Goal: Task Accomplishment & Management: Manage account settings

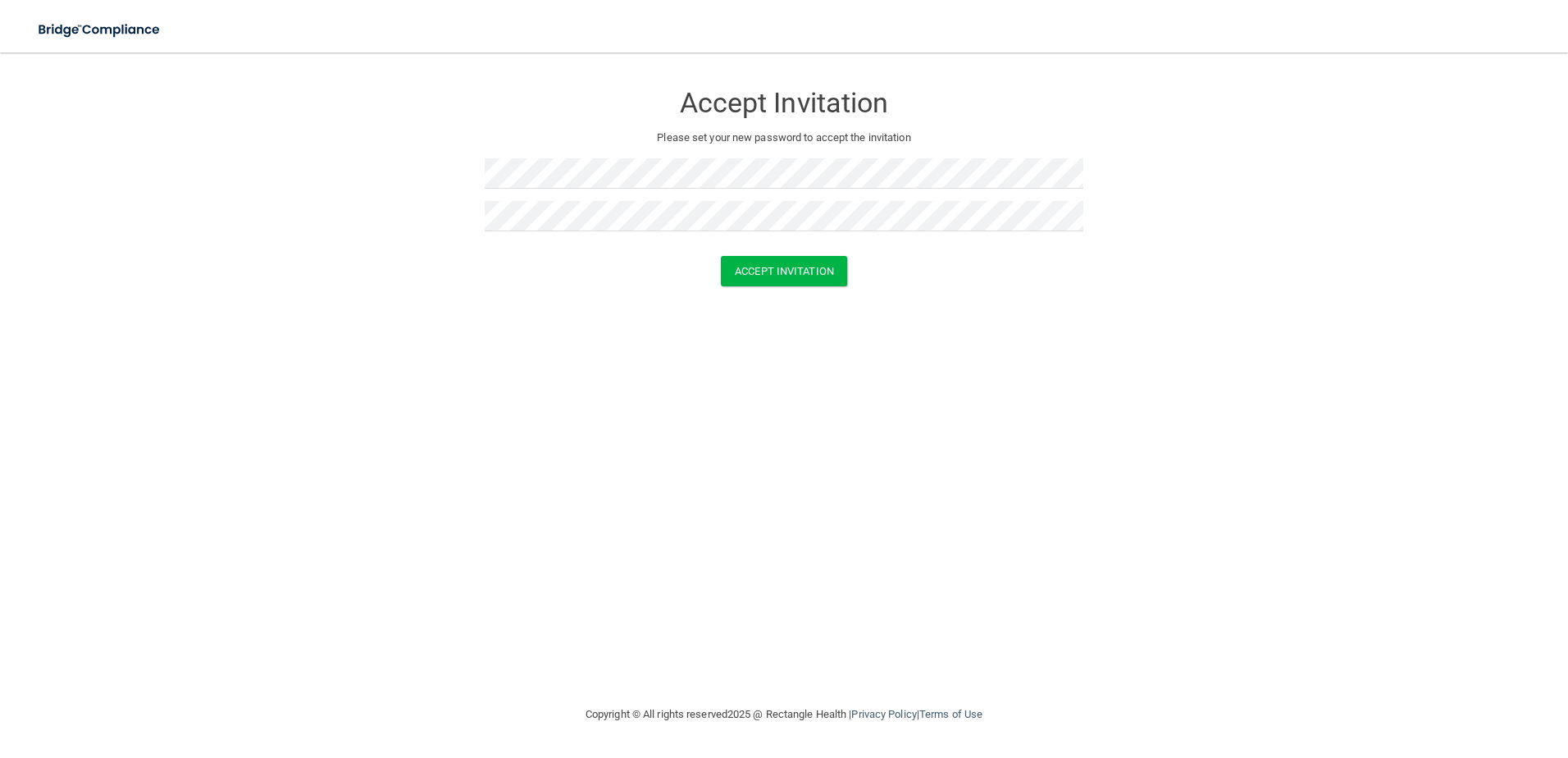
click at [1046, 373] on div "Accept Invitation Please set your new password to accept the invitation Accept …" at bounding box center [784, 378] width 1502 height 619
click at [747, 270] on button "Accept Invitation" at bounding box center [784, 270] width 126 height 30
click at [787, 287] on button "Accept Invitation" at bounding box center [784, 294] width 126 height 30
click at [720, 458] on div "Accept Invitation Please set your new password to accept the invitation Accept …" at bounding box center [784, 378] width 1502 height 619
click at [763, 274] on button "Accept Invitation" at bounding box center [784, 270] width 126 height 30
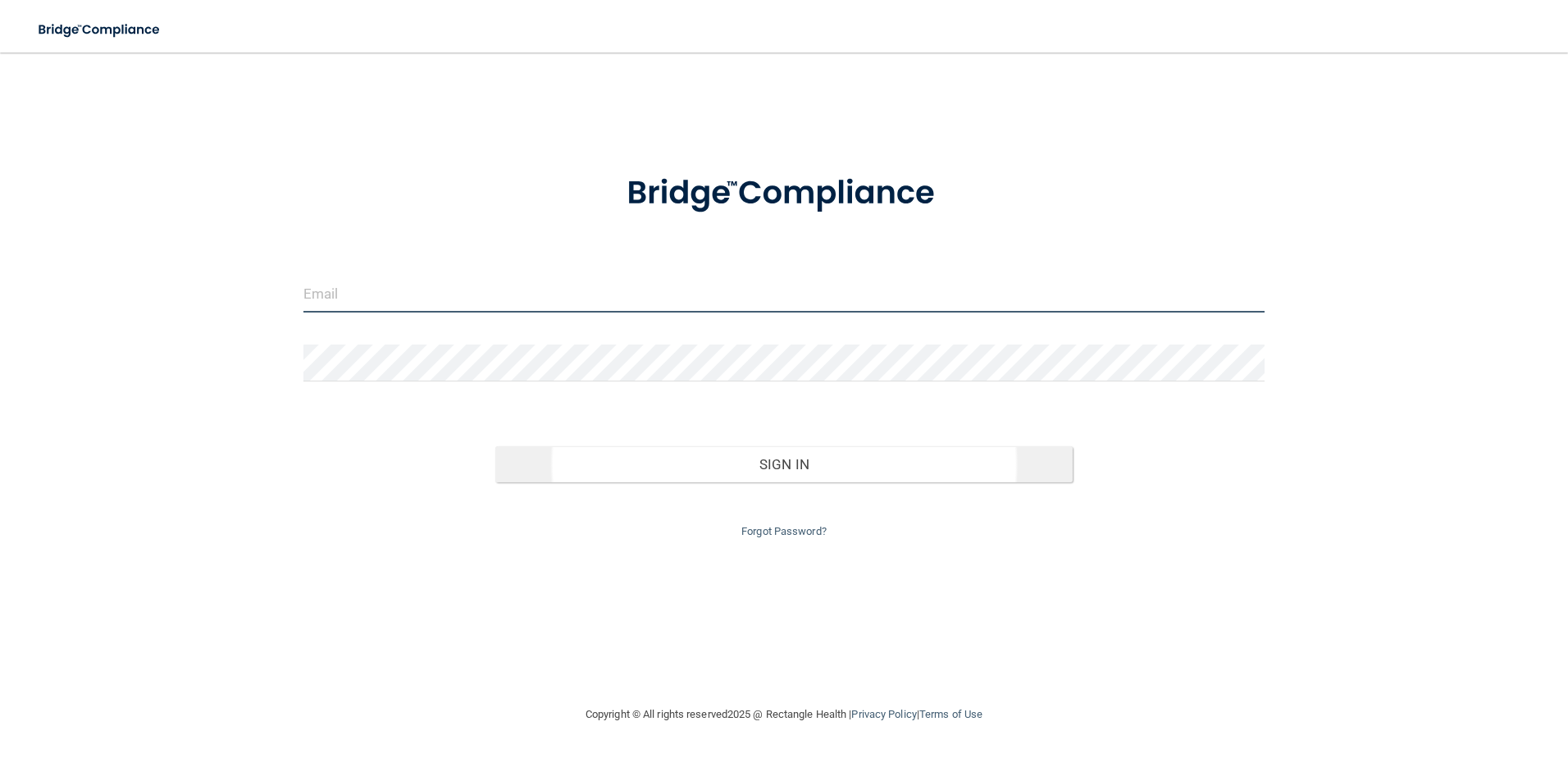
type input "[EMAIL_ADDRESS][DOMAIN_NAME]"
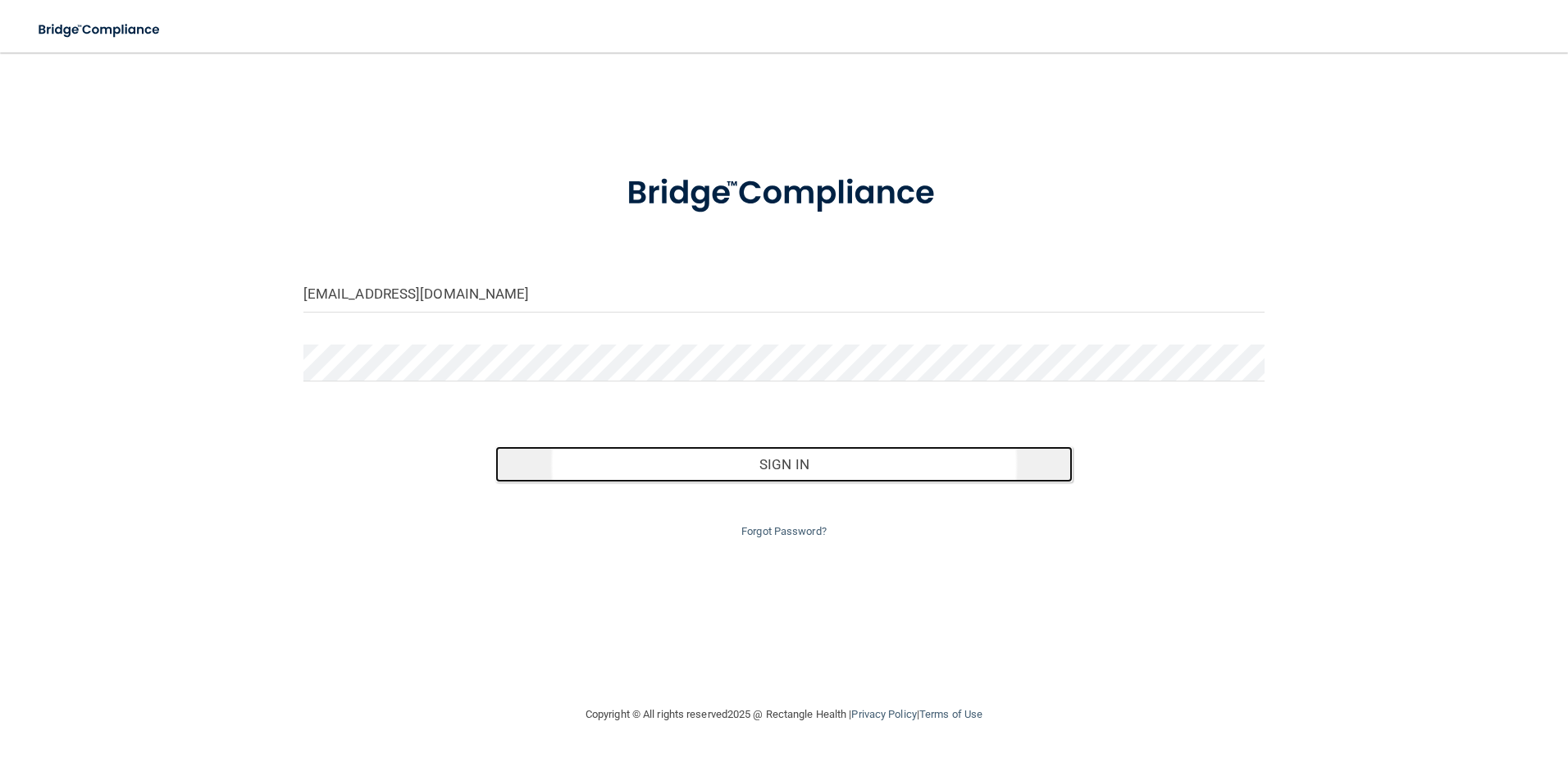
click at [762, 466] on button "Sign In" at bounding box center [784, 464] width 578 height 36
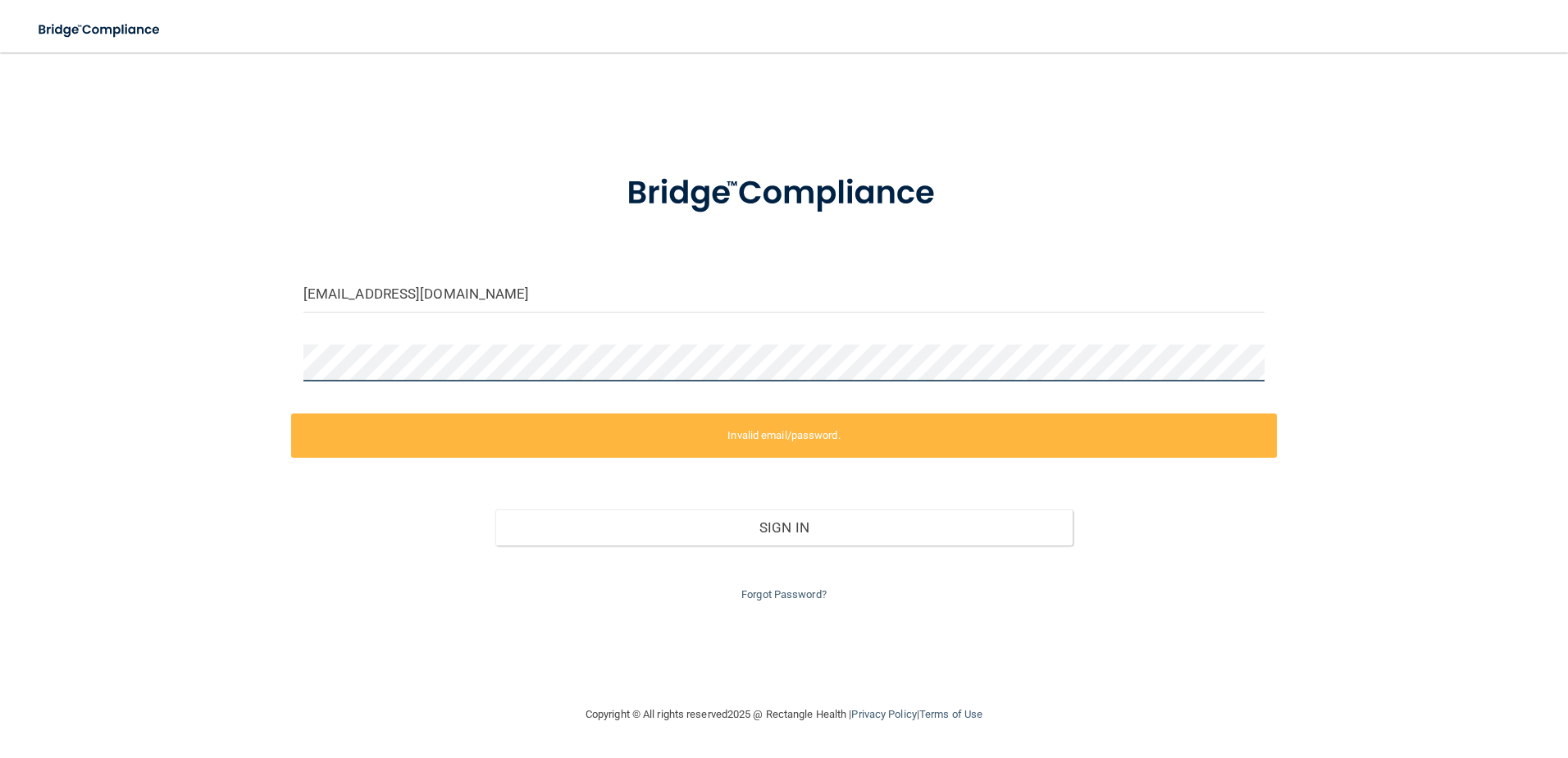
click at [10, 362] on main "[EMAIL_ADDRESS][DOMAIN_NAME] Invalid email/password. You don't have permission …" at bounding box center [784, 405] width 1568 height 705
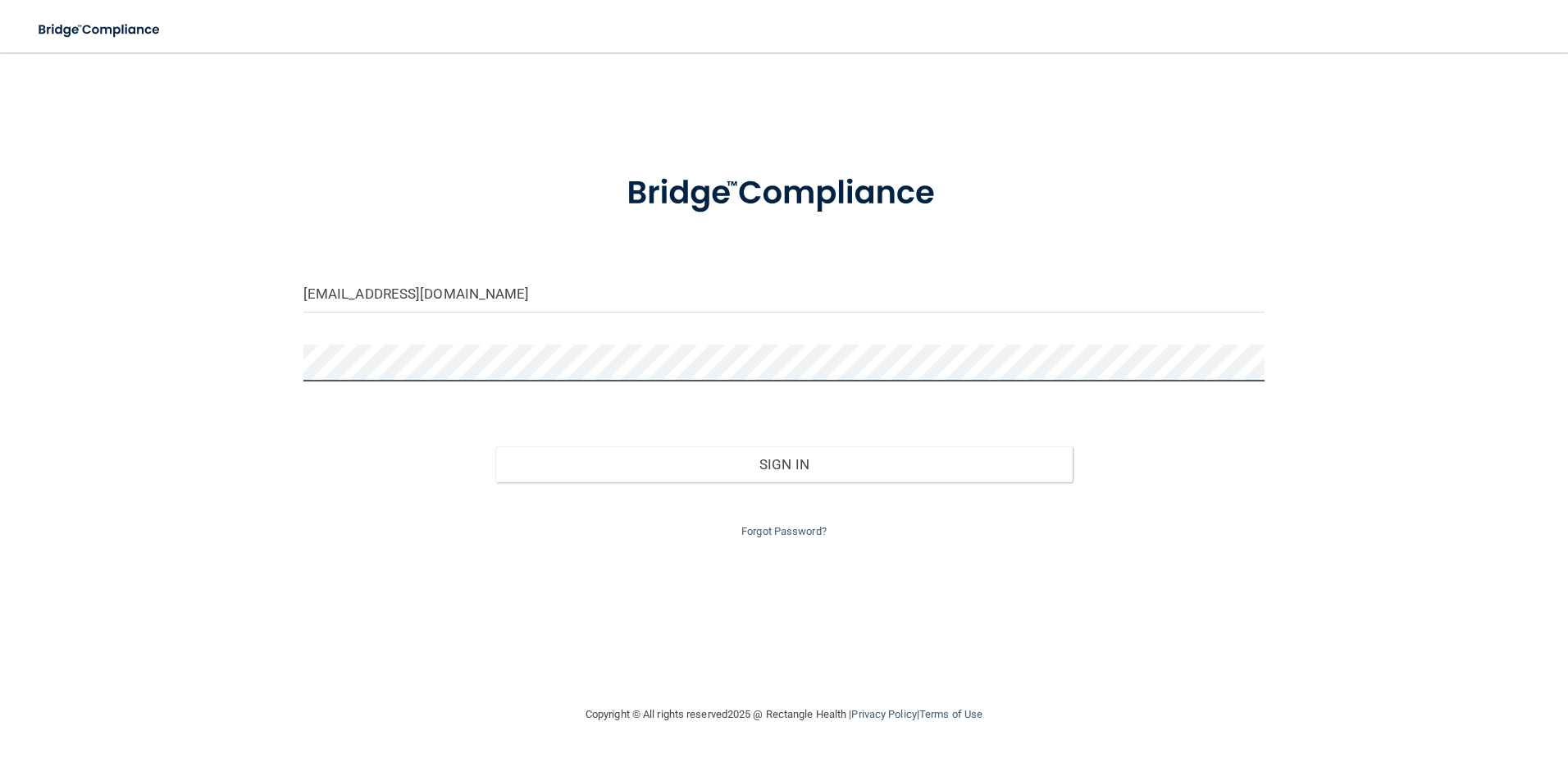
click at [496, 446] on button "Sign In" at bounding box center [784, 464] width 578 height 36
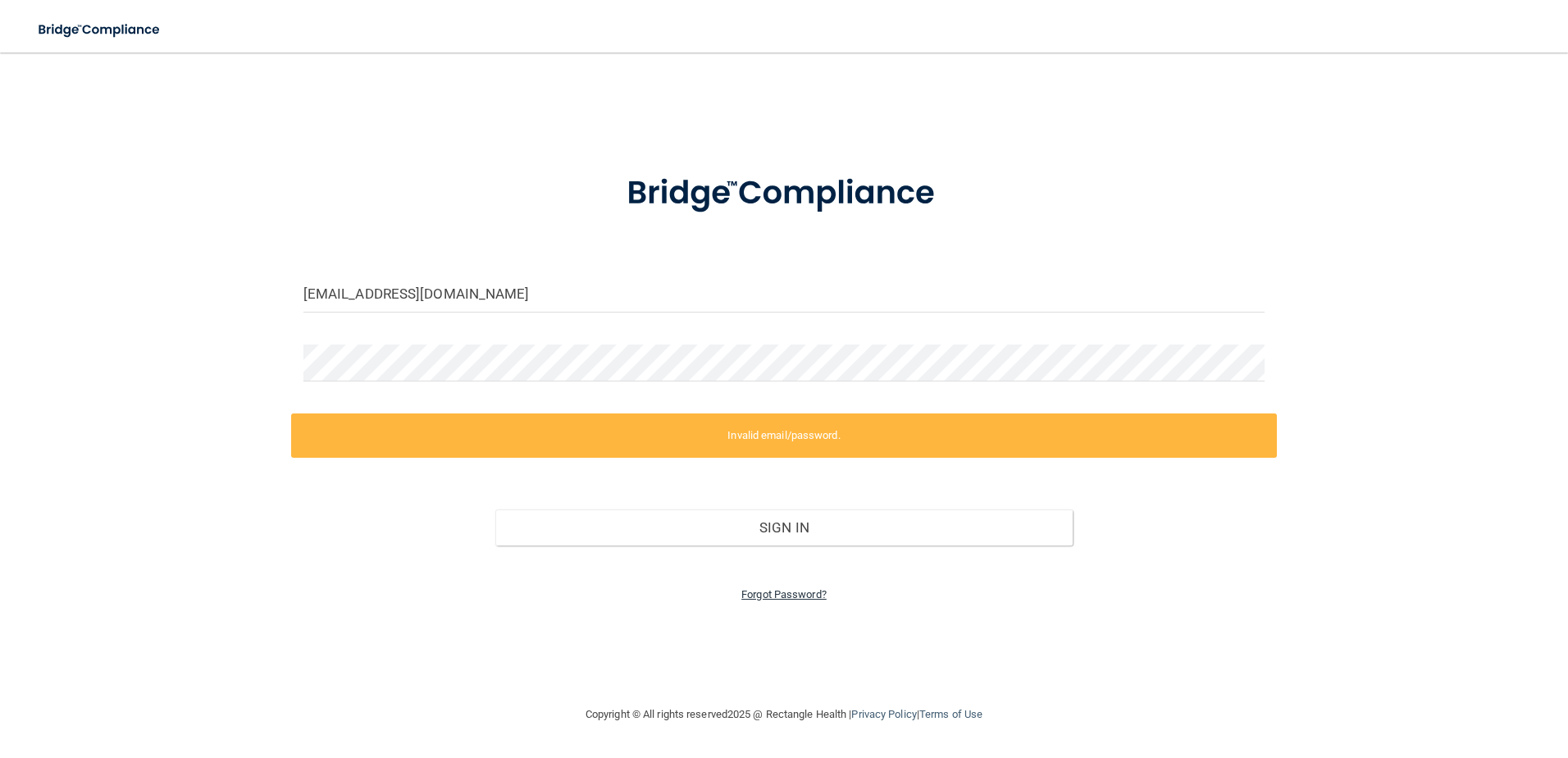
click at [781, 597] on link "Forgot Password?" at bounding box center [784, 594] width 85 height 12
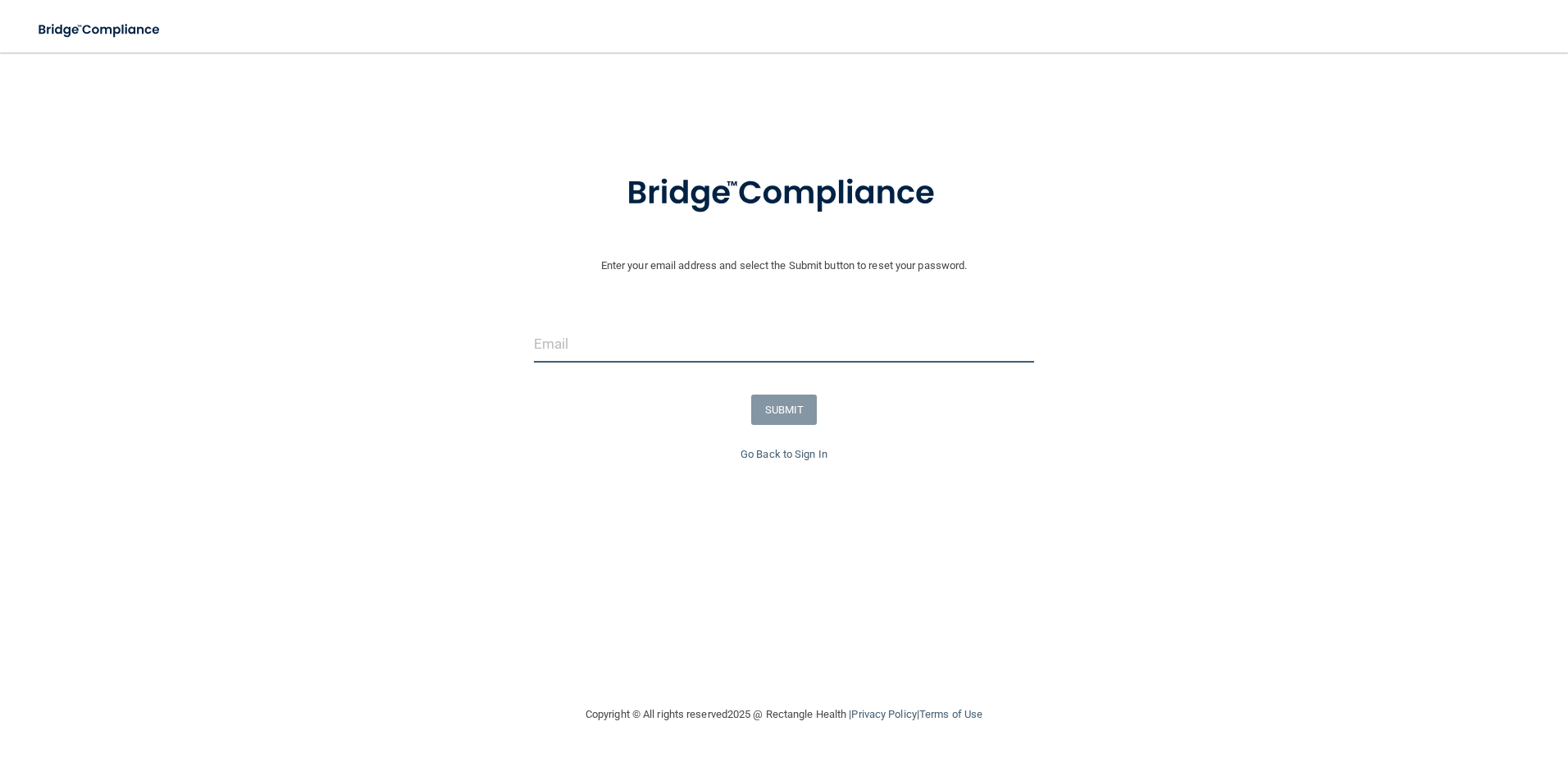
drag, startPoint x: 615, startPoint y: 357, endPoint x: 627, endPoint y: 350, distance: 13.9
click at [615, 357] on input "email" at bounding box center [784, 344] width 501 height 37
type input "[EMAIL_ADDRESS][DOMAIN_NAME]"
click at [788, 410] on button "SUBMIT" at bounding box center [784, 409] width 66 height 30
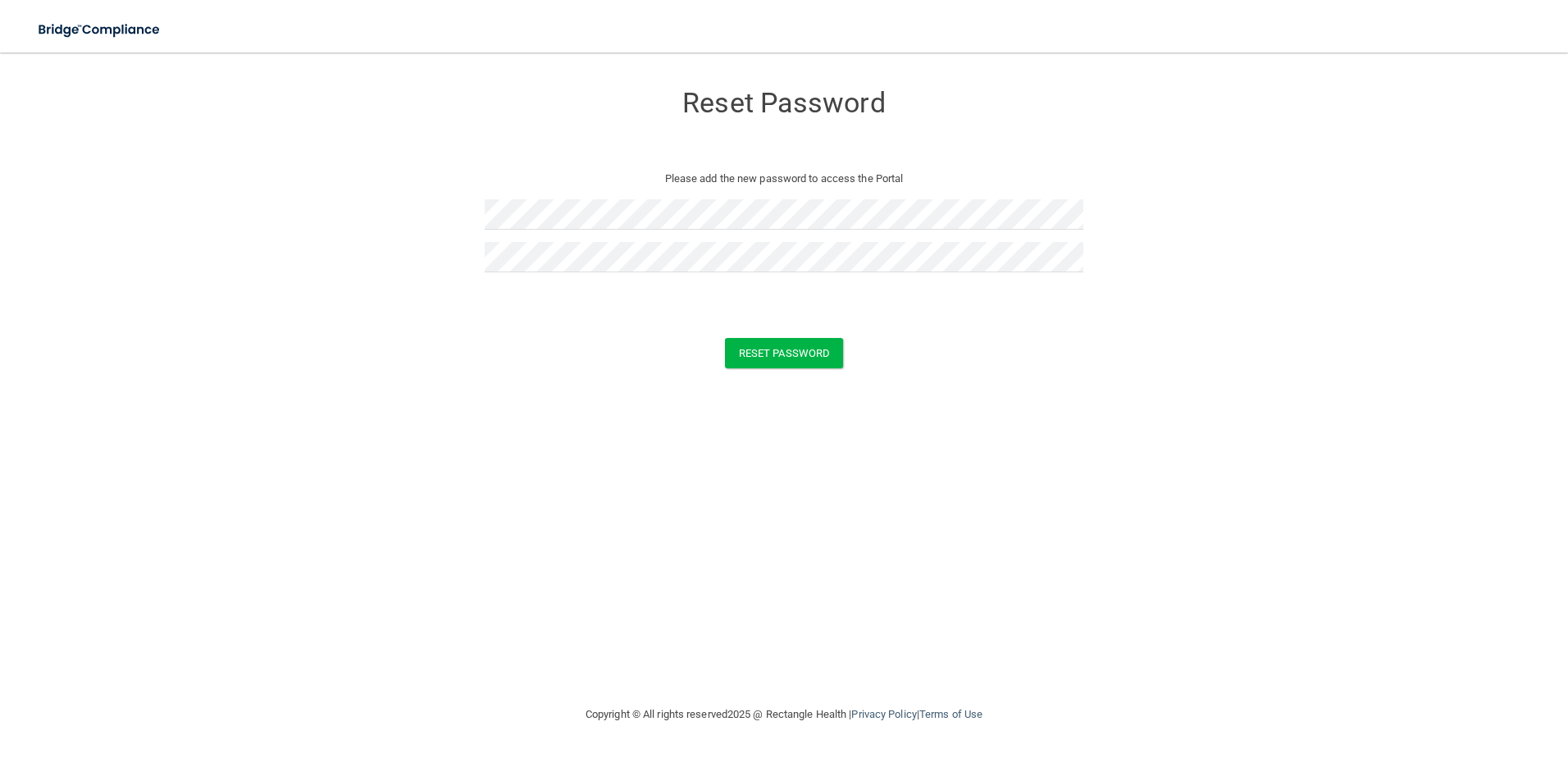
click at [887, 436] on div "Reset Password Please add the new password to access the Portal Reset Password …" at bounding box center [784, 378] width 1502 height 619
click at [797, 356] on button "Reset Password" at bounding box center [784, 352] width 118 height 30
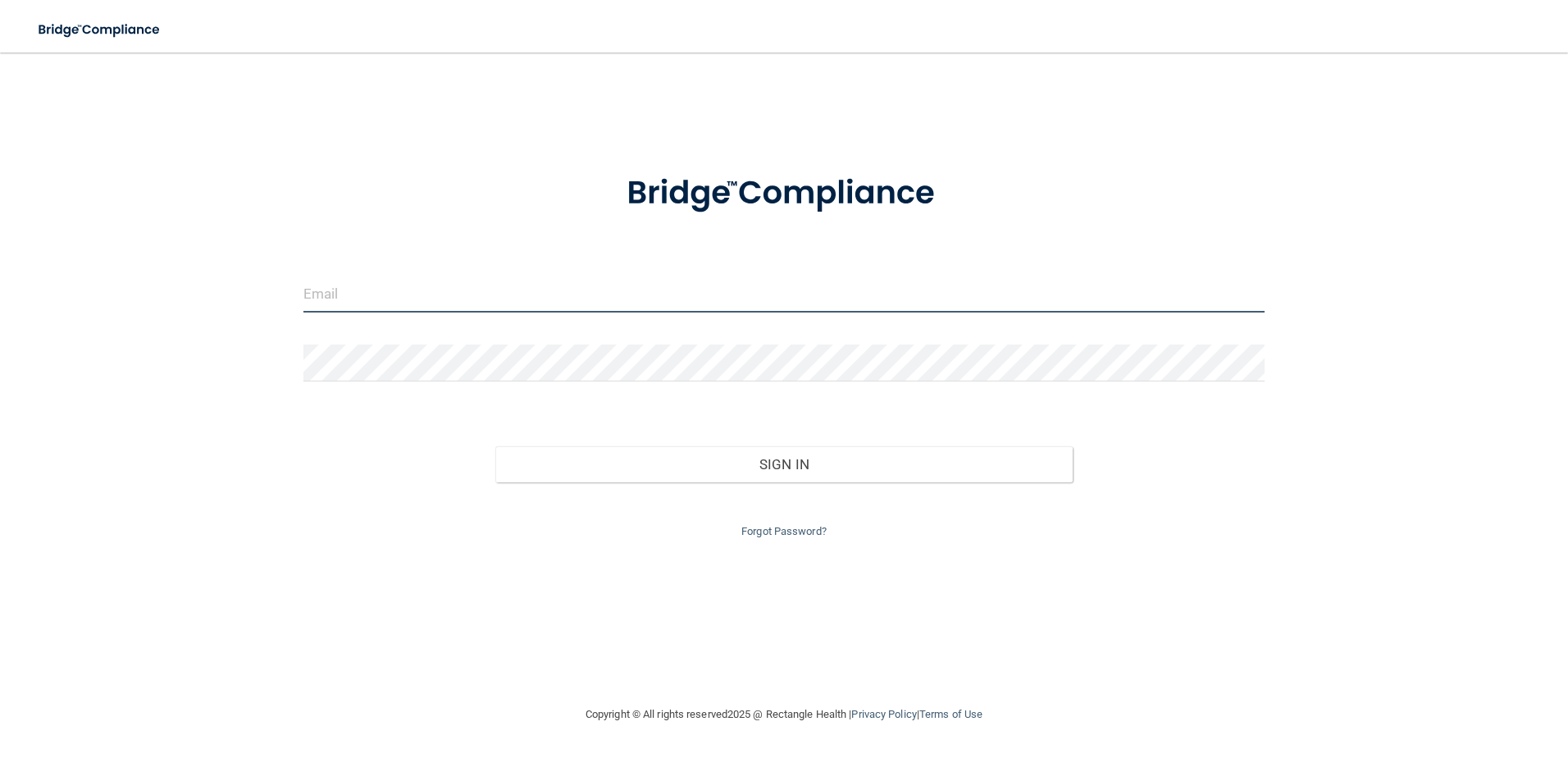
type input "[EMAIL_ADDRESS][DOMAIN_NAME]"
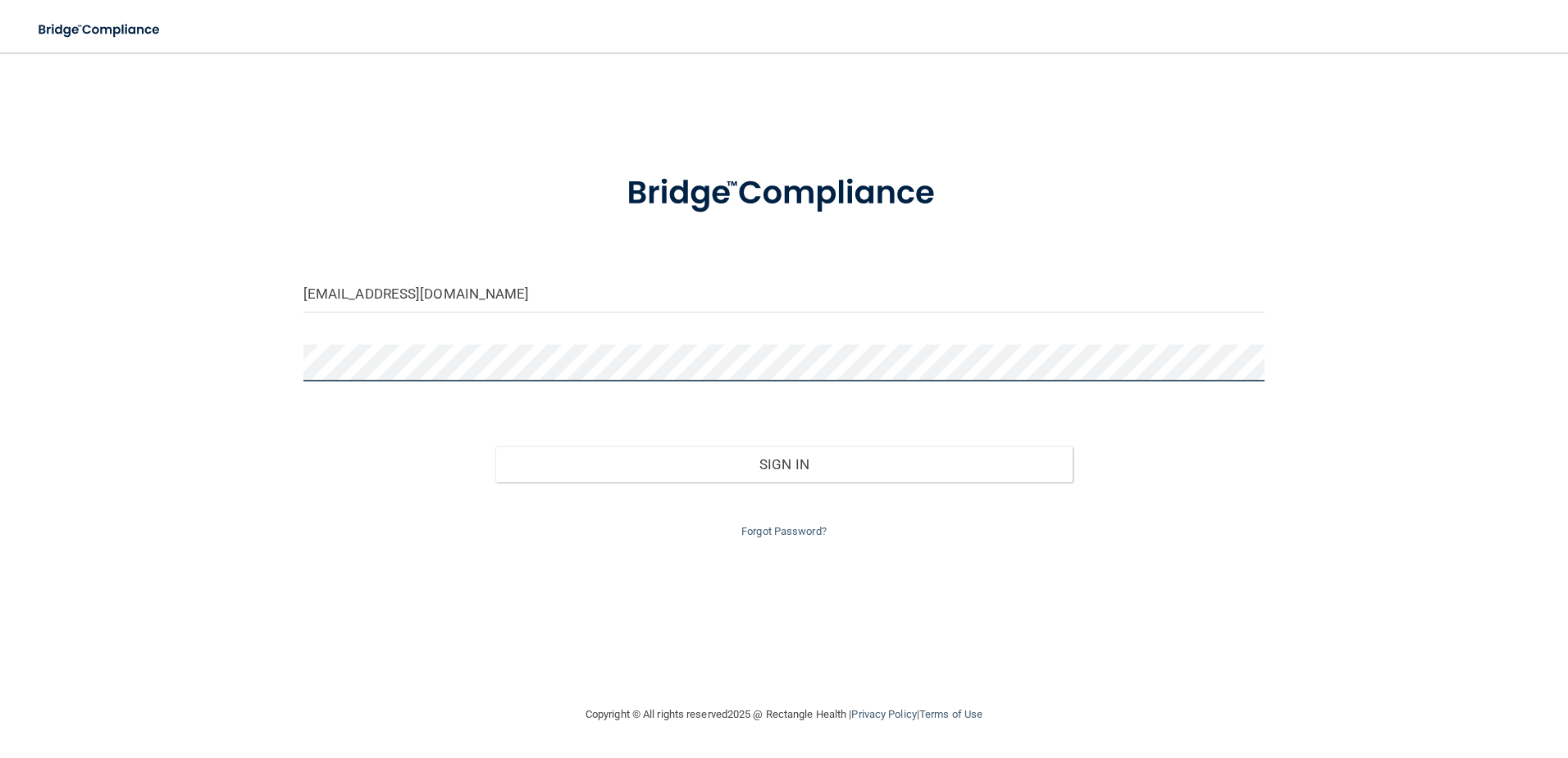
click at [199, 368] on div "[EMAIL_ADDRESS][DOMAIN_NAME] Invalid email/password. You don't have permission …" at bounding box center [784, 378] width 1502 height 619
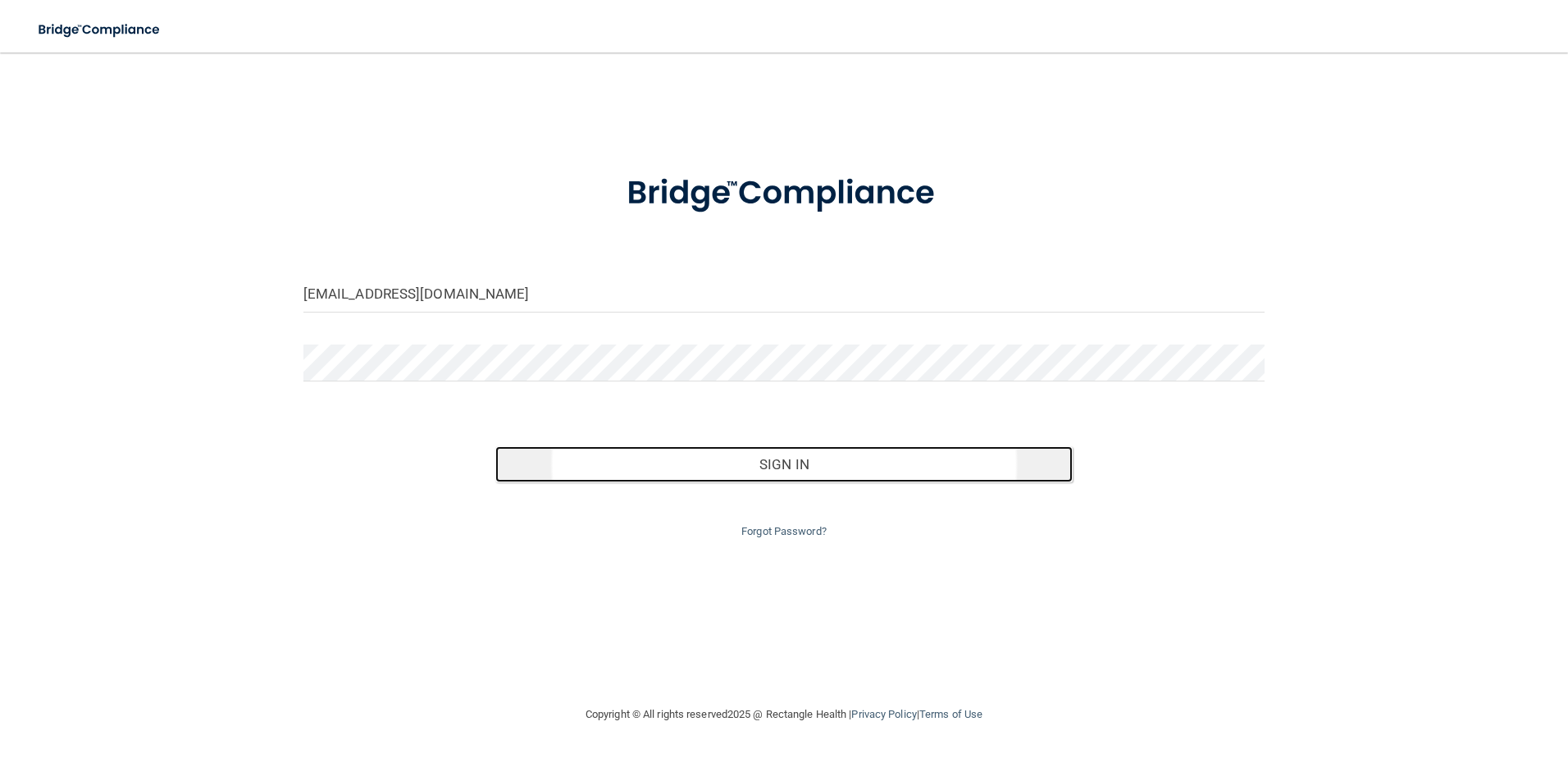
click at [790, 460] on button "Sign In" at bounding box center [784, 464] width 578 height 36
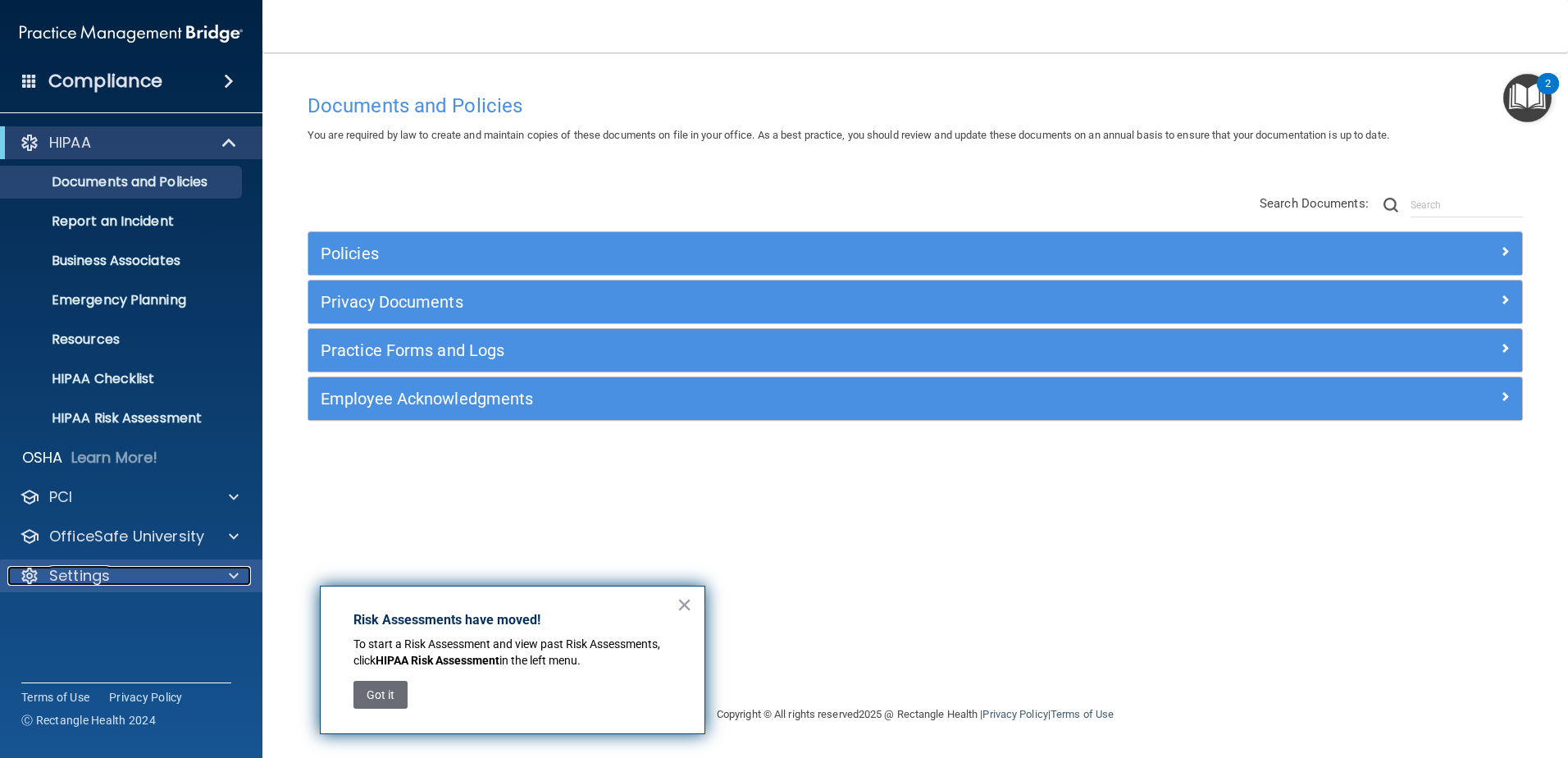
click at [91, 569] on p "Settings" at bounding box center [79, 576] width 60 height 20
click at [79, 614] on p "My Account" at bounding box center [122, 615] width 224 height 16
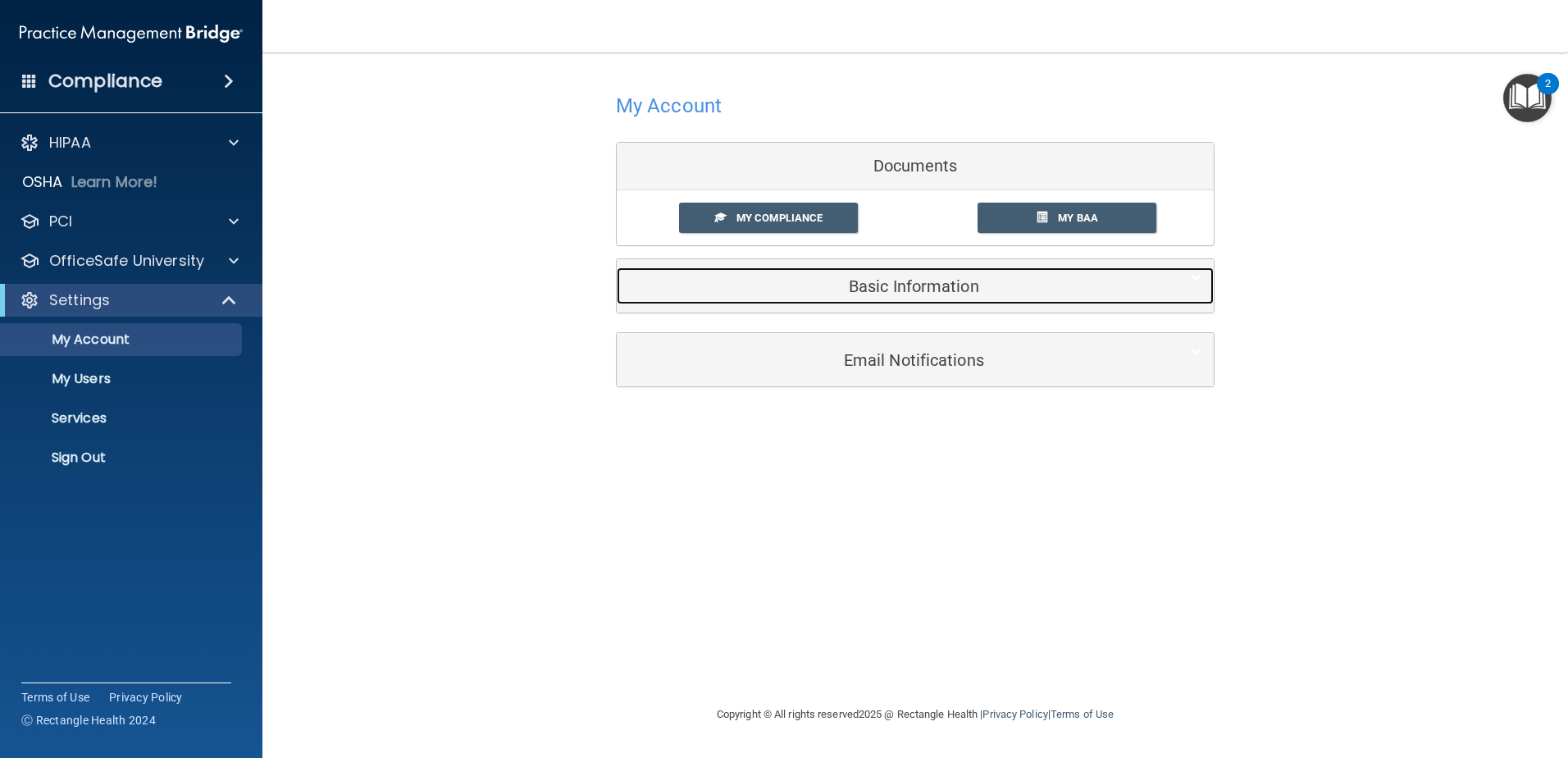
click at [937, 287] on h5 "Basic Information" at bounding box center [890, 286] width 522 height 18
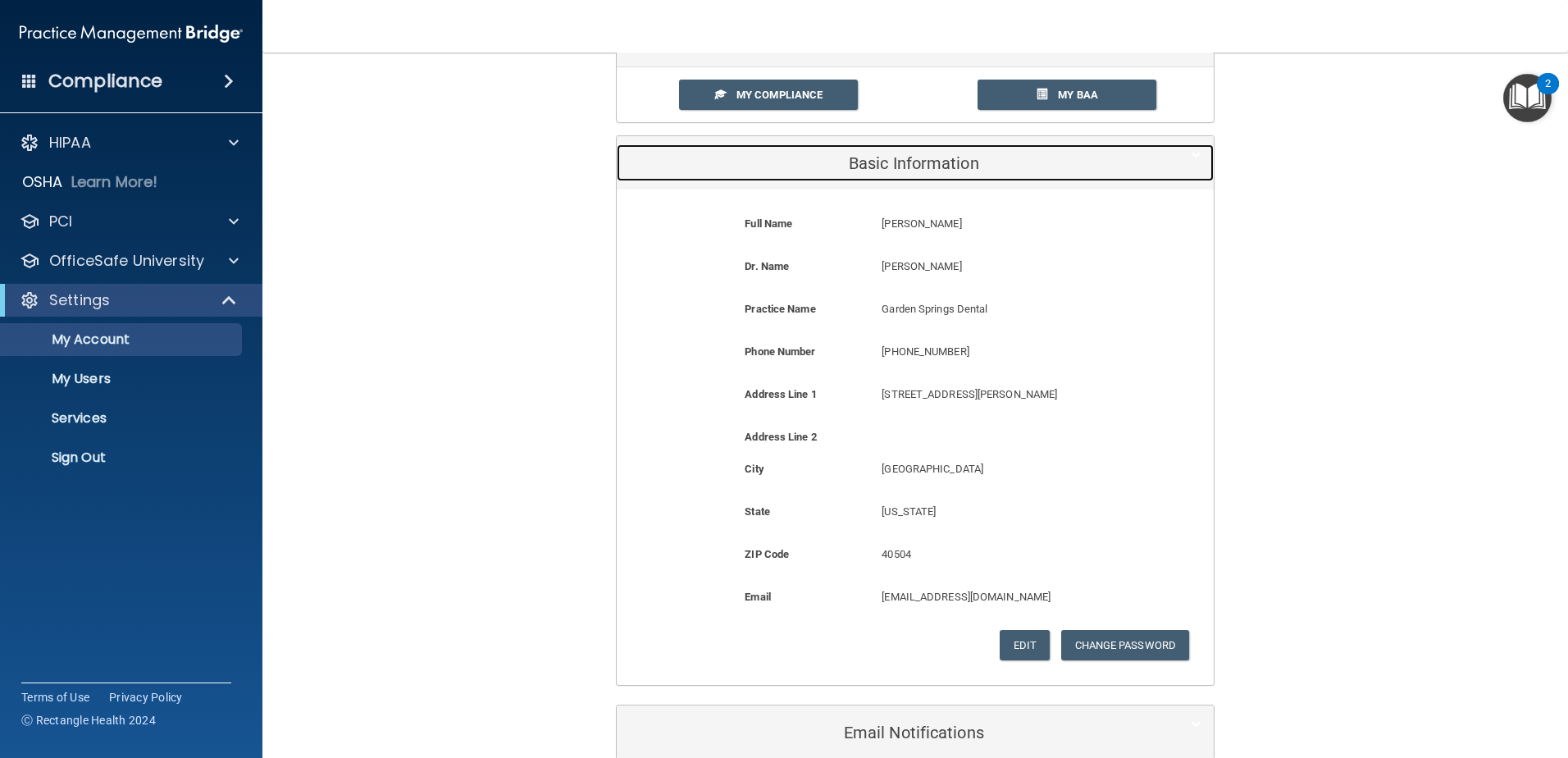
scroll to position [164, 0]
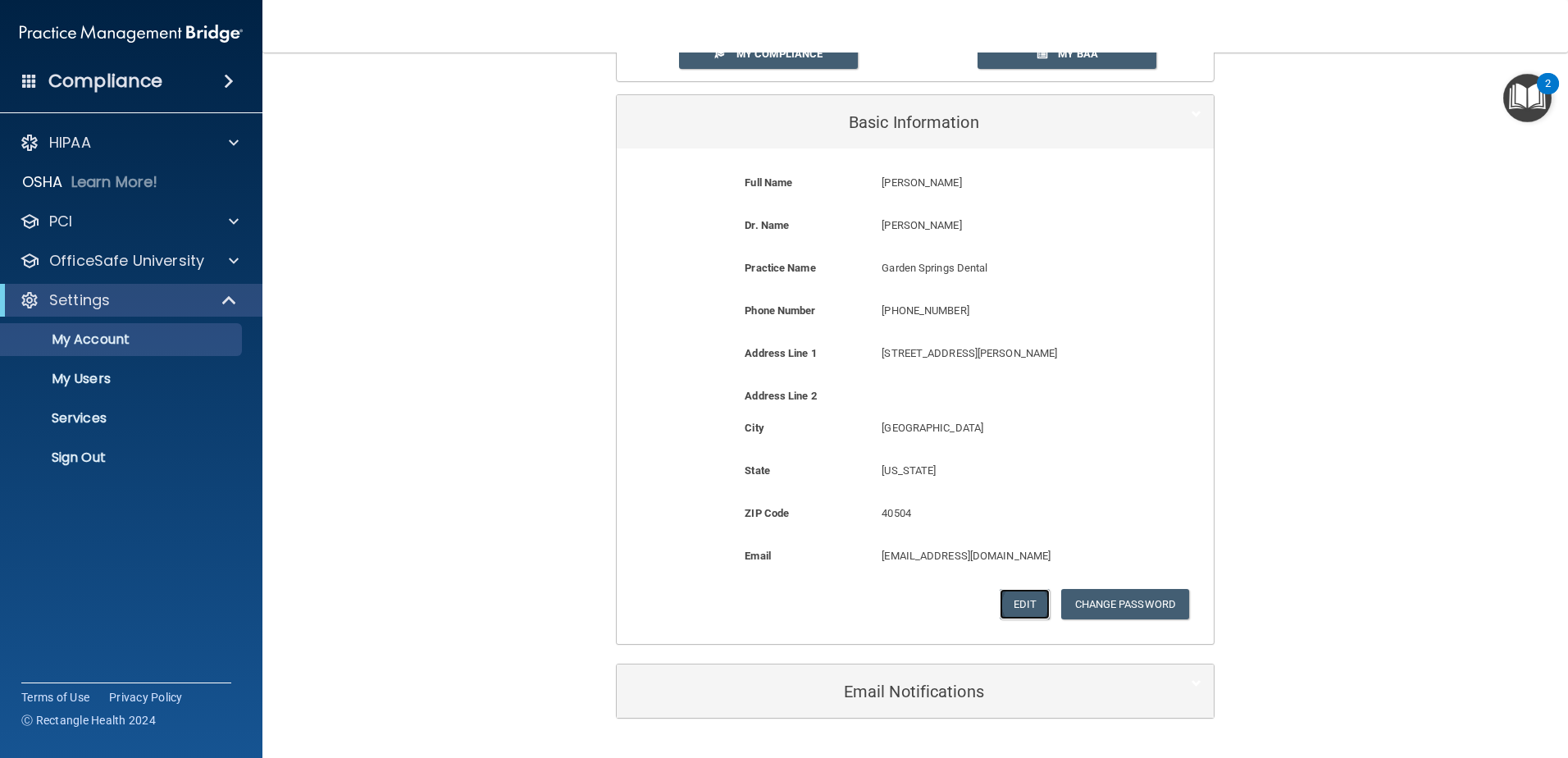
click at [1008, 599] on button "Edit" at bounding box center [1025, 603] width 50 height 30
select select "17"
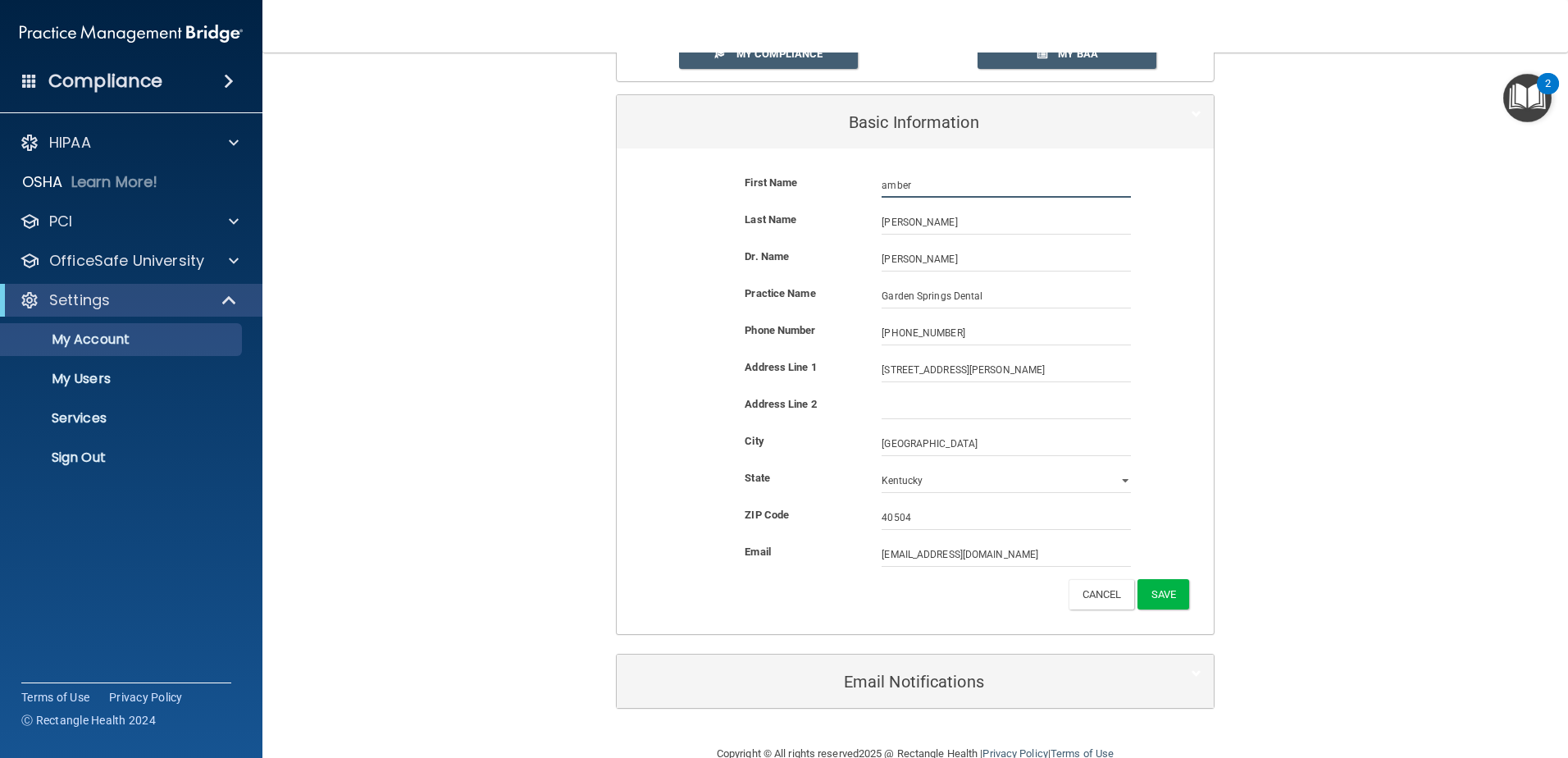
drag, startPoint x: 881, startPoint y: 189, endPoint x: 907, endPoint y: 174, distance: 30.0
click at [882, 189] on input "amber" at bounding box center [1006, 185] width 250 height 25
type input "Amber"
type input "[PERSON_NAME]"
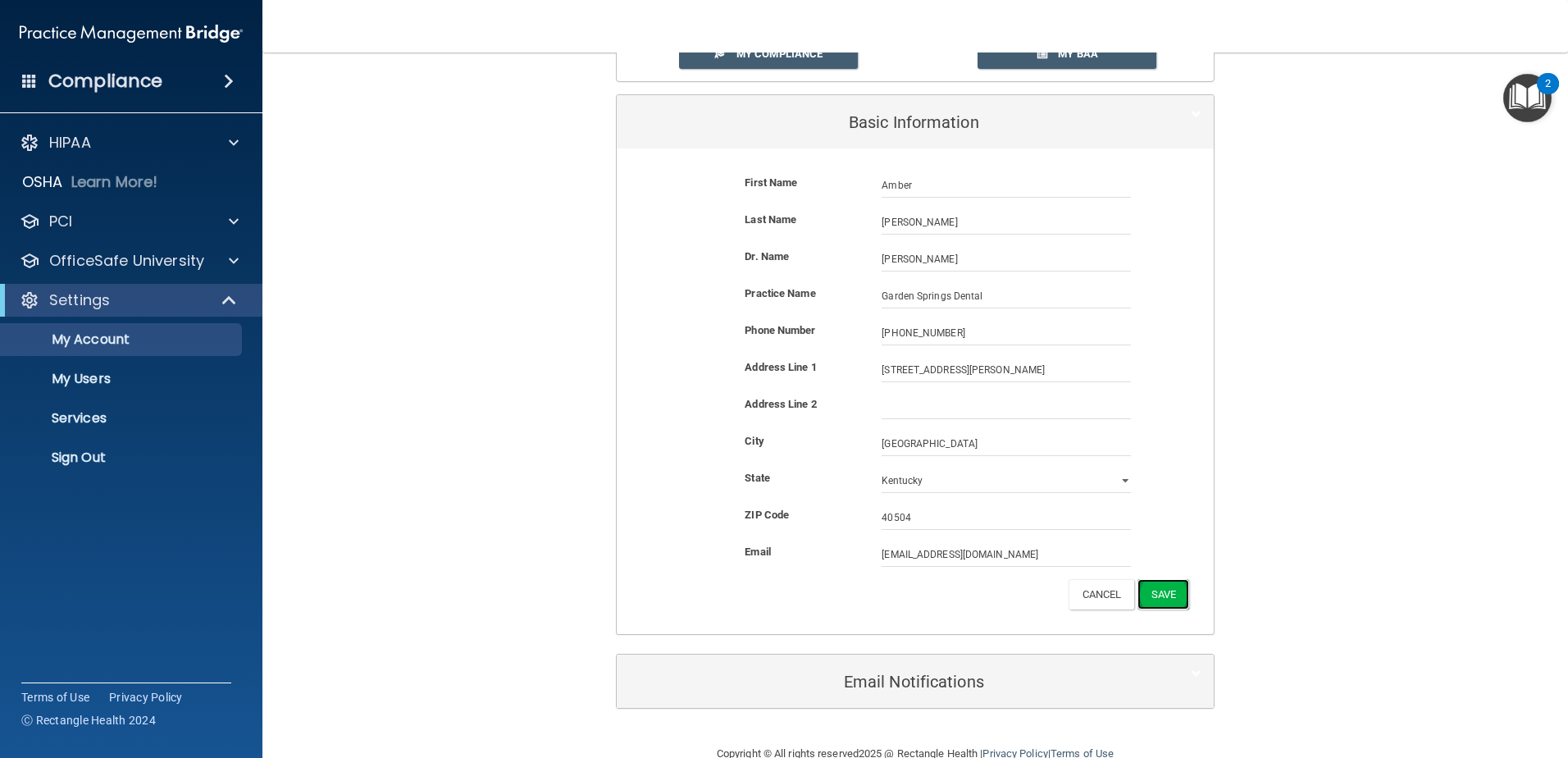
click at [1160, 595] on button "Save" at bounding box center [1164, 594] width 52 height 30
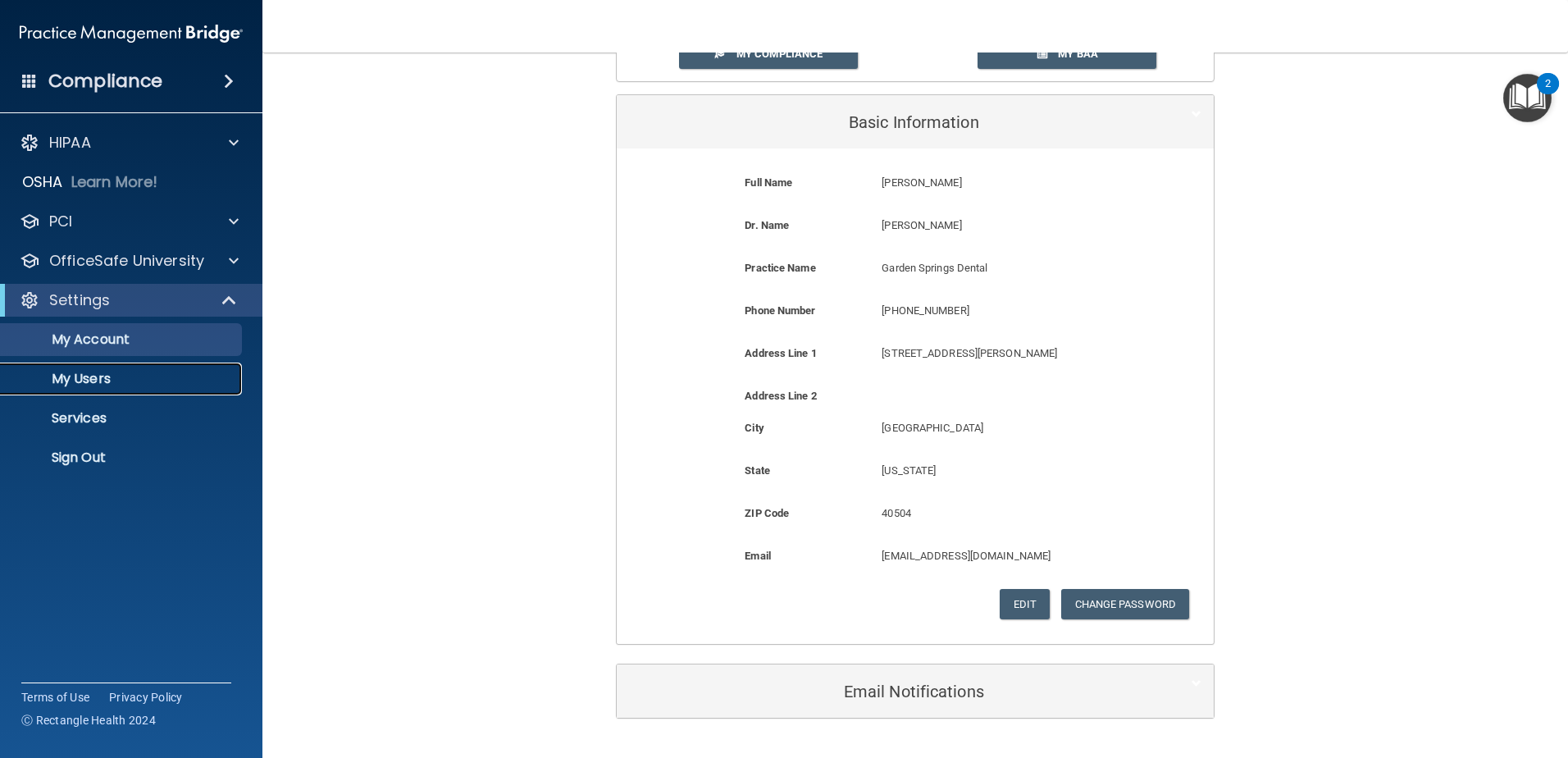
click at [70, 378] on p "My Users" at bounding box center [122, 378] width 224 height 16
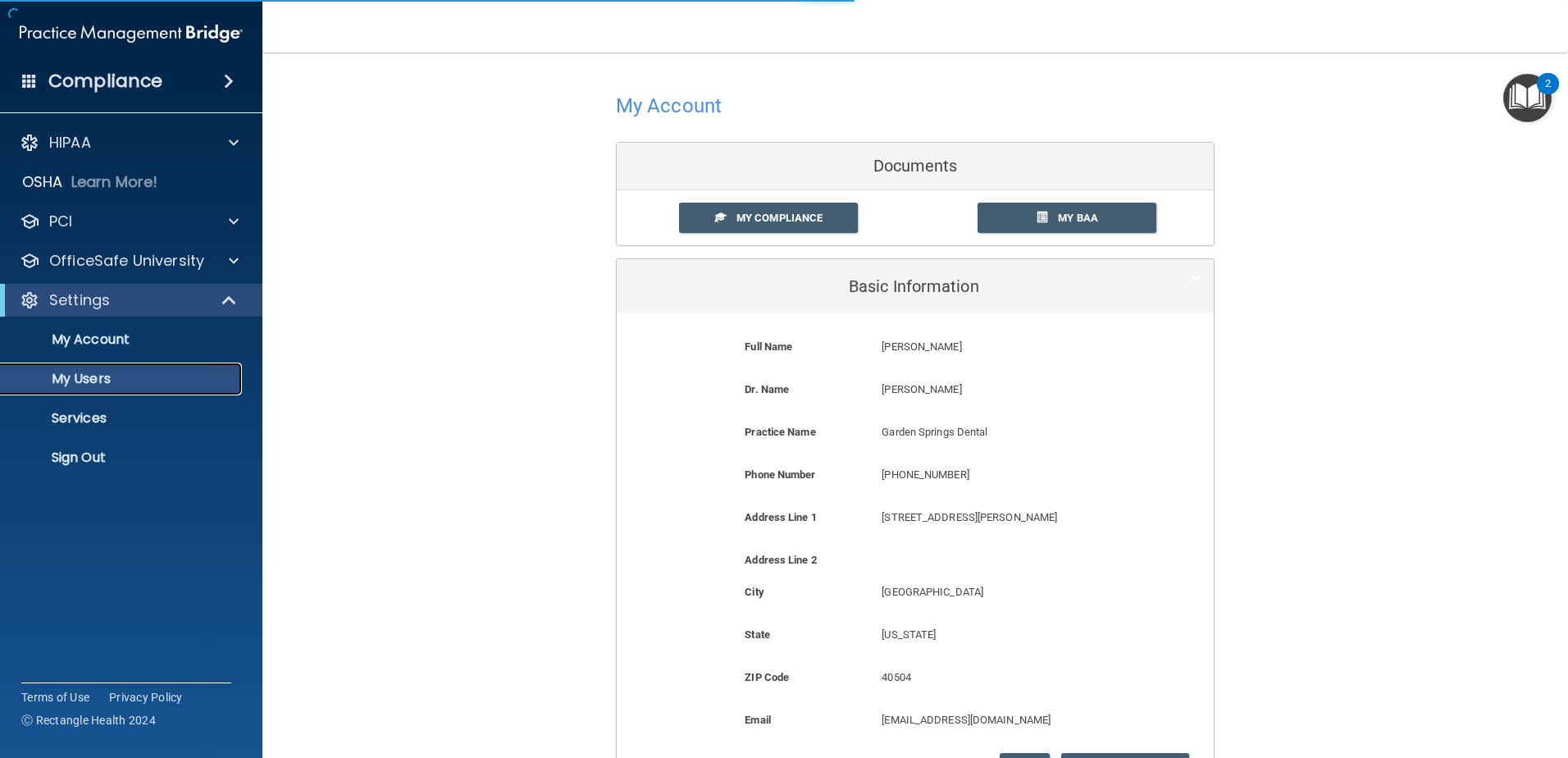
select select "20"
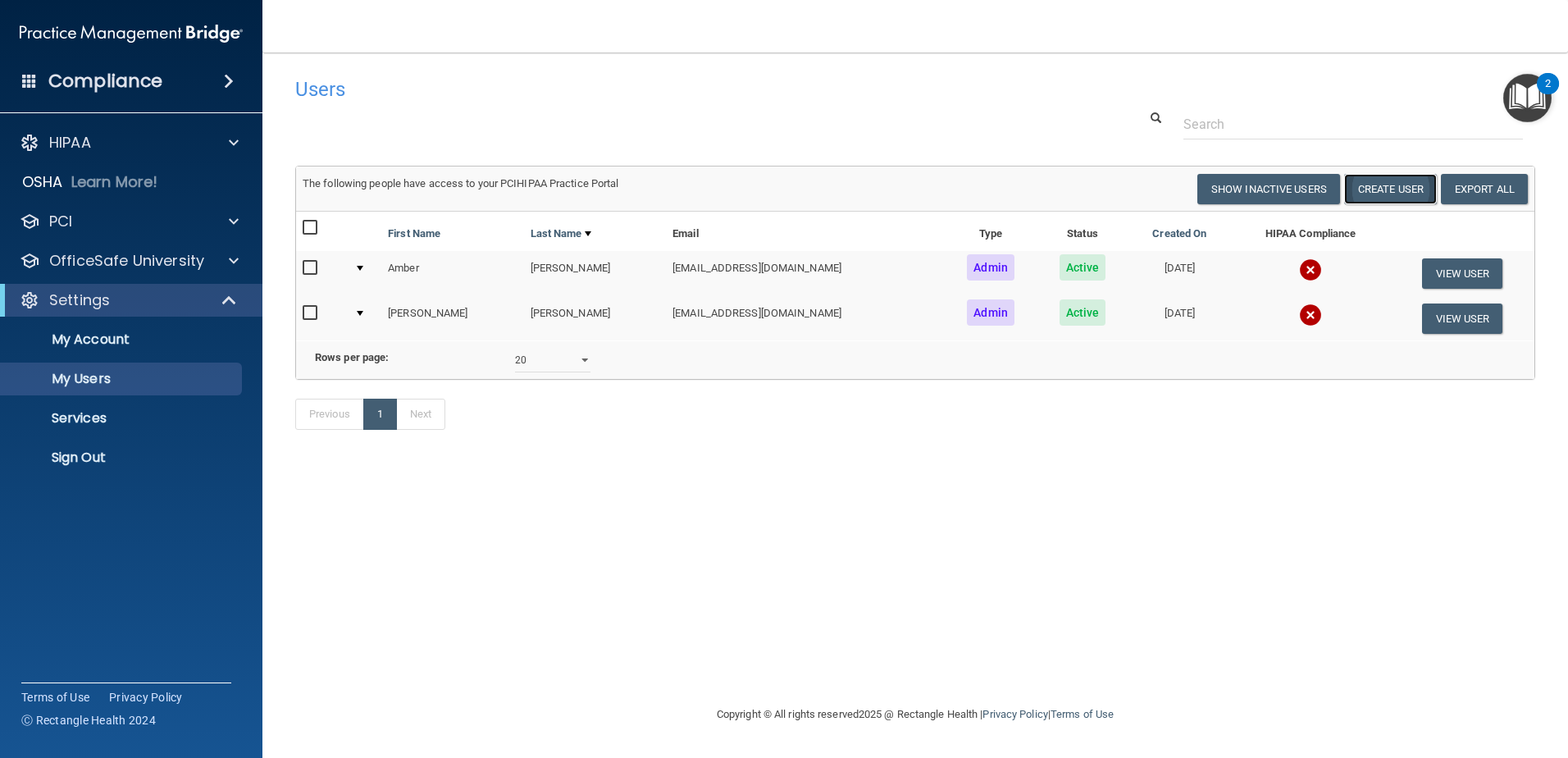
click at [1373, 189] on button "Create User" at bounding box center [1390, 188] width 92 height 30
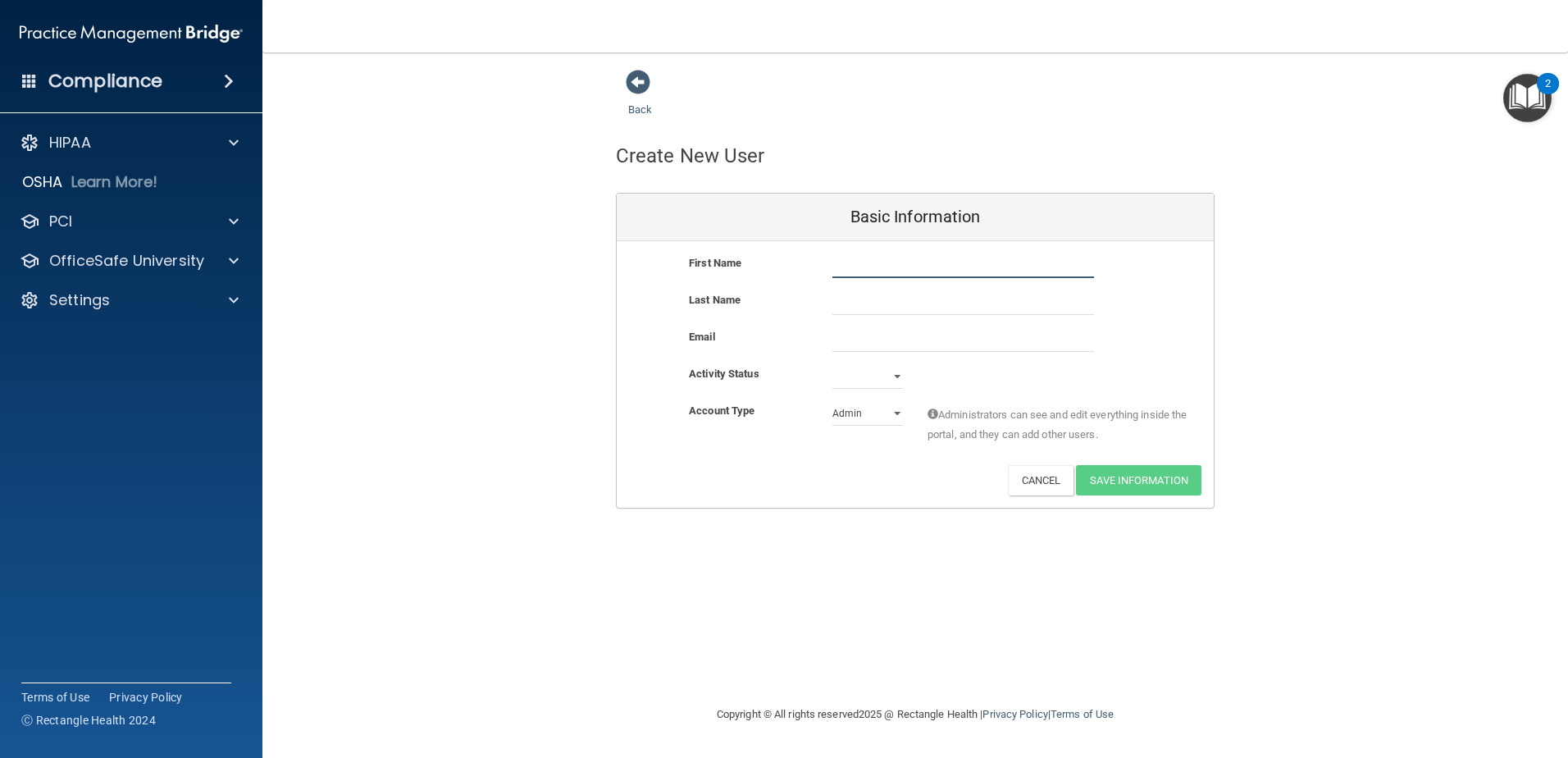
click at [835, 263] on input "text" at bounding box center [963, 266] width 262 height 25
type input "[PERSON_NAME]"
drag, startPoint x: 936, startPoint y: 340, endPoint x: 944, endPoint y: 333, distance: 10.6
click at [936, 340] on input "email" at bounding box center [963, 339] width 262 height 25
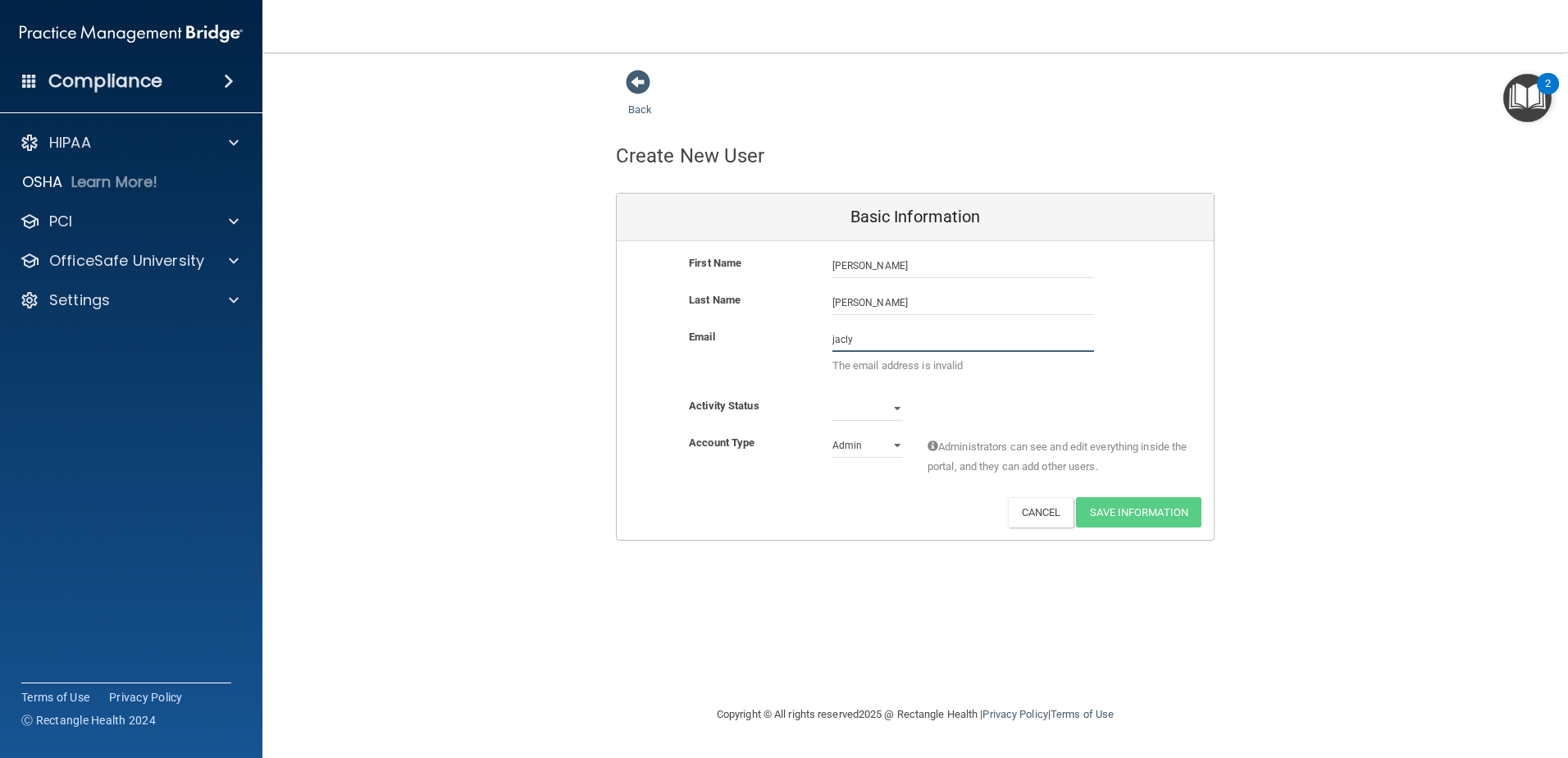
type input "[PERSON_NAME][EMAIL_ADDRESS][PERSON_NAME][DOMAIN_NAME]"
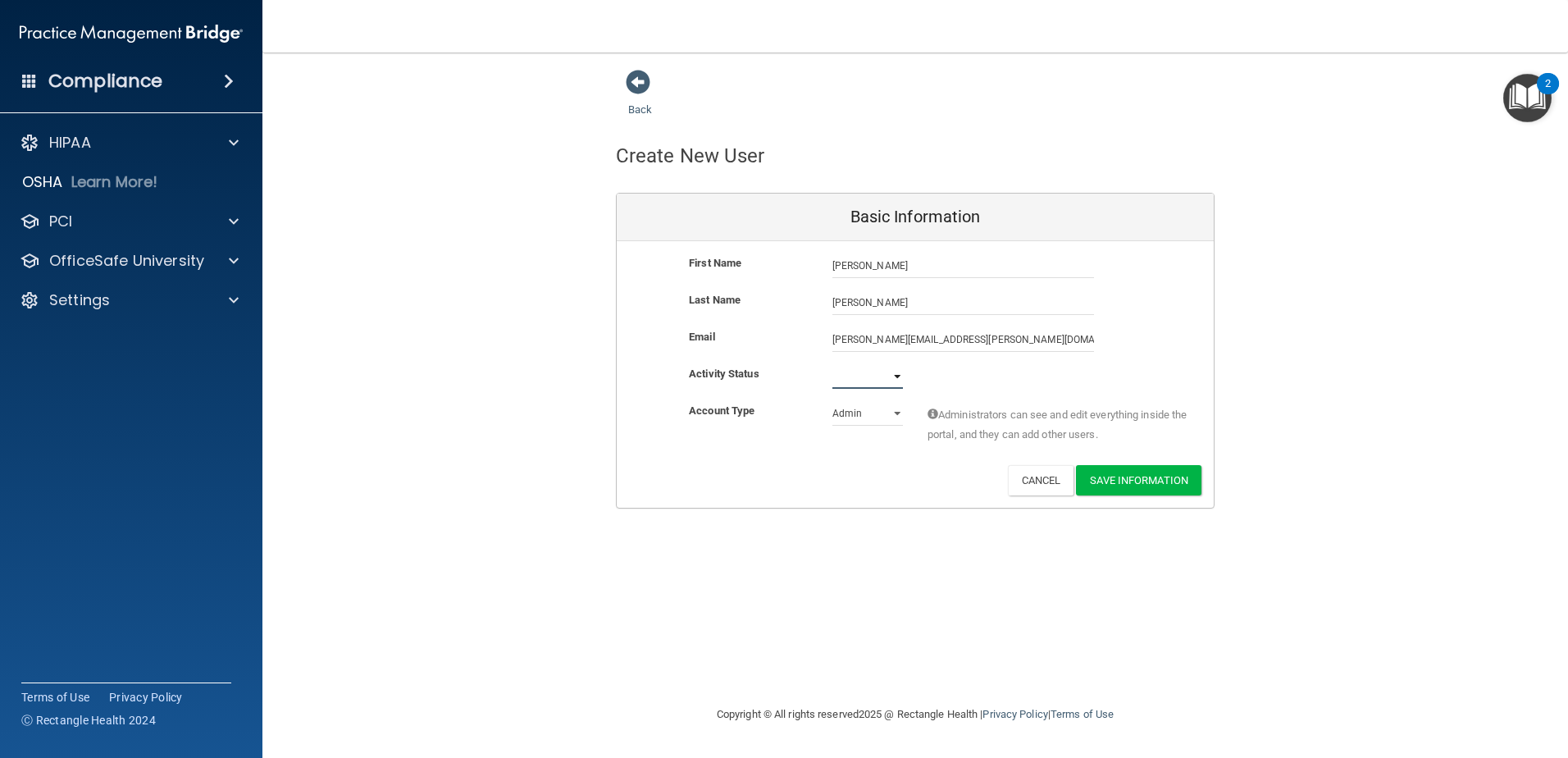
click at [899, 379] on select "Active Inactive" at bounding box center [868, 376] width 71 height 25
select select "active"
click at [832, 364] on select "Active Inactive" at bounding box center [868, 376] width 71 height 25
click at [900, 414] on select "Admin Member" at bounding box center [868, 414] width 71 height 25
select select "practice_member"
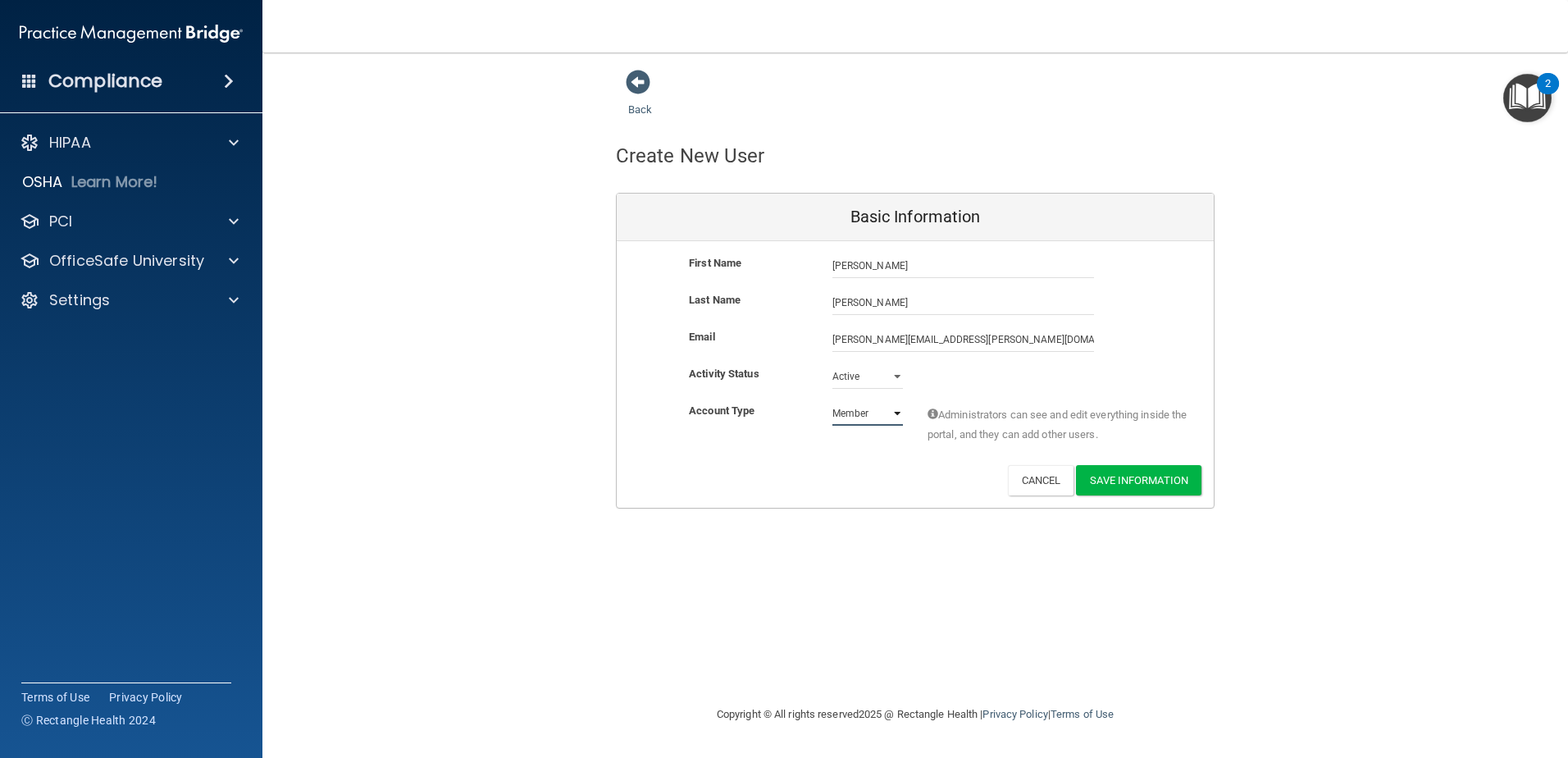
click at [832, 401] on select "Admin Member" at bounding box center [868, 414] width 71 height 25
click at [1169, 486] on button "Save Information" at bounding box center [1138, 480] width 125 height 30
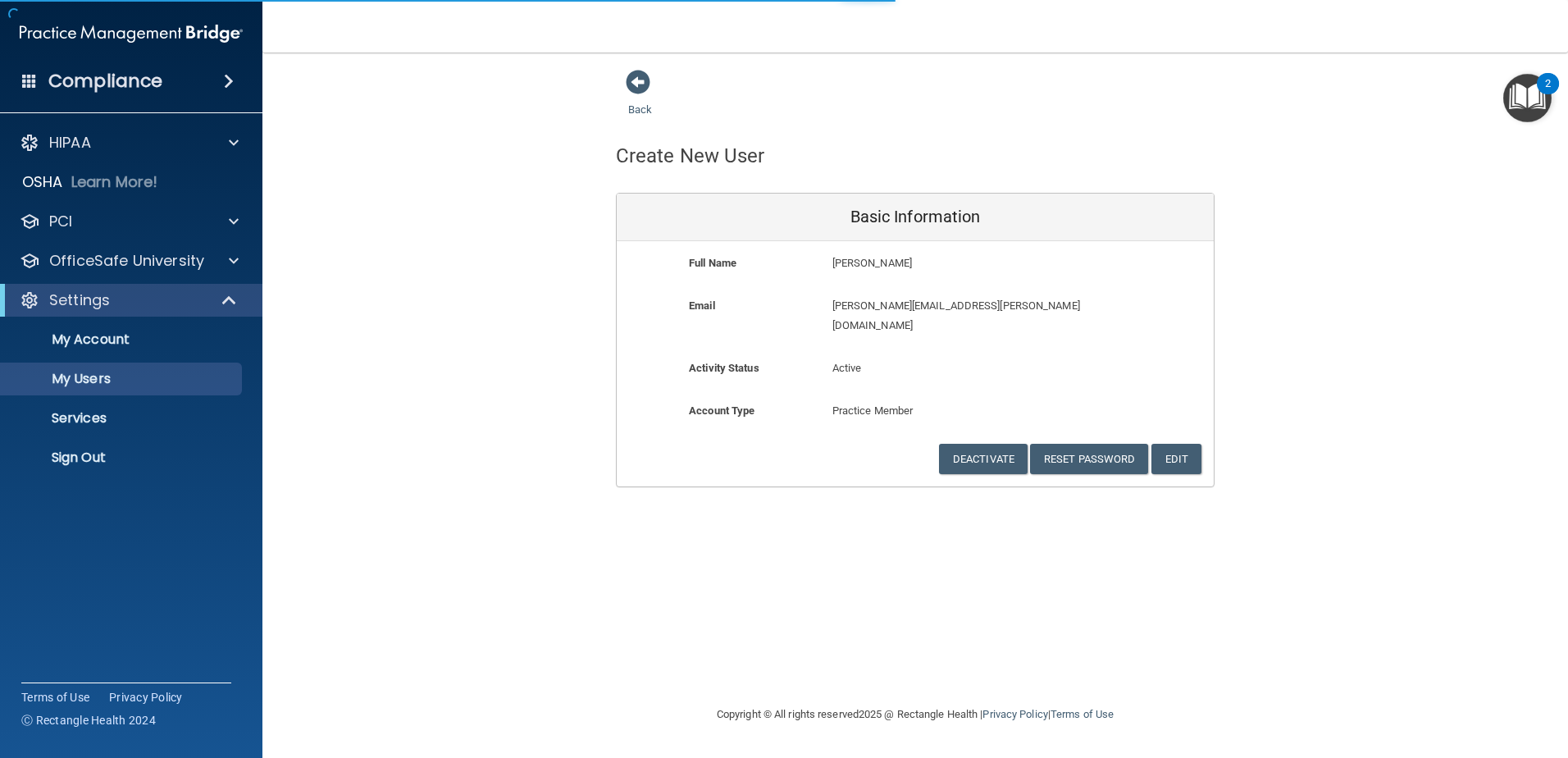
select select "20"
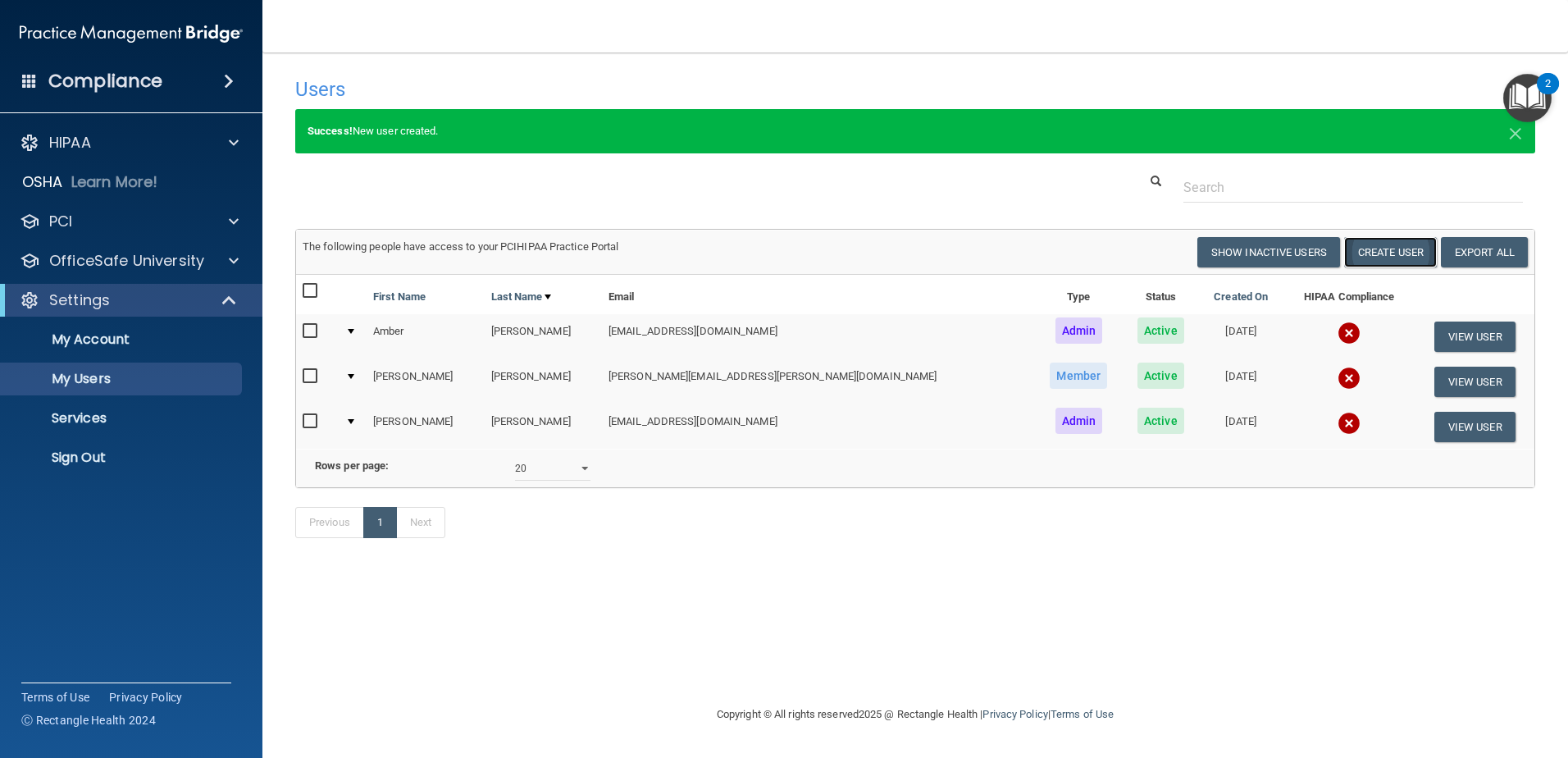
click at [1387, 255] on button "Create User" at bounding box center [1390, 252] width 92 height 30
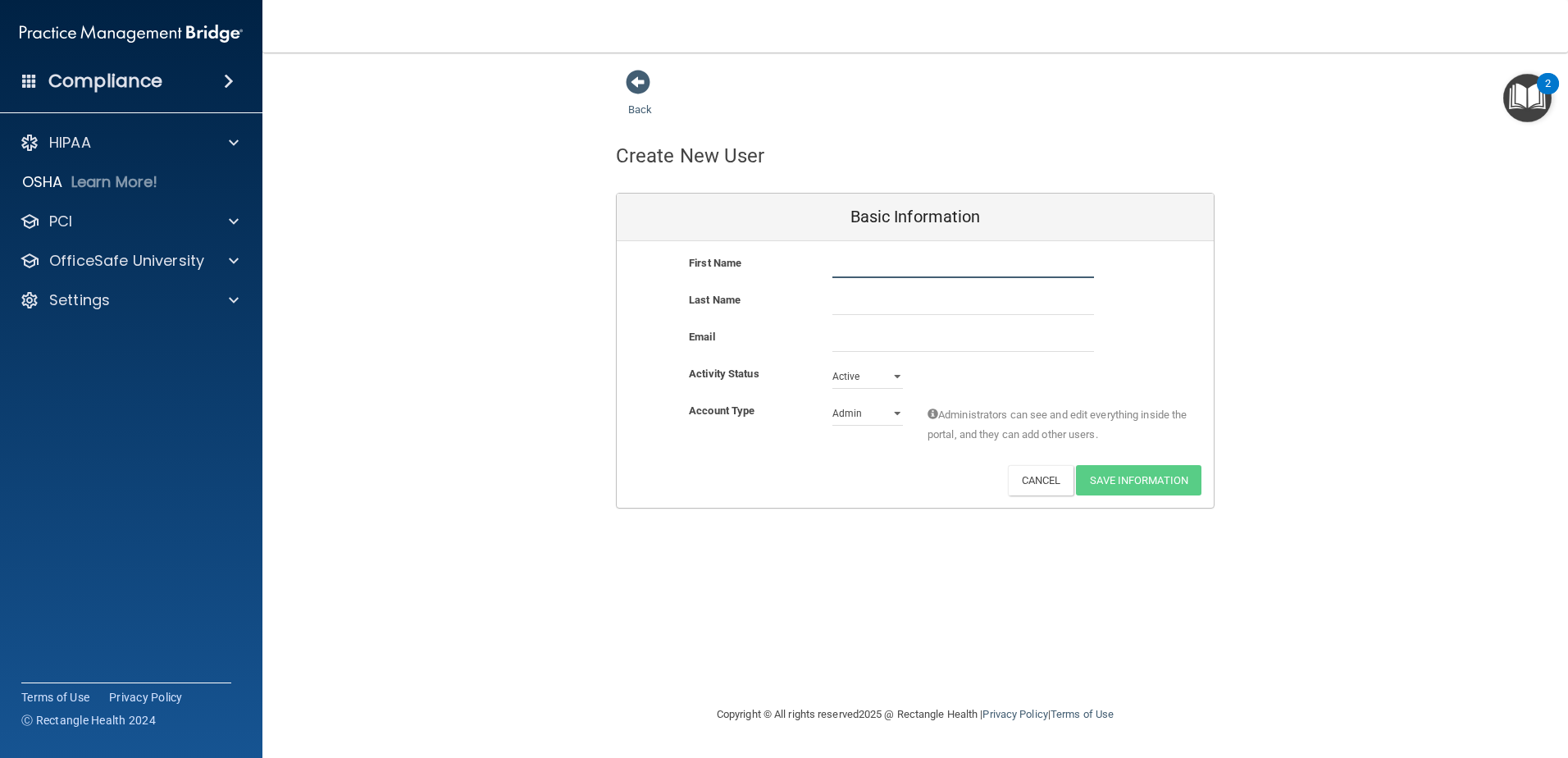
click at [866, 267] on input "text" at bounding box center [963, 266] width 262 height 25
type input "[PERSON_NAME]"
type input "Cage"
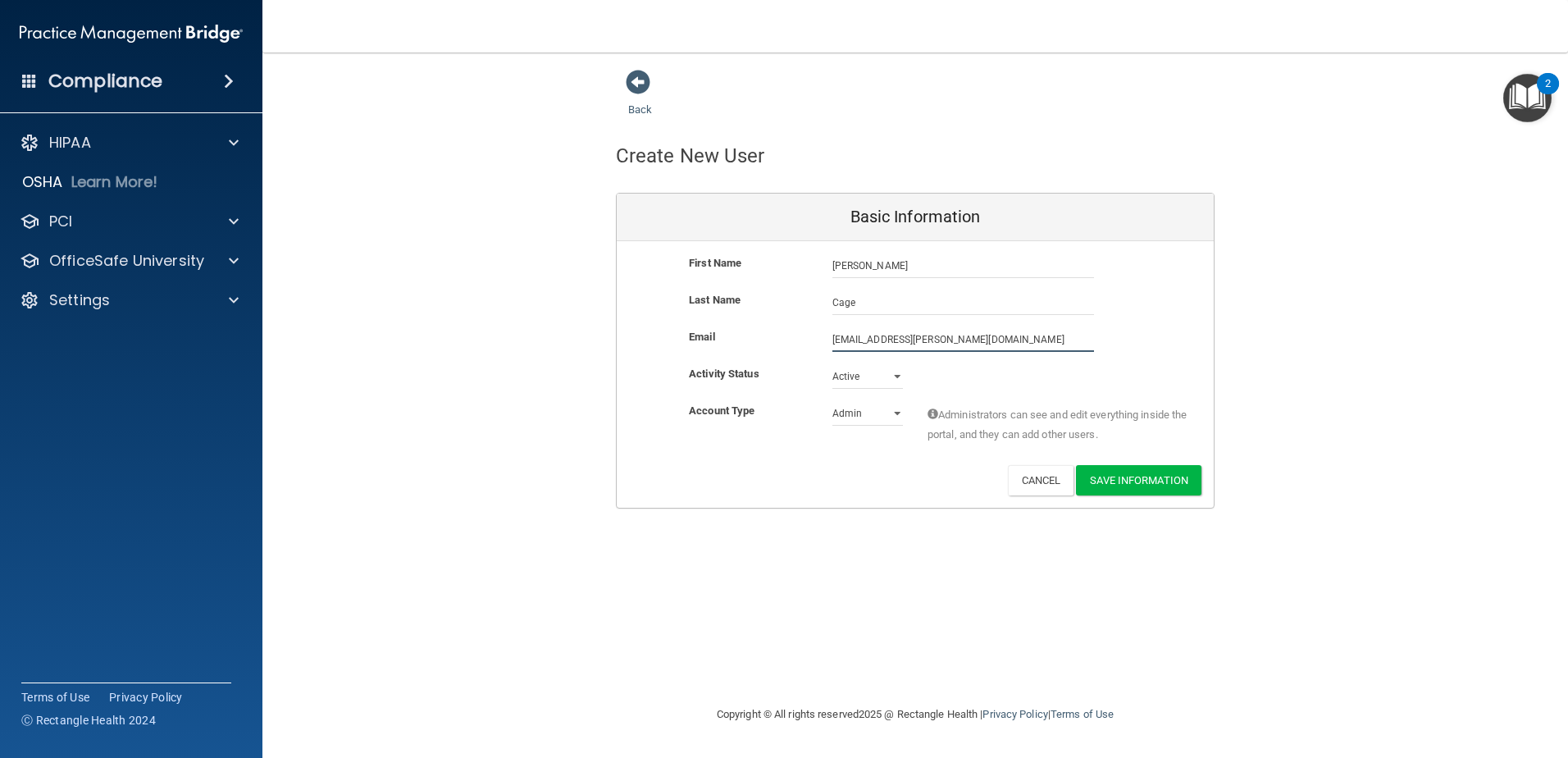
type input "[EMAIL_ADDRESS][PERSON_NAME][DOMAIN_NAME]"
drag, startPoint x: 899, startPoint y: 414, endPoint x: 901, endPoint y: 429, distance: 15.1
click at [899, 414] on select "Admin Member" at bounding box center [868, 414] width 71 height 25
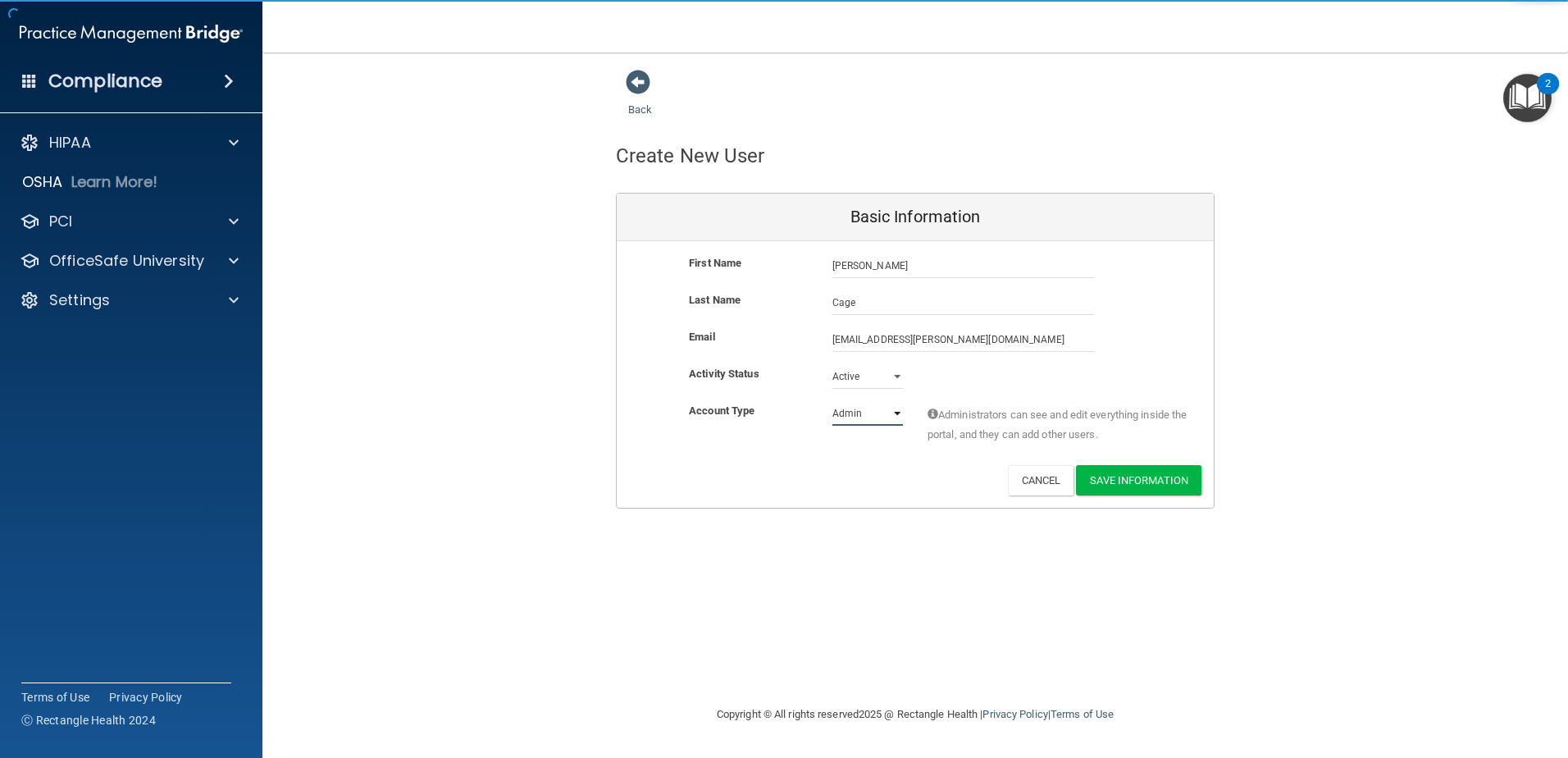
select select "practice_member"
click at [832, 401] on select "Admin Member" at bounding box center [868, 414] width 71 height 25
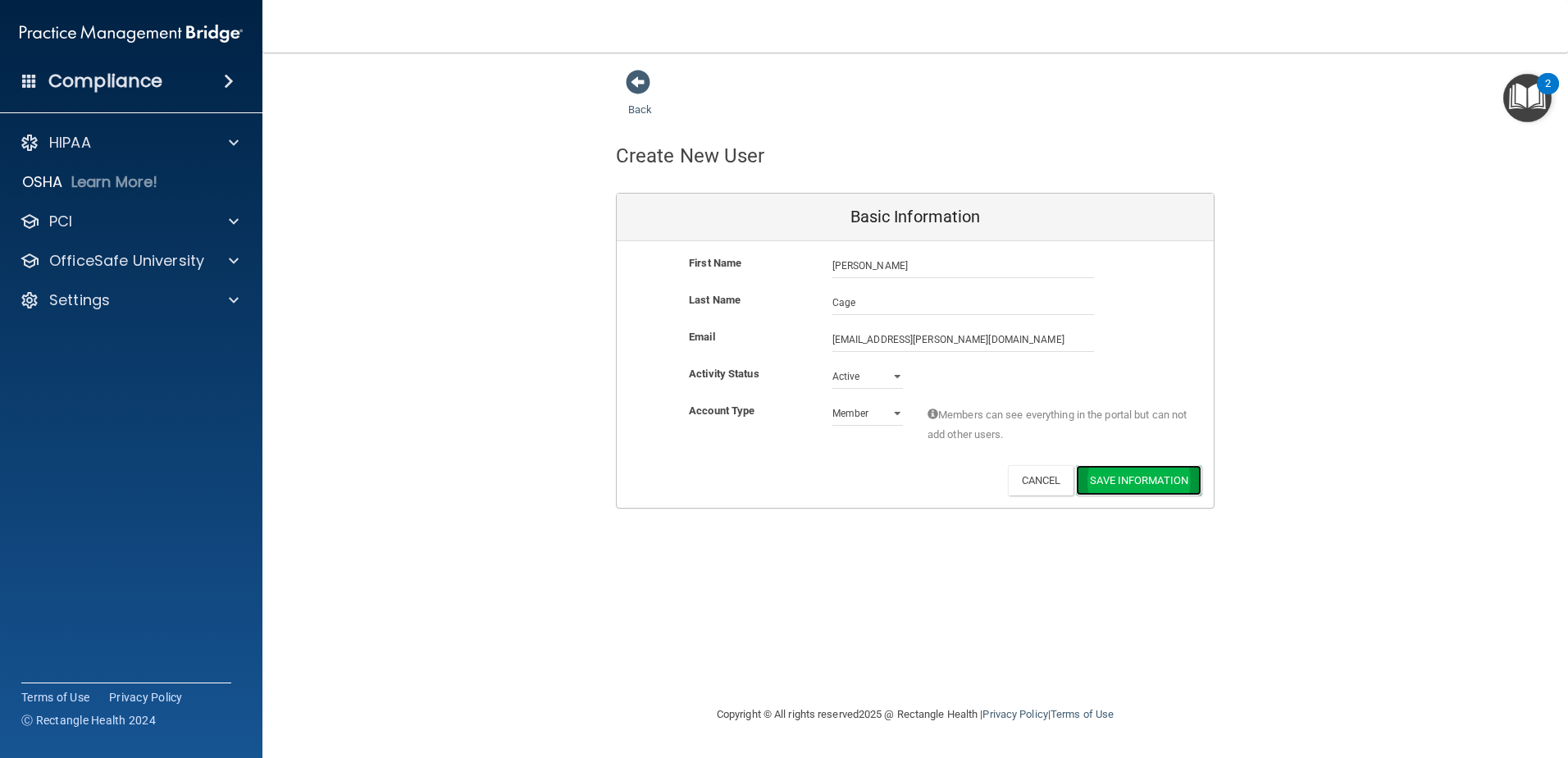
click at [1137, 481] on button "Save Information" at bounding box center [1138, 480] width 125 height 30
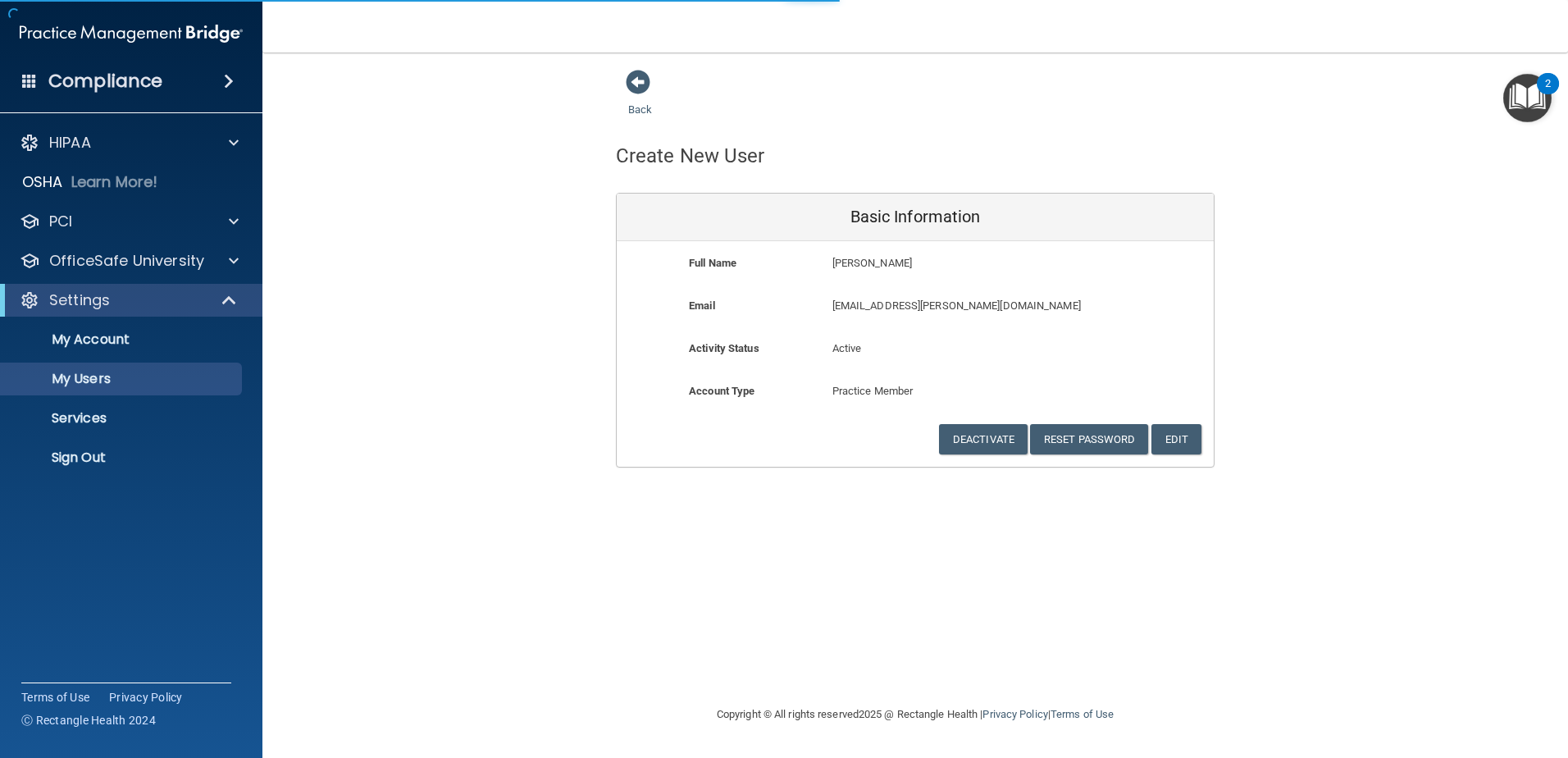
select select "20"
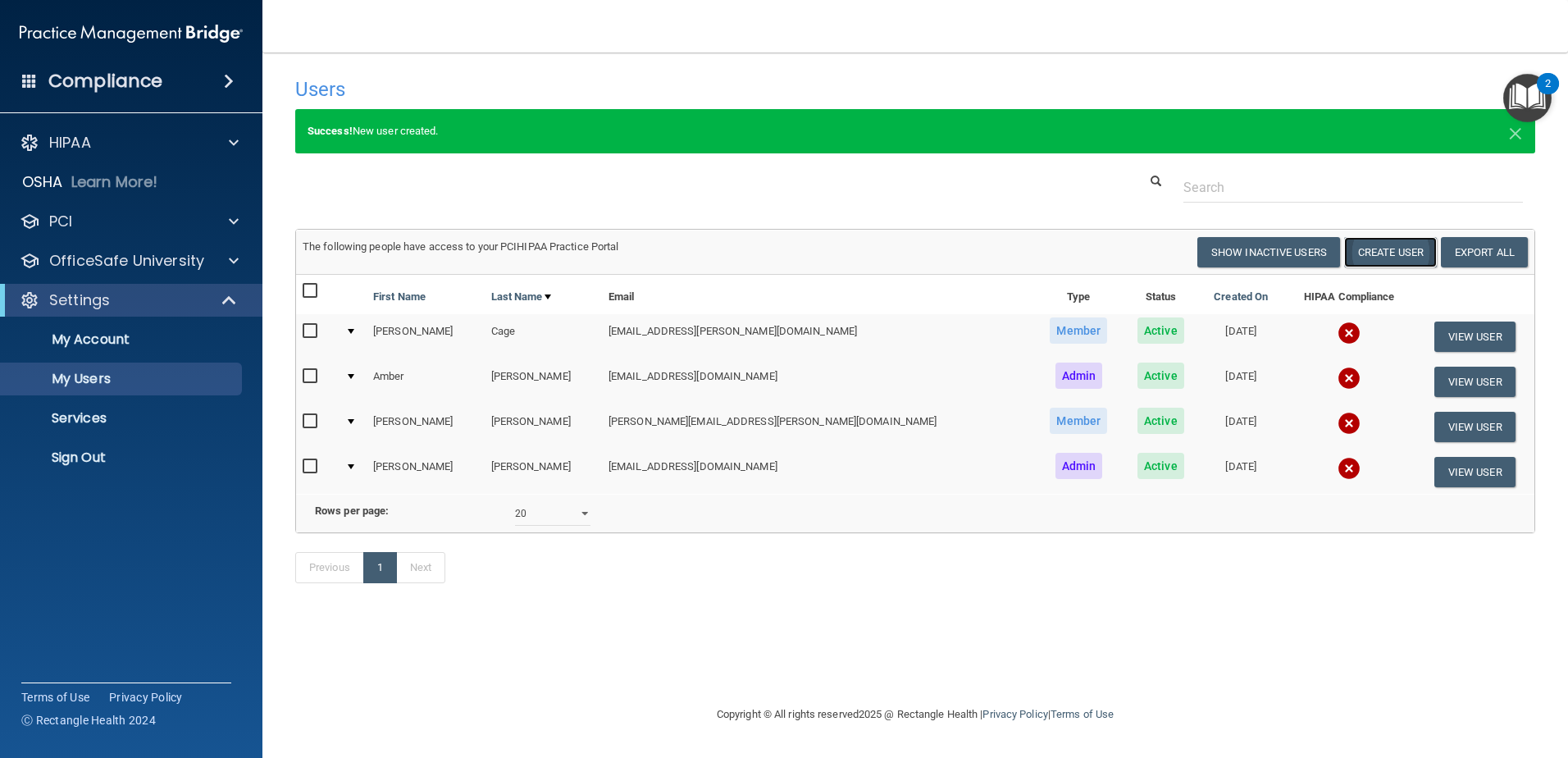
click at [1388, 253] on button "Create User" at bounding box center [1390, 252] width 92 height 30
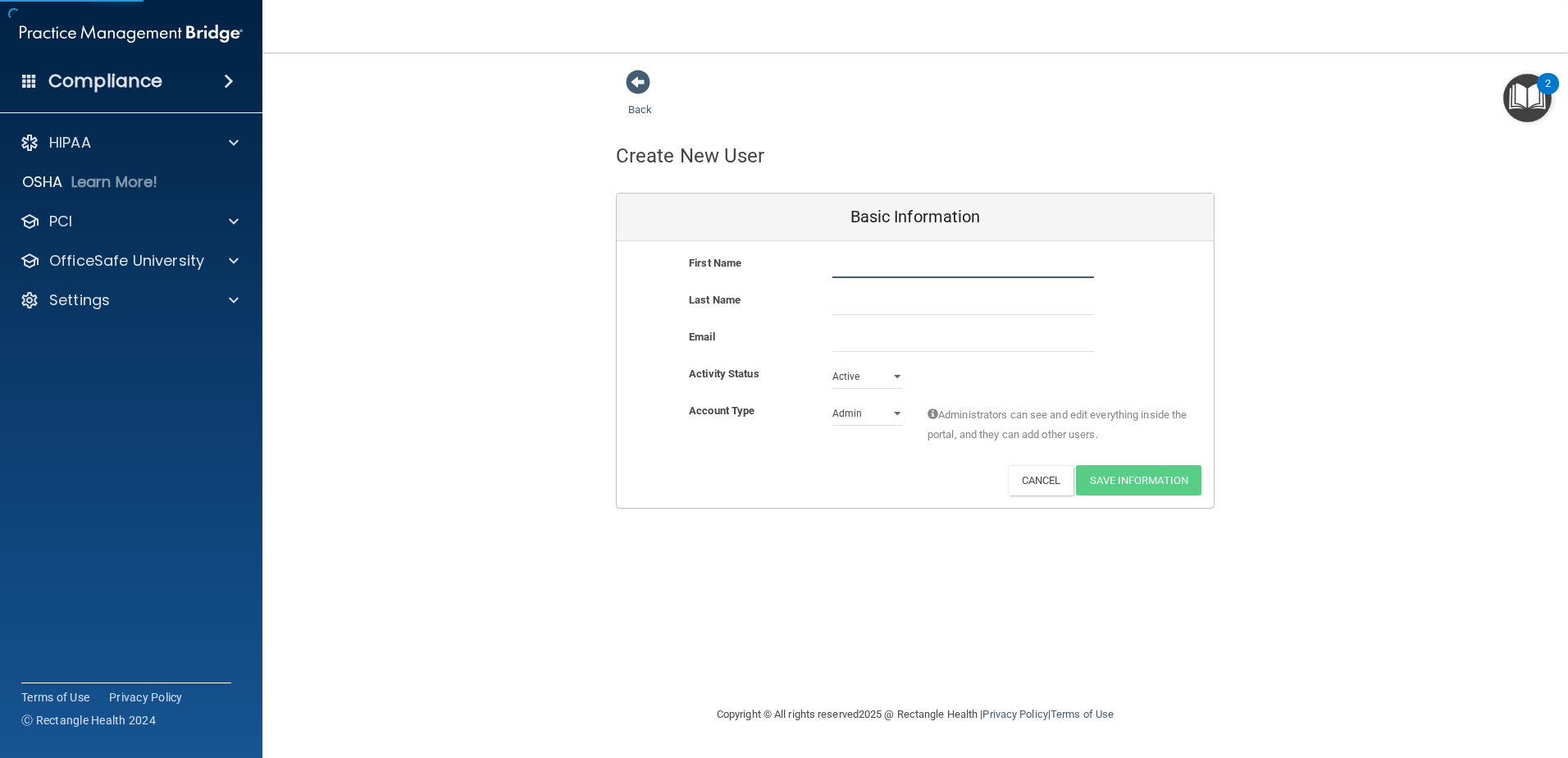
click at [854, 265] on input "text" at bounding box center [963, 266] width 262 height 25
type input "[PERSON_NAME]"
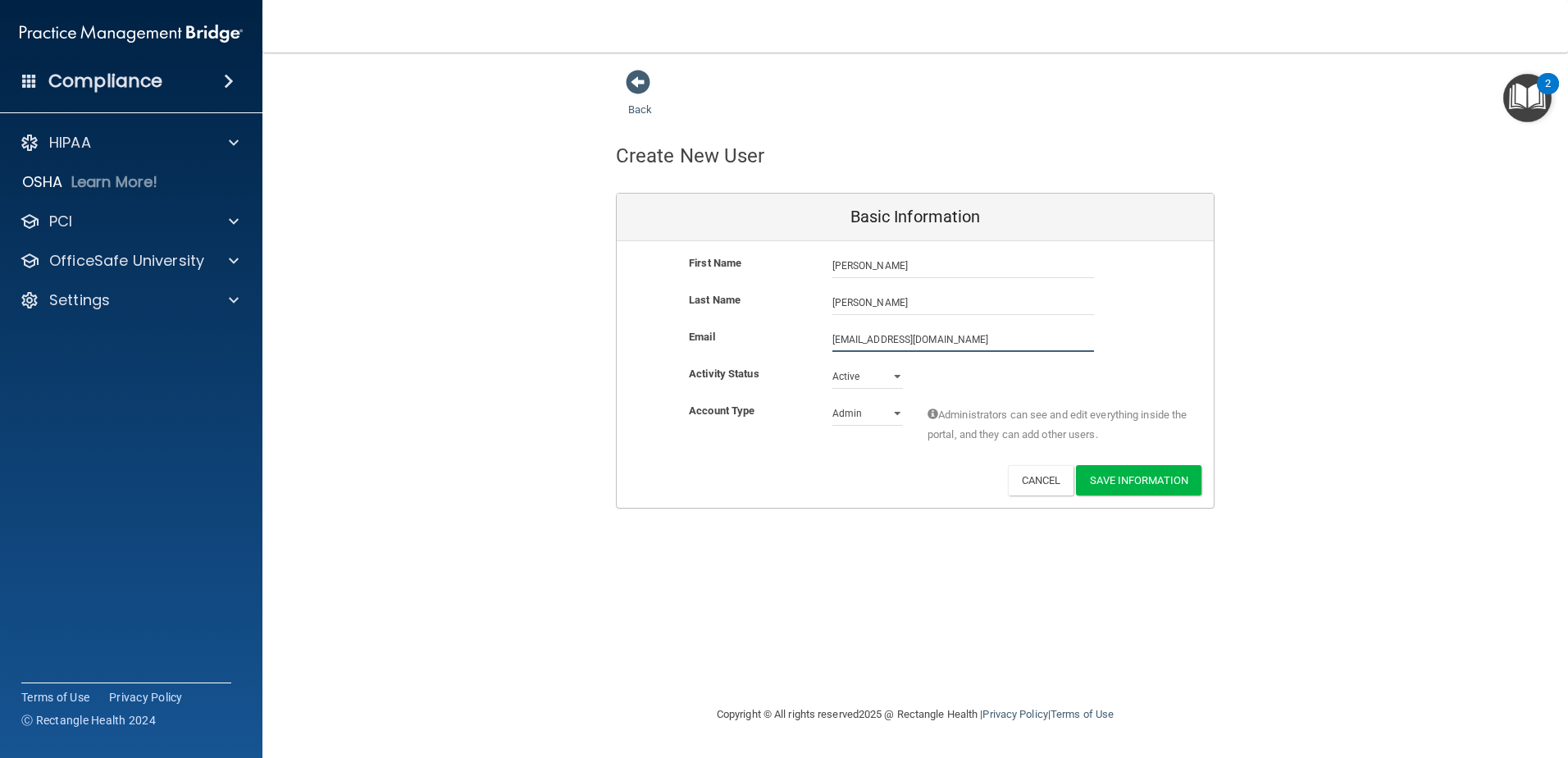
type input "[EMAIL_ADDRESS][DOMAIN_NAME]"
click at [898, 415] on select "Admin Member" at bounding box center [868, 414] width 71 height 25
select select "practice_member"
click at [832, 401] on select "Admin Member" at bounding box center [868, 414] width 71 height 25
click at [1148, 480] on button "Save Information" at bounding box center [1138, 480] width 125 height 30
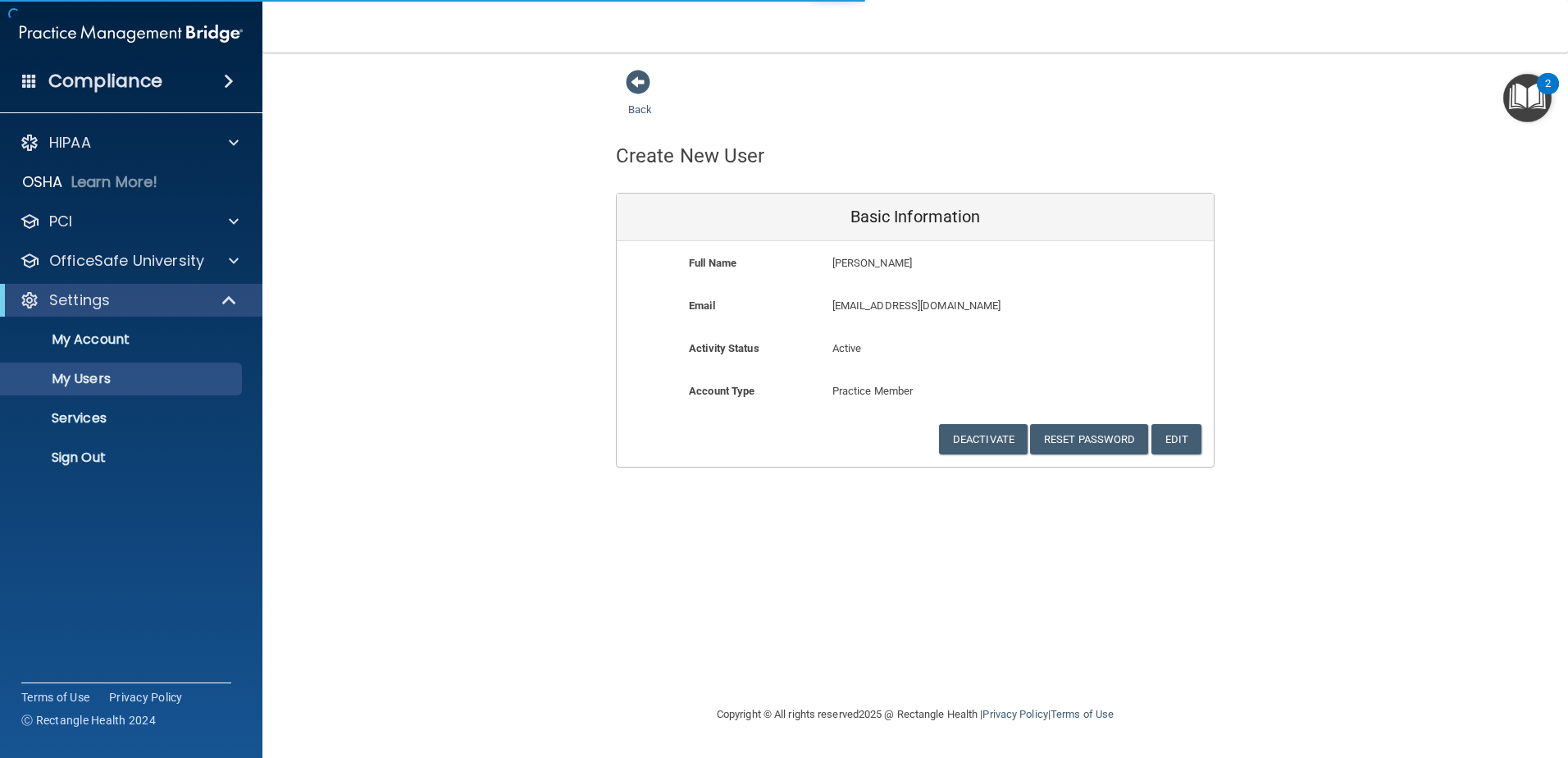
select select "20"
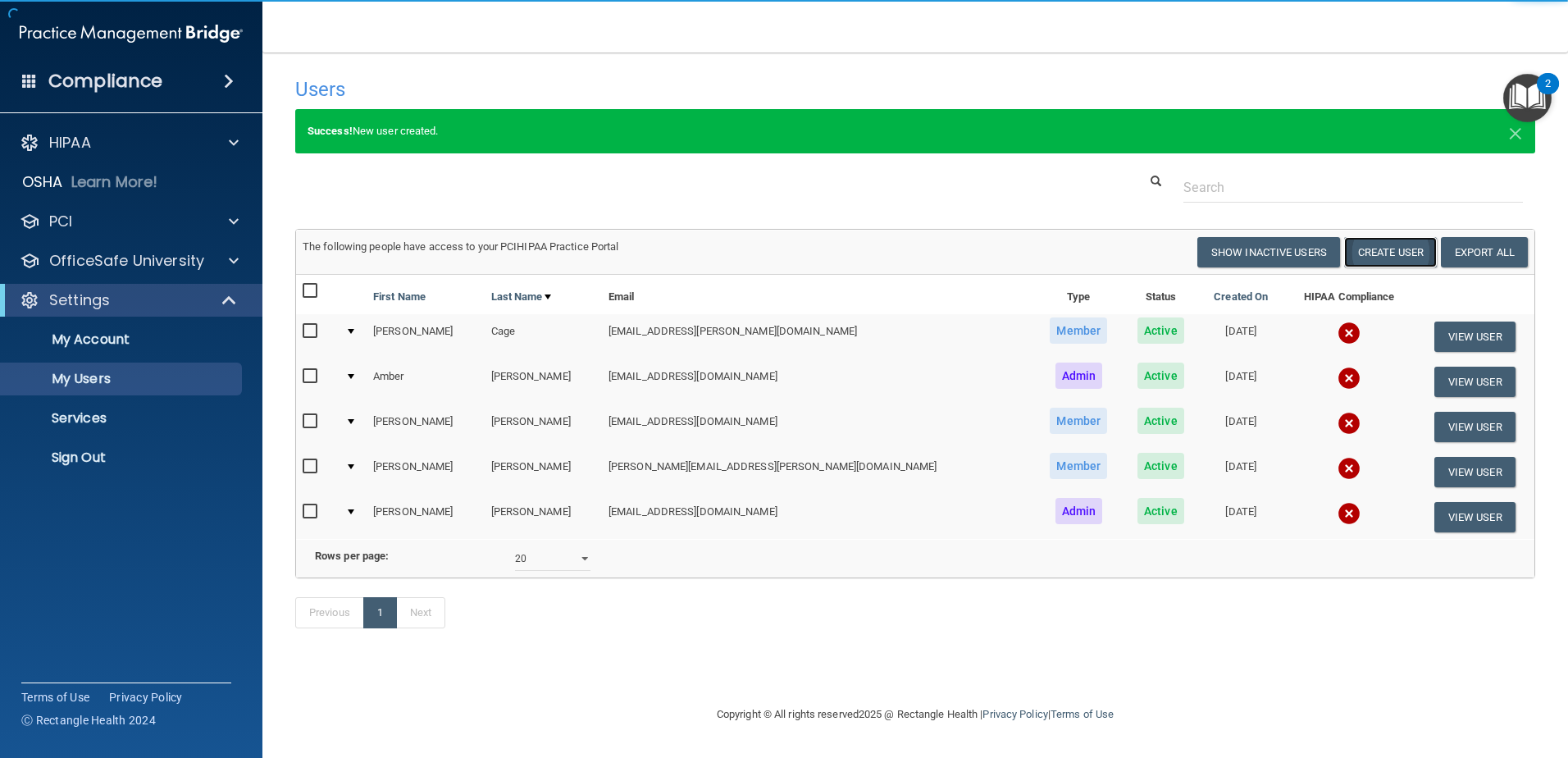
click at [1375, 254] on button "Create User" at bounding box center [1390, 252] width 92 height 30
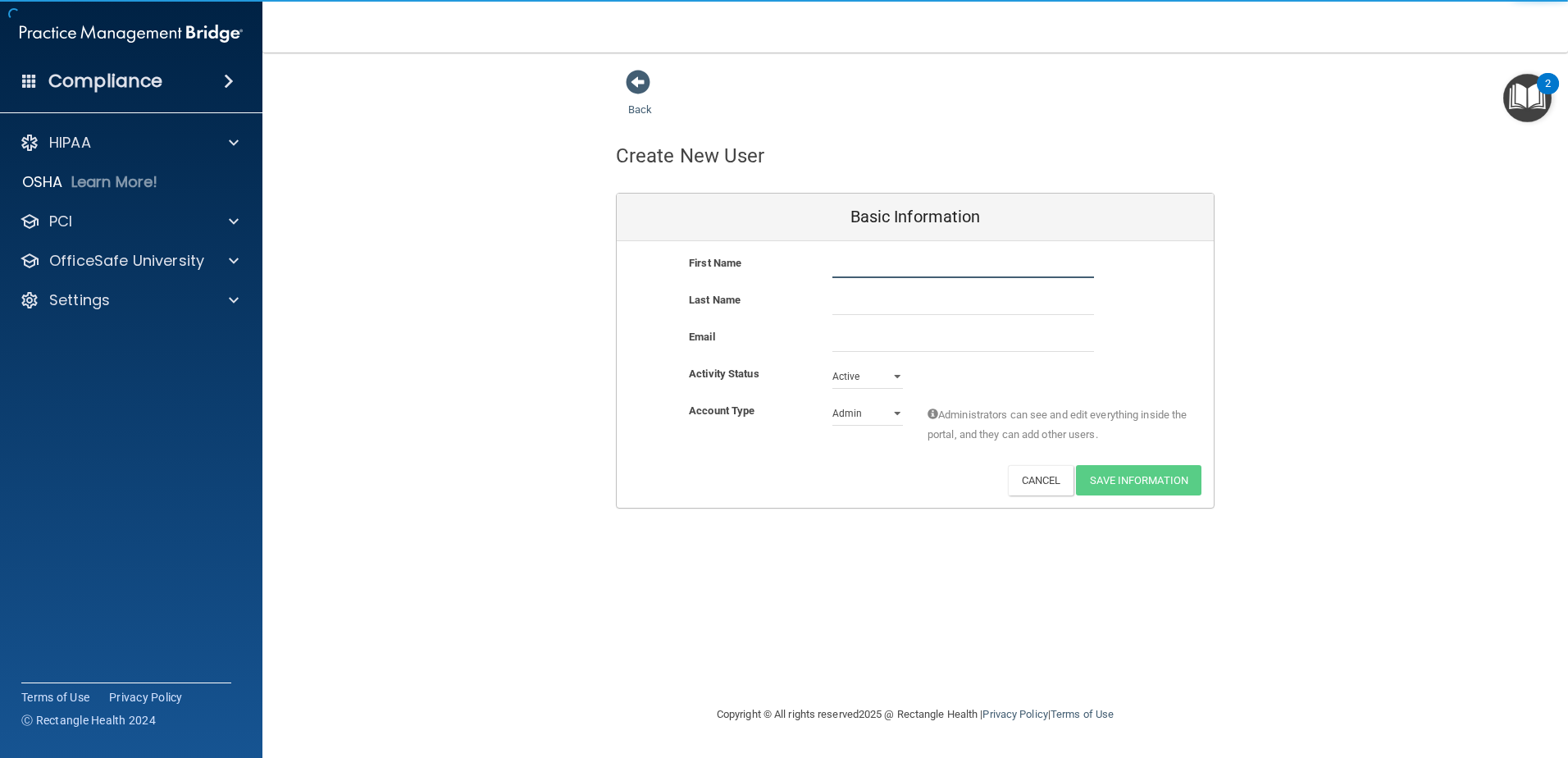
click at [906, 270] on input "text" at bounding box center [963, 266] width 262 height 25
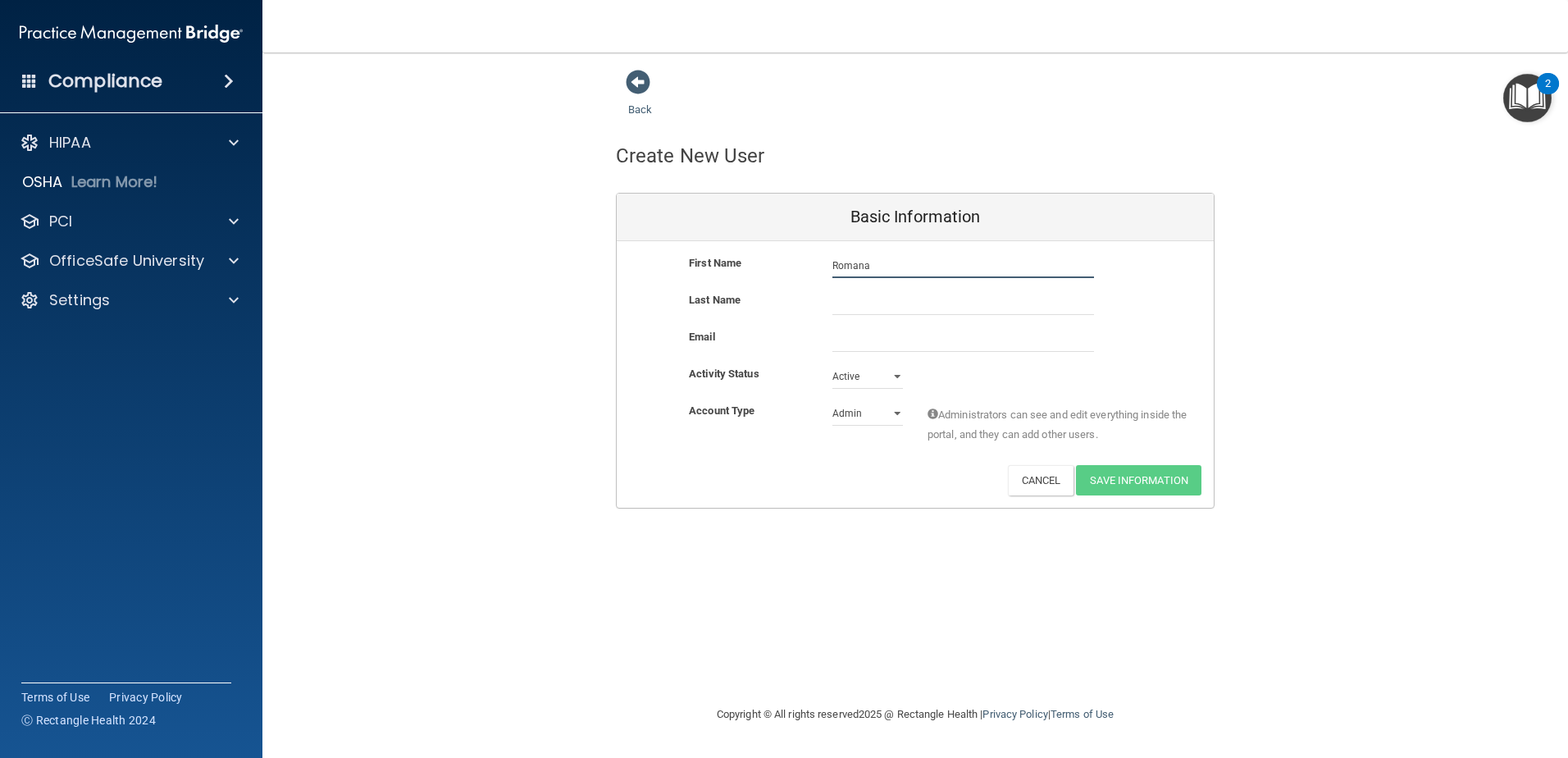
type input "Romana"
type input "[PERSON_NAME]"
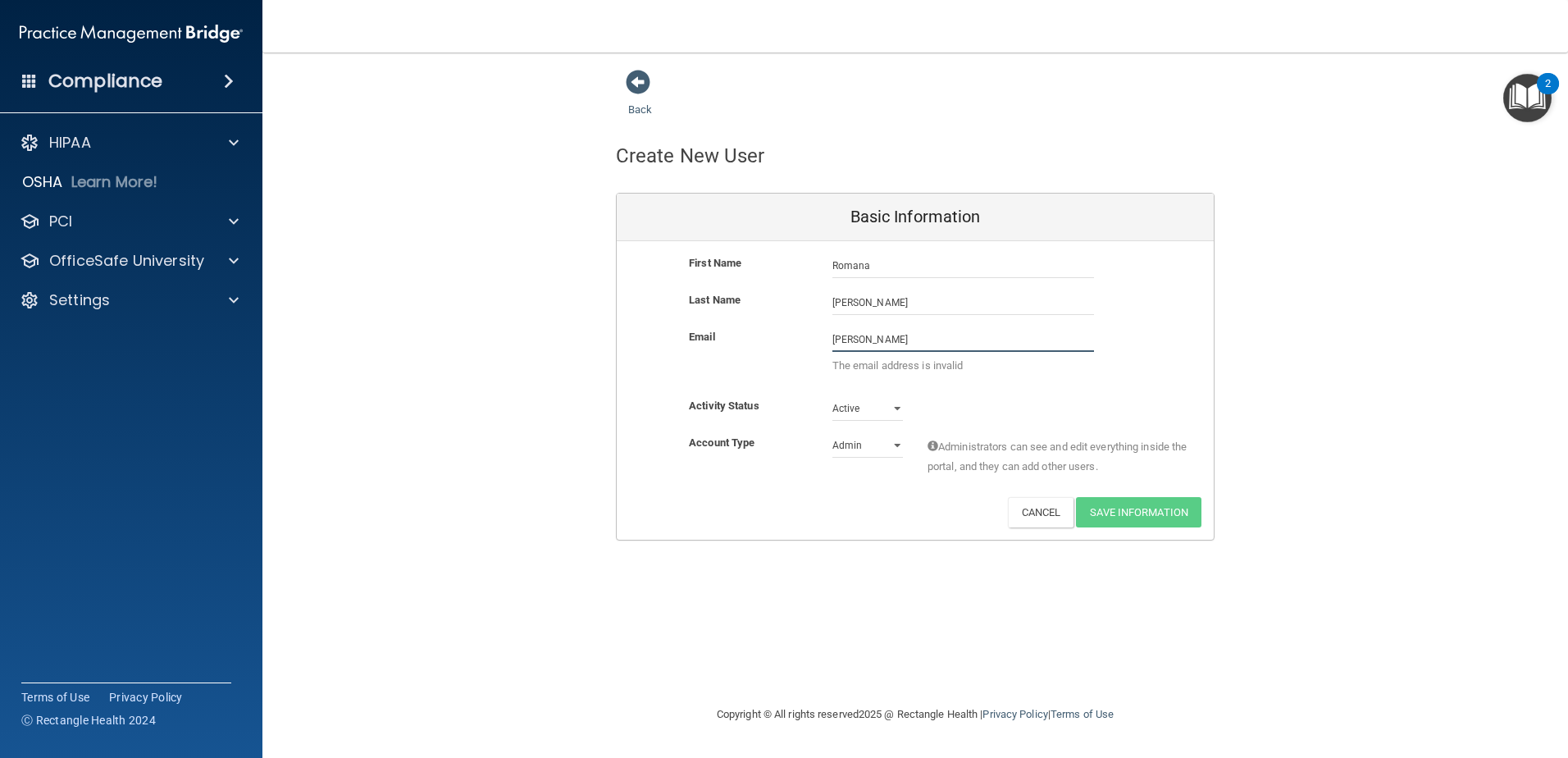
type input "[EMAIL_ADDRESS][DOMAIN_NAME]"
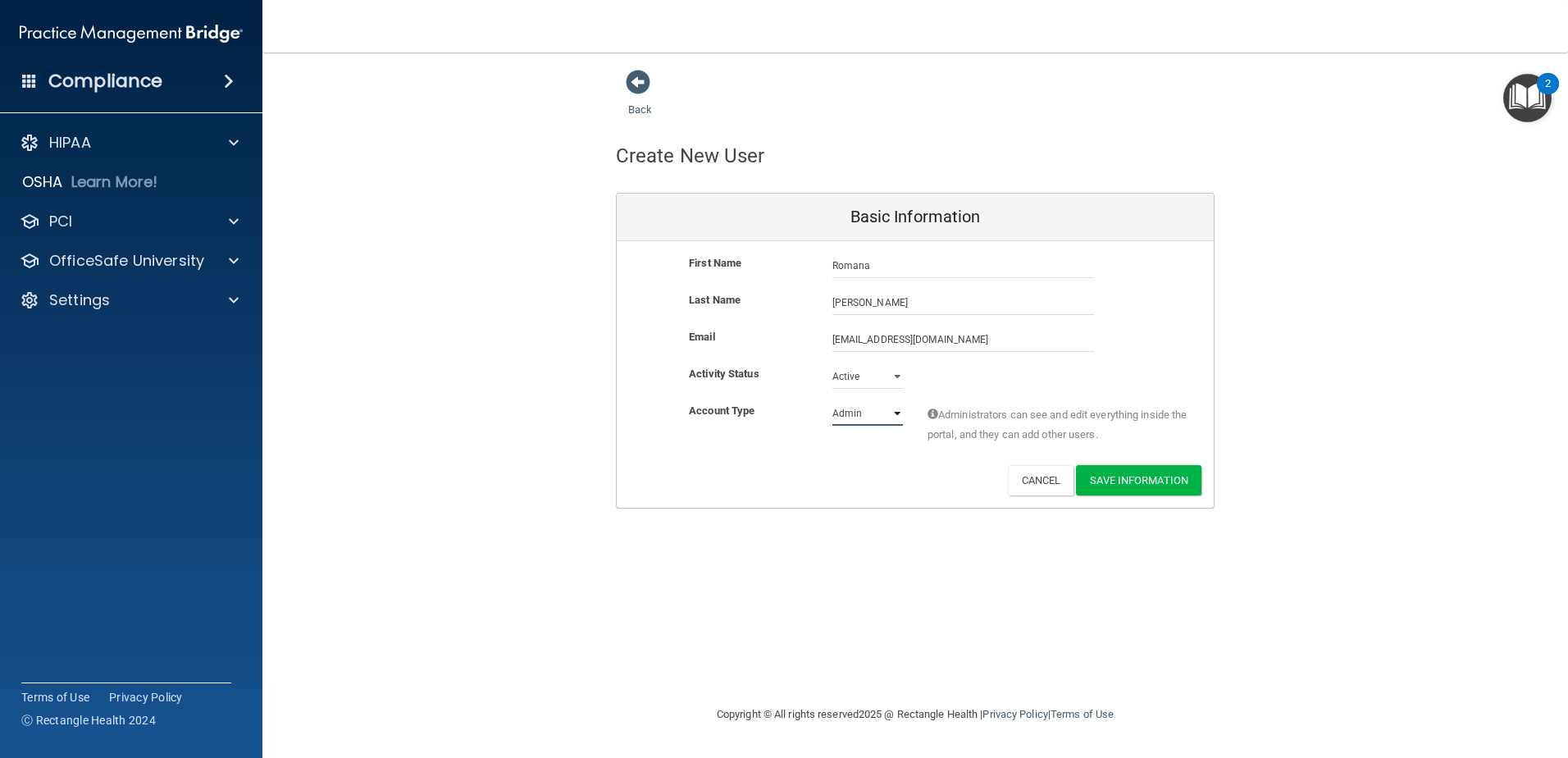
click at [898, 415] on select "Admin Member" at bounding box center [868, 414] width 71 height 25
select select "practice_member"
click at [832, 401] on select "Admin Member" at bounding box center [868, 414] width 71 height 25
click at [1117, 478] on button "Save Information" at bounding box center [1138, 480] width 125 height 30
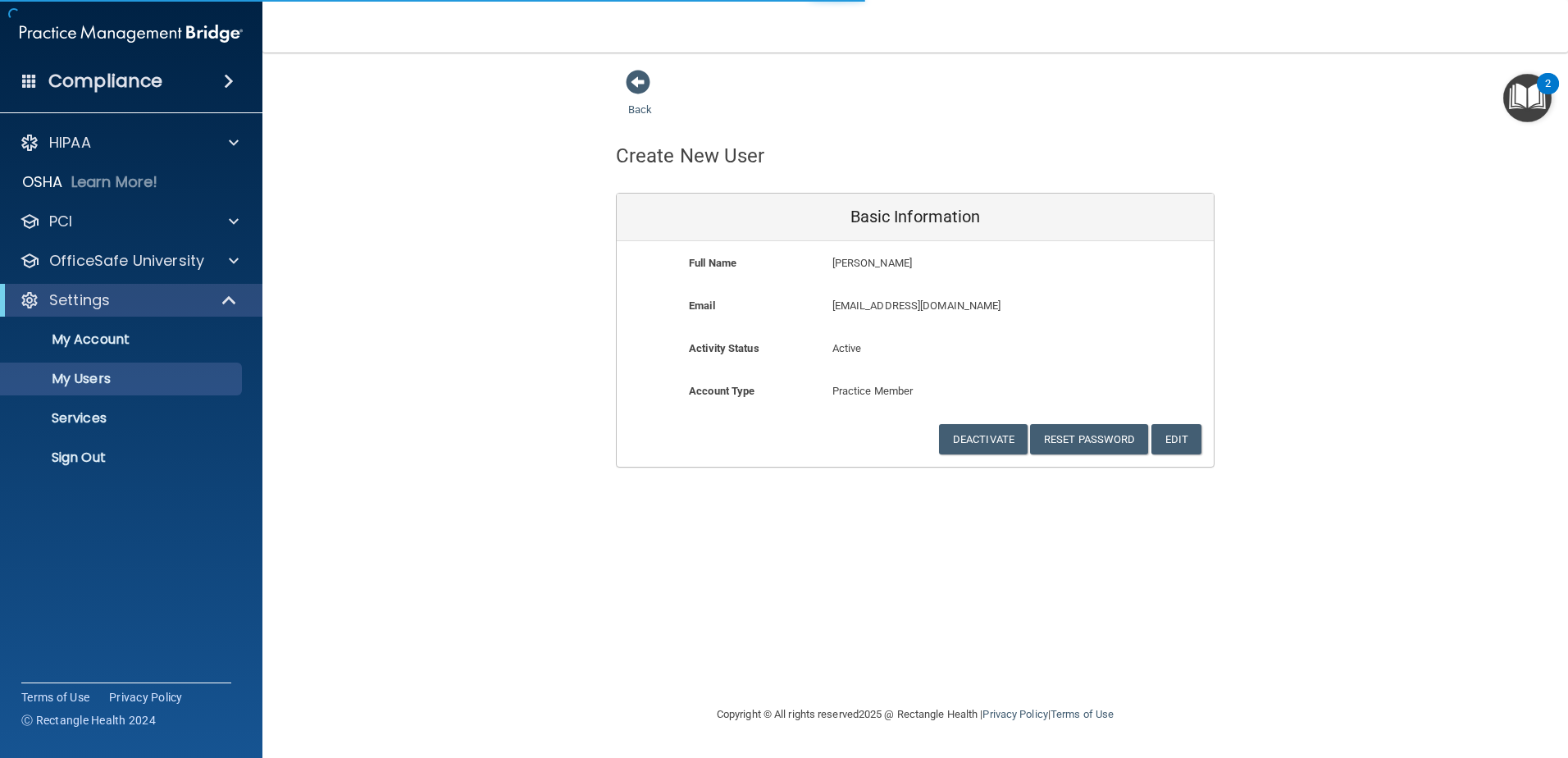
select select "20"
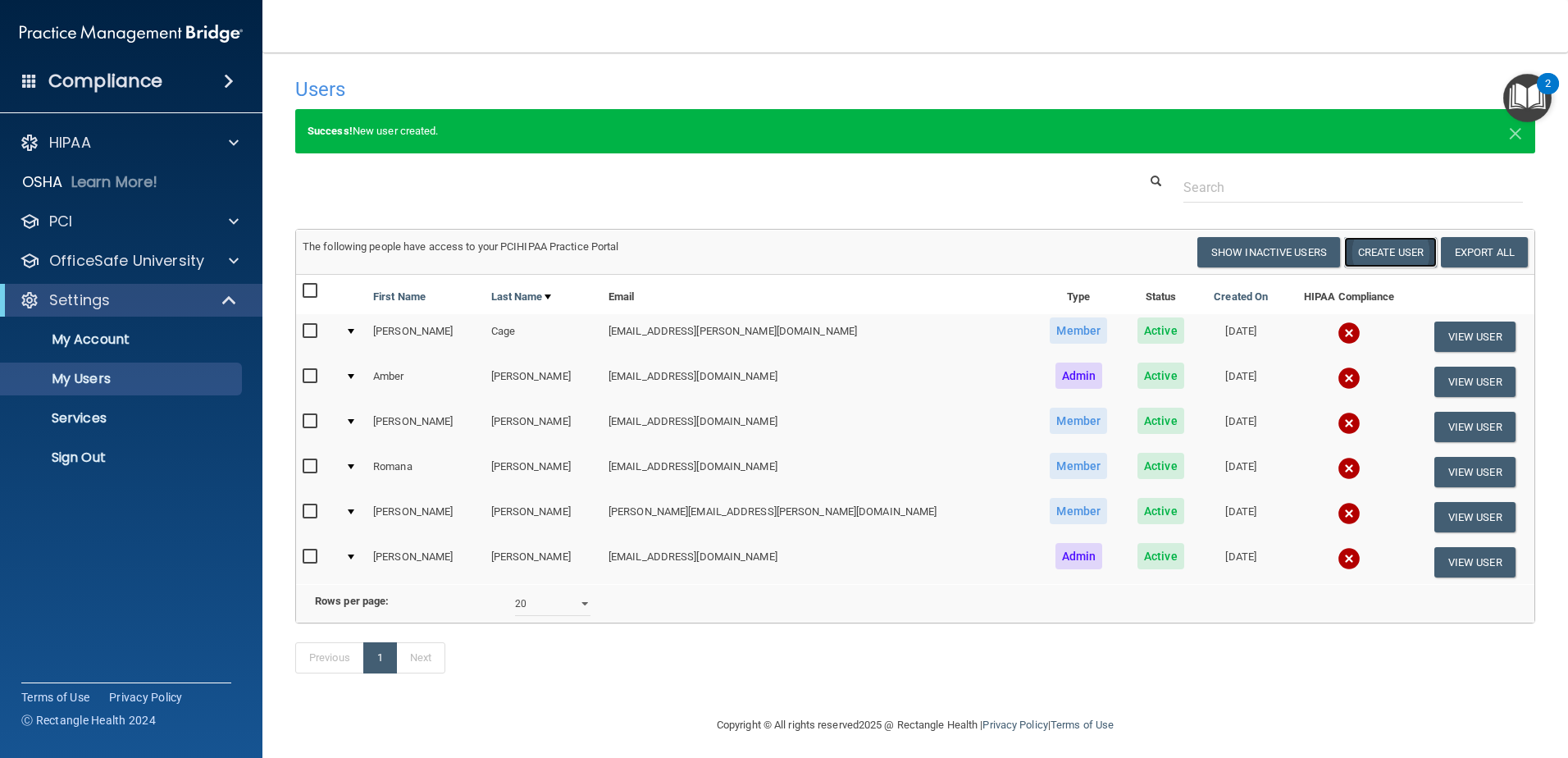
click at [1389, 256] on button "Create User" at bounding box center [1390, 252] width 92 height 30
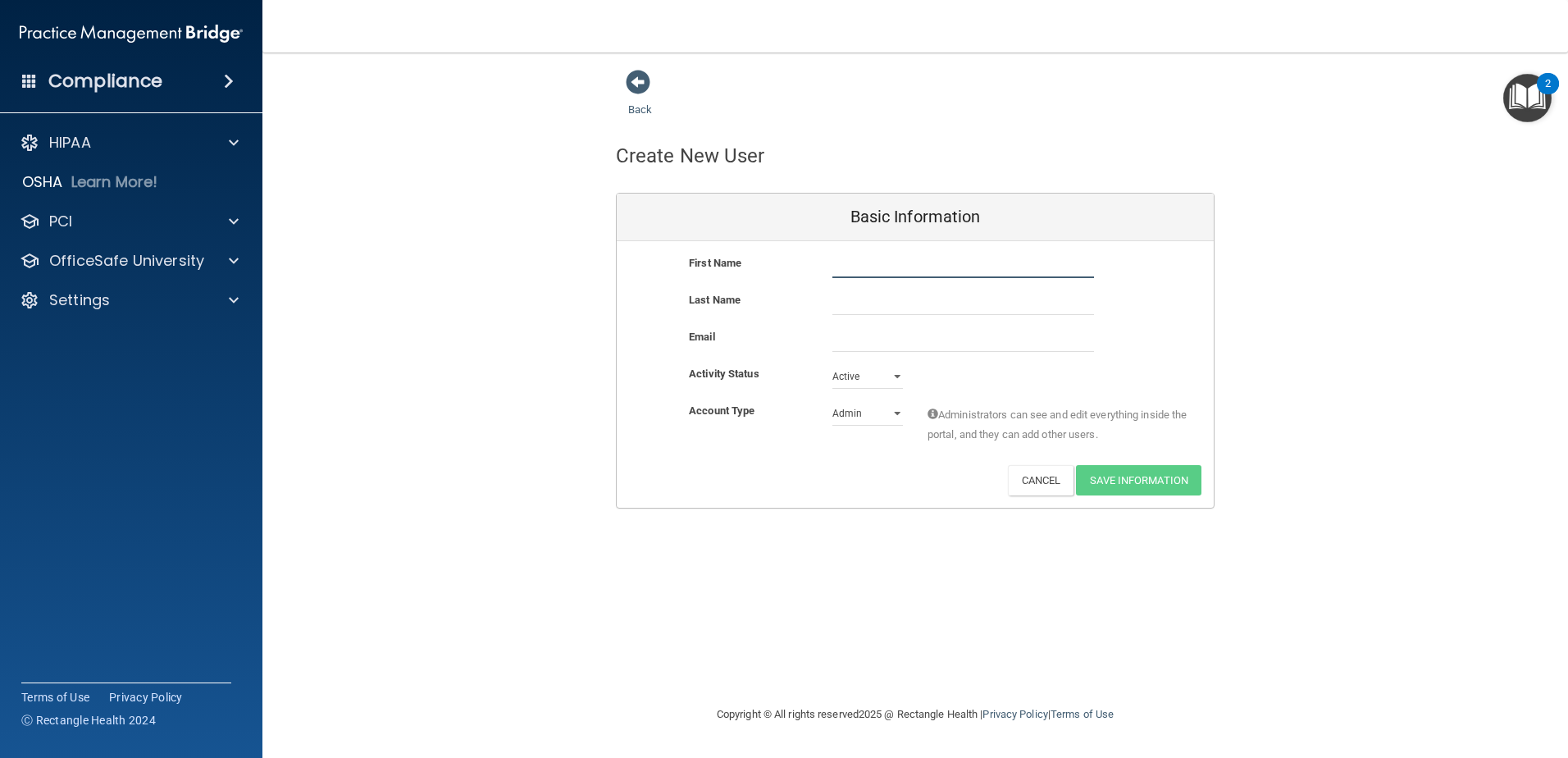
click at [944, 258] on input "text" at bounding box center [963, 266] width 262 height 25
type input "[PERSON_NAME]"
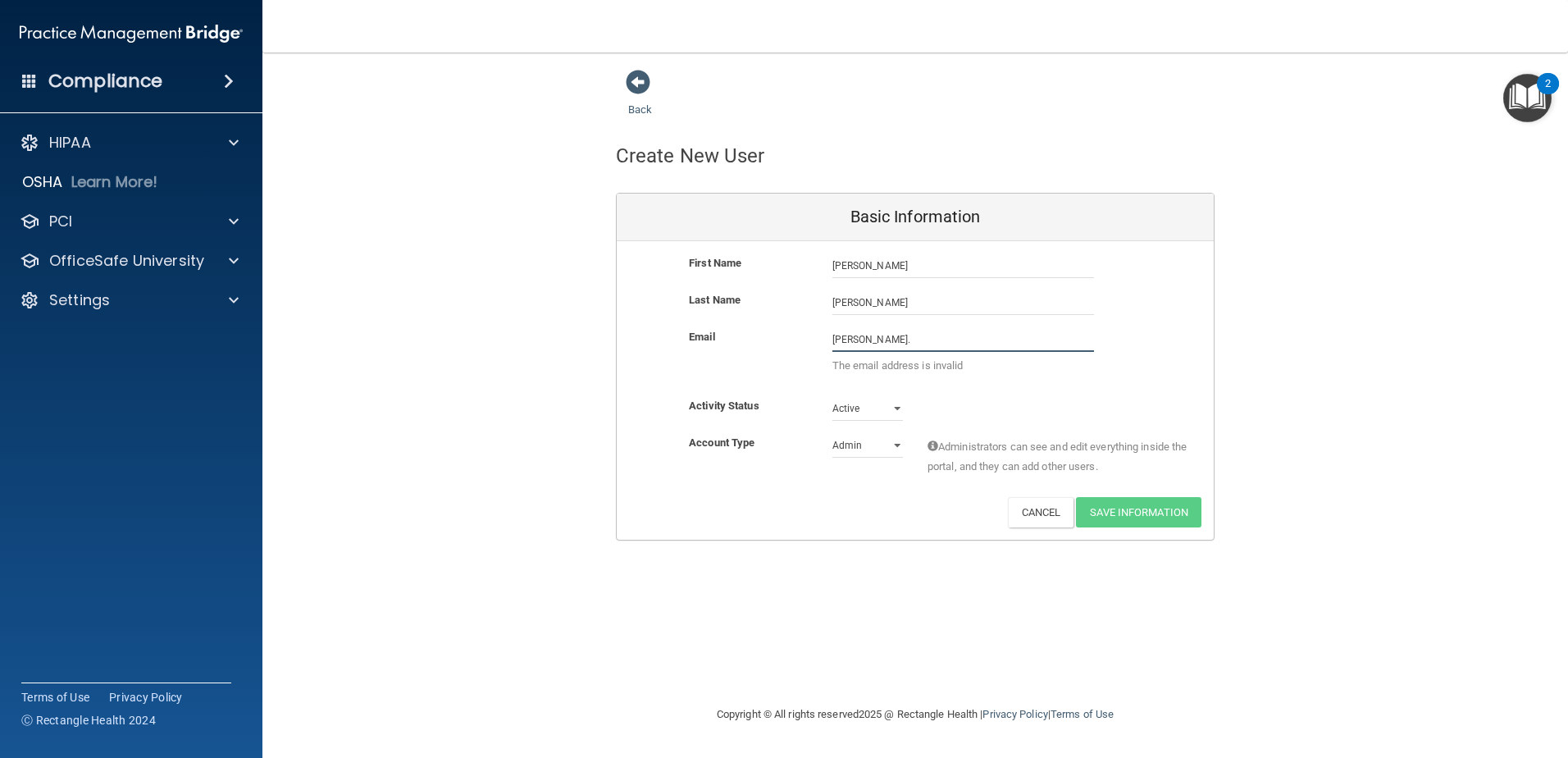
type input "[PERSON_NAME][DOMAIN_NAME][EMAIL_ADDRESS][PERSON_NAME][DOMAIN_NAME]"
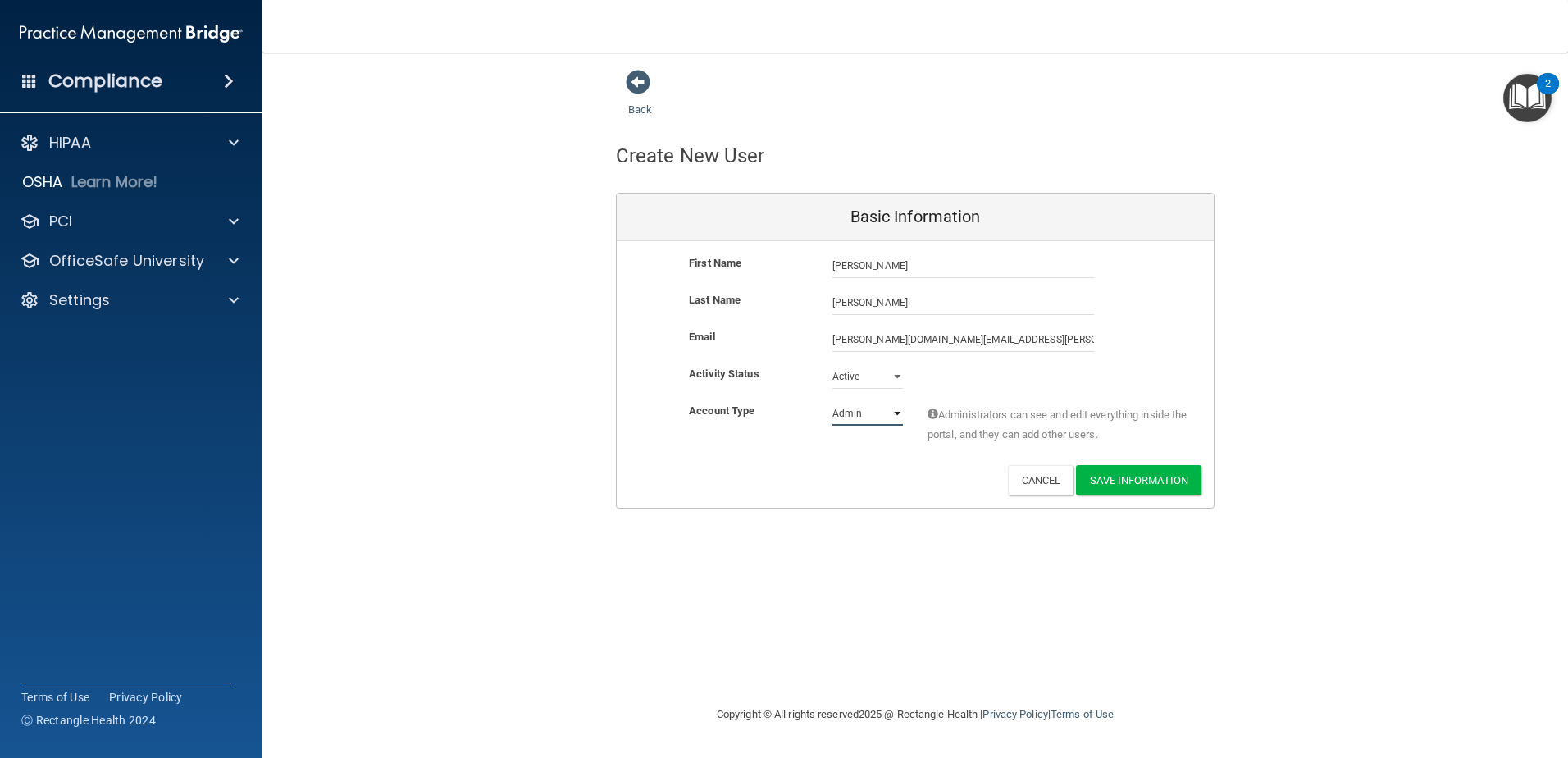
click at [894, 407] on select "Admin Member" at bounding box center [868, 414] width 71 height 25
select select "practice_member"
click at [832, 401] on select "Admin Member" at bounding box center [868, 414] width 71 height 25
click at [1100, 480] on button "Save Information" at bounding box center [1138, 480] width 125 height 30
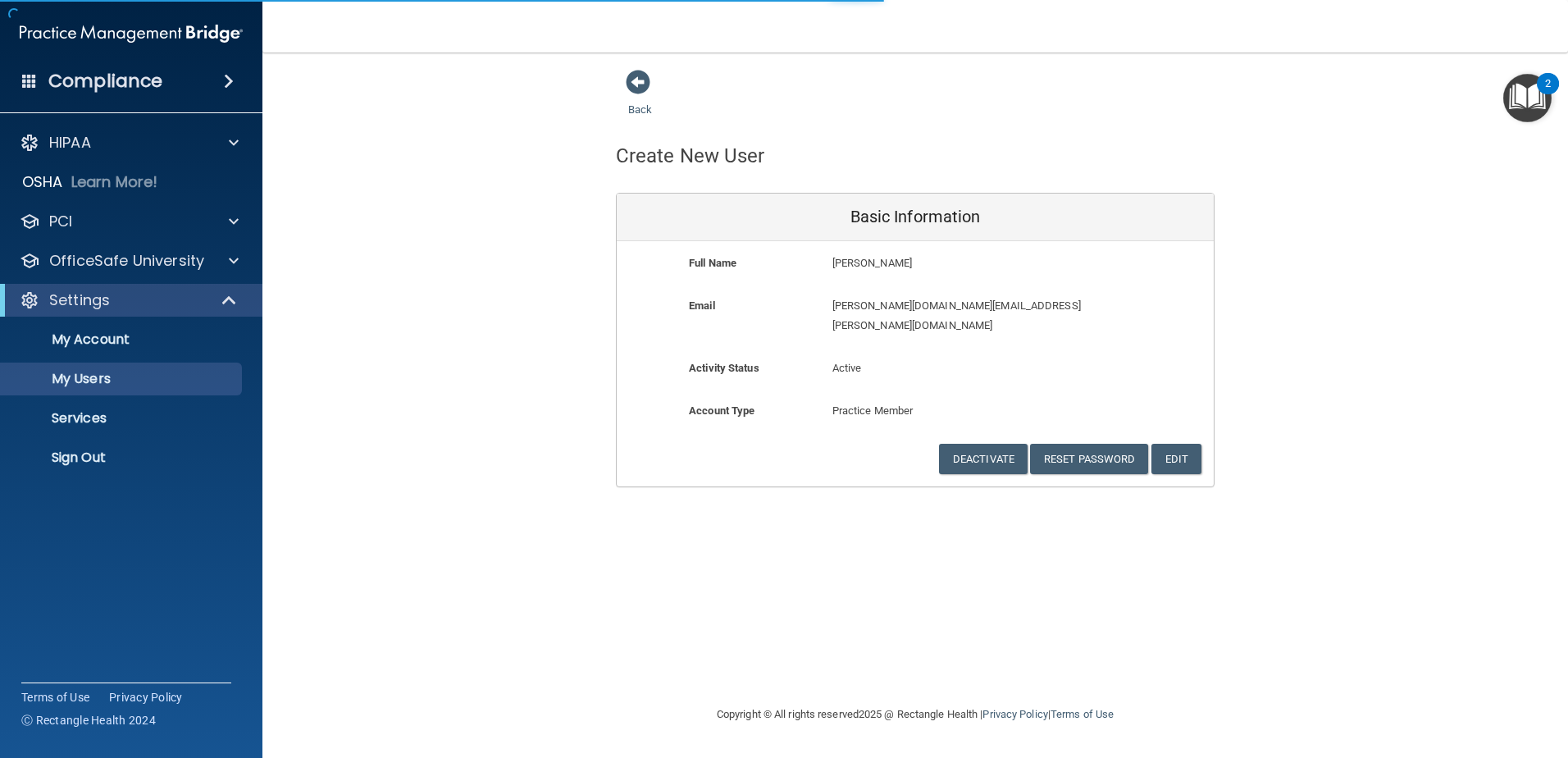
select select "20"
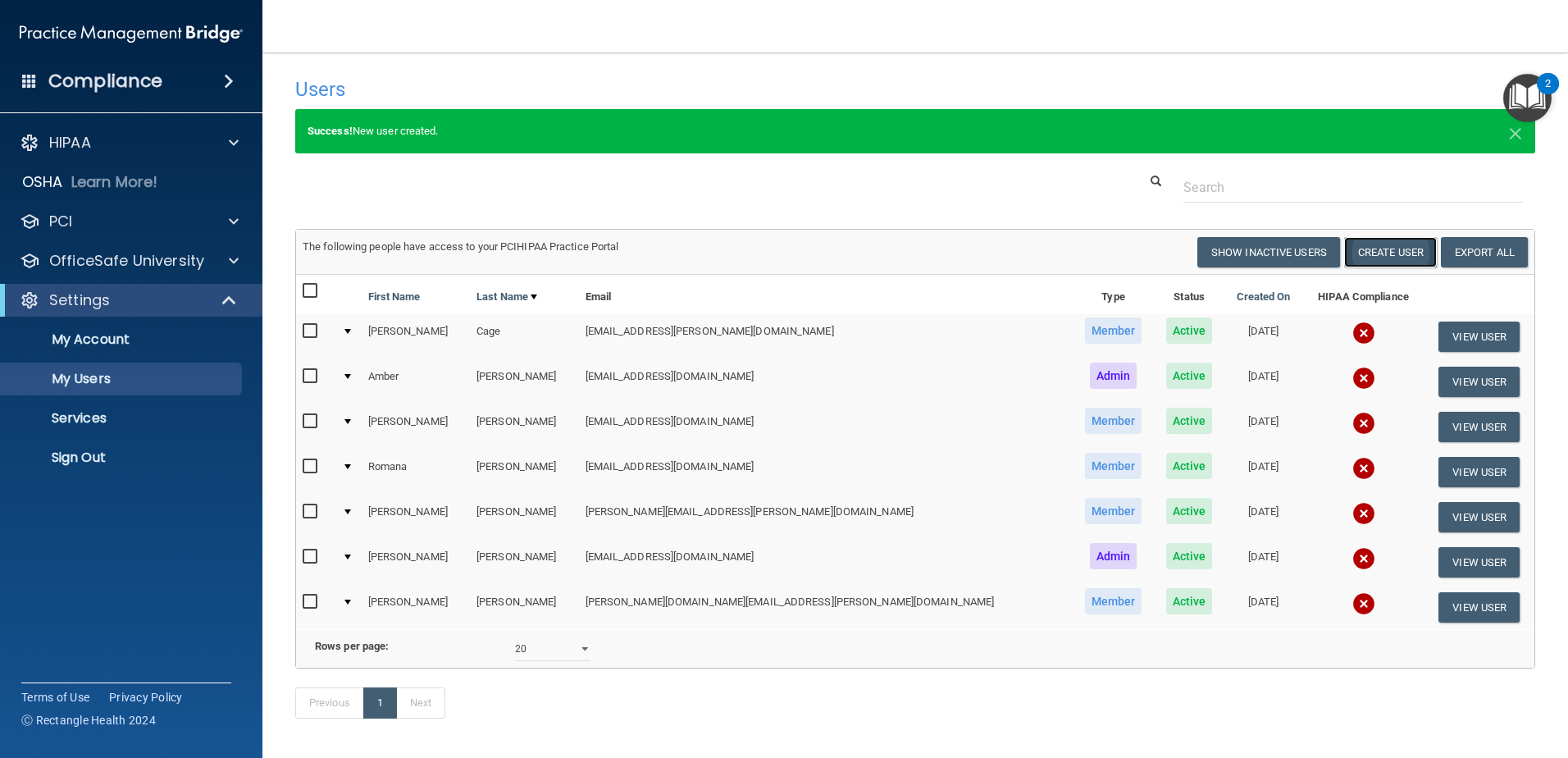
click at [1391, 257] on button "Create User" at bounding box center [1390, 252] width 92 height 30
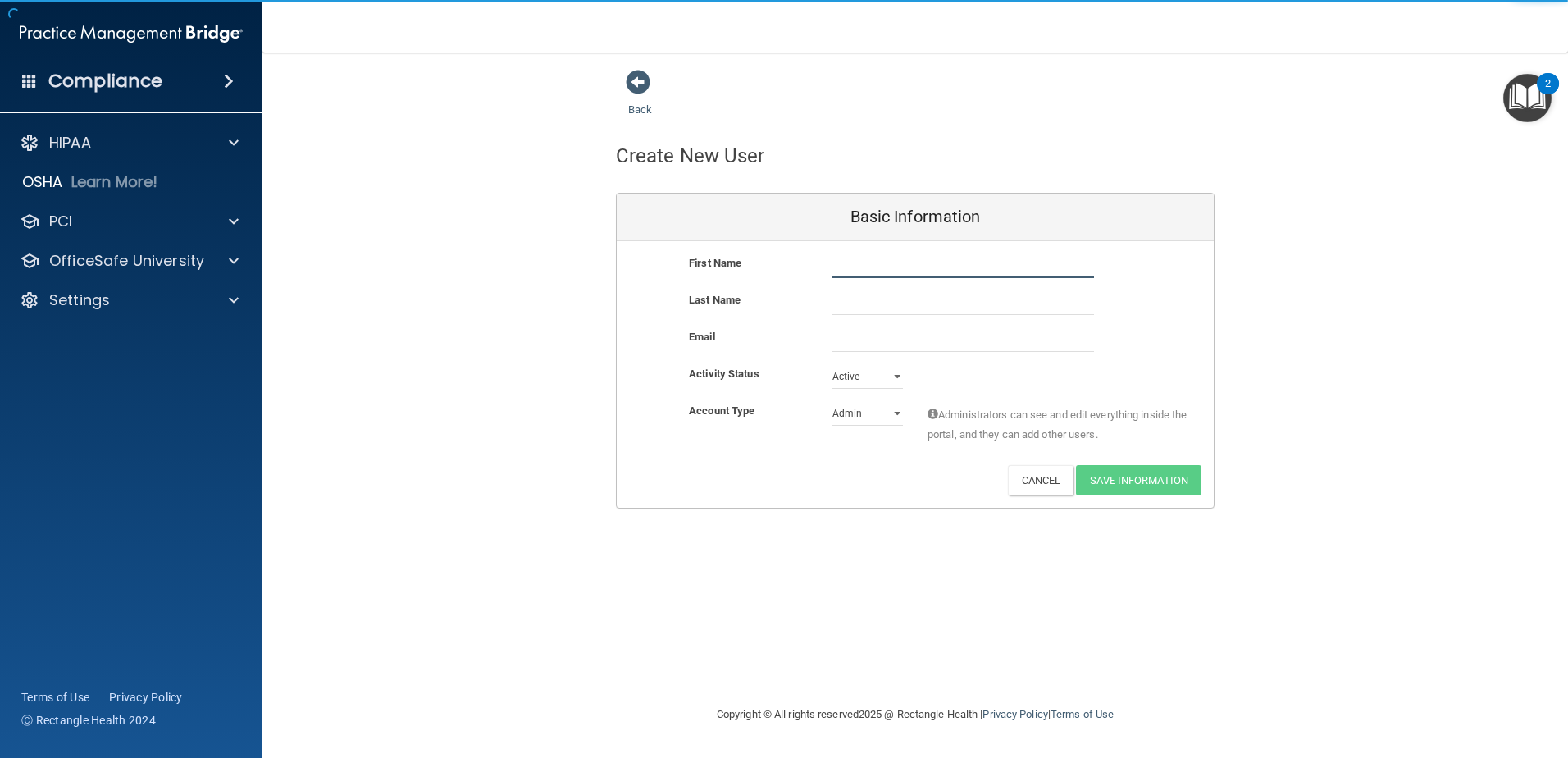
click at [878, 277] on input "text" at bounding box center [963, 266] width 262 height 25
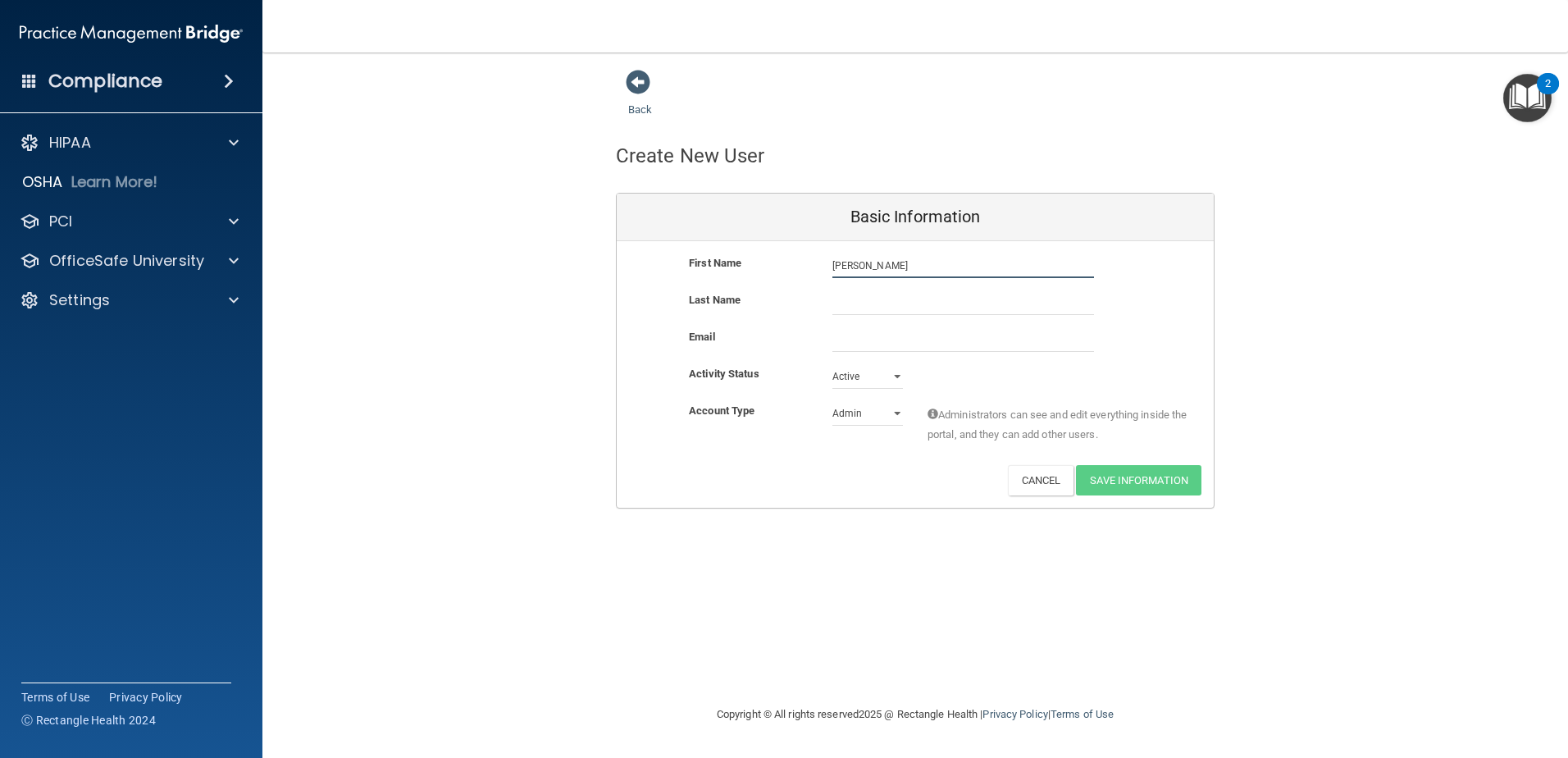
type input "[PERSON_NAME]"
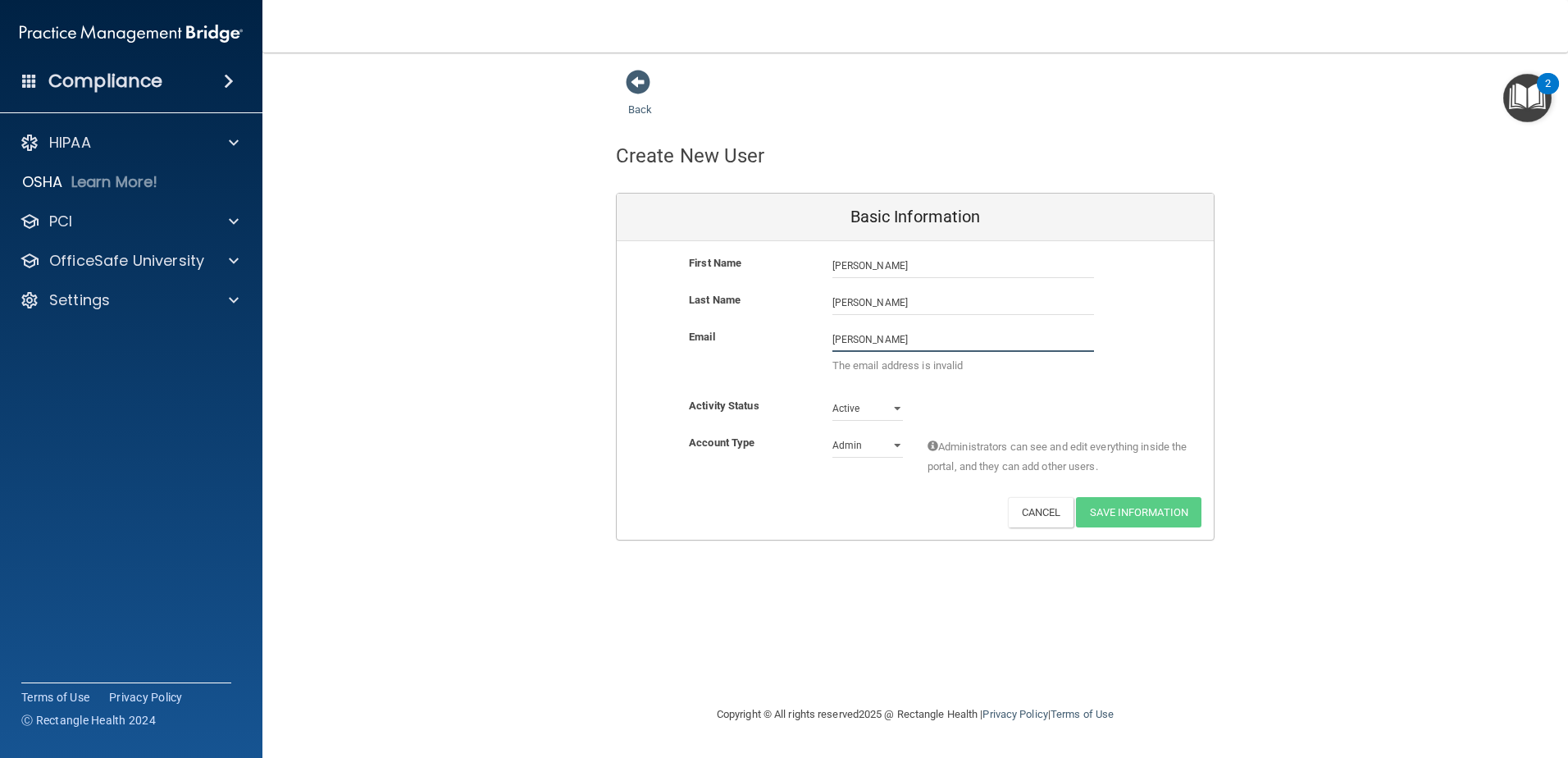
type input "[EMAIL_ADDRESS][DOMAIN_NAME]"
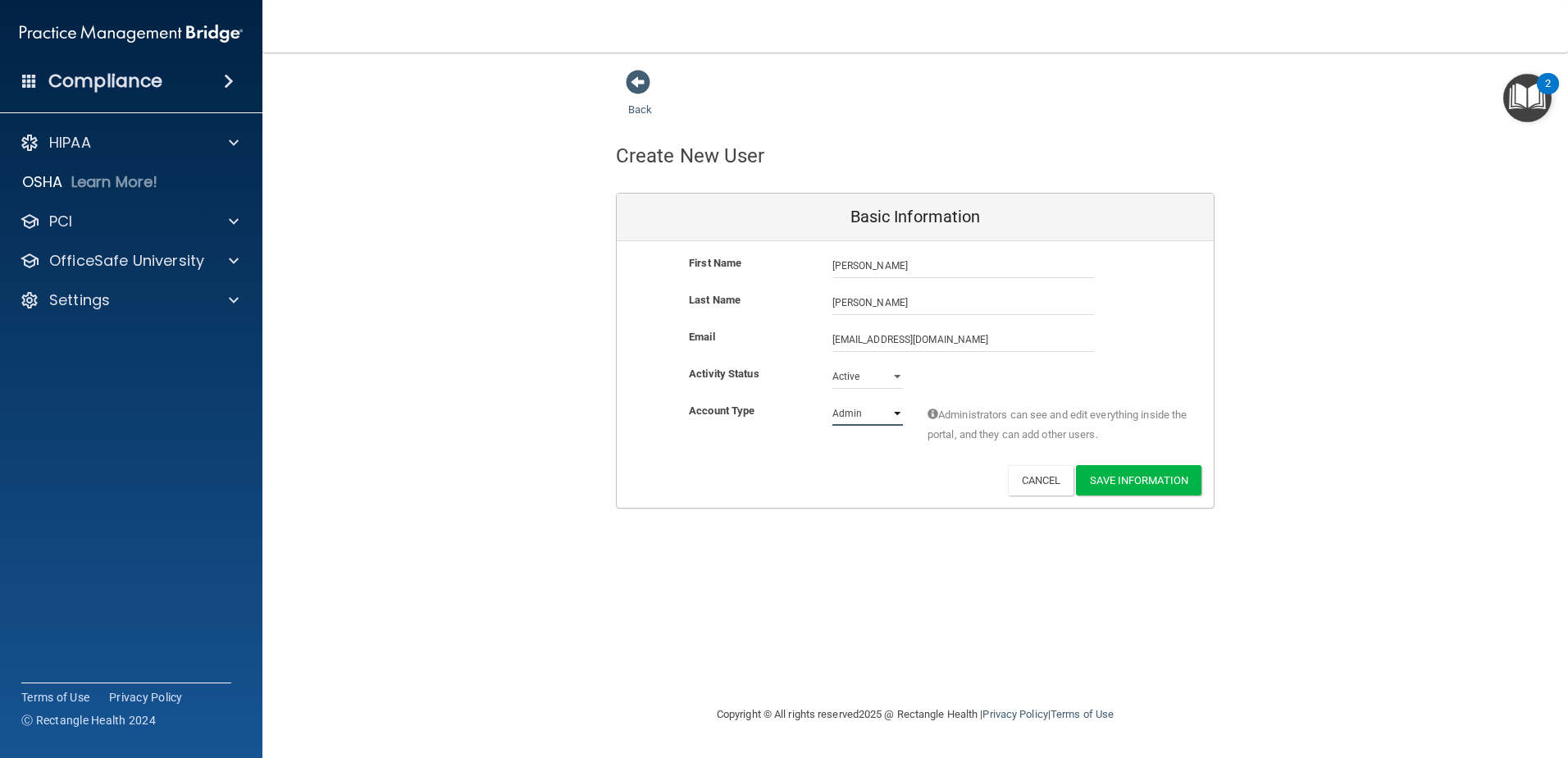
click at [889, 421] on select "Admin Member" at bounding box center [868, 414] width 71 height 25
select select "practice_member"
click at [832, 401] on select "Admin Member" at bounding box center [868, 414] width 71 height 25
click at [1114, 477] on button "Save Information" at bounding box center [1138, 480] width 125 height 30
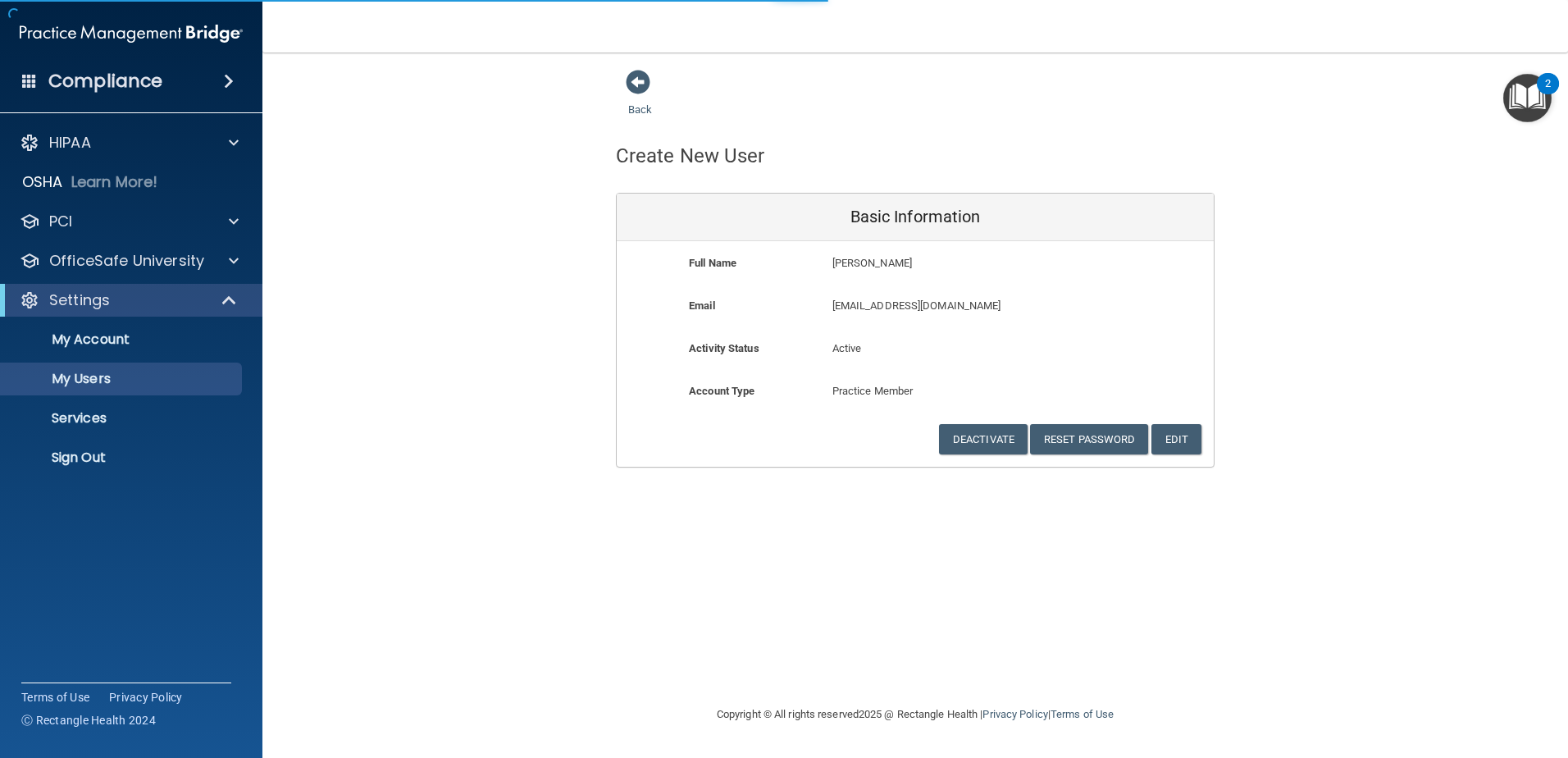
select select "20"
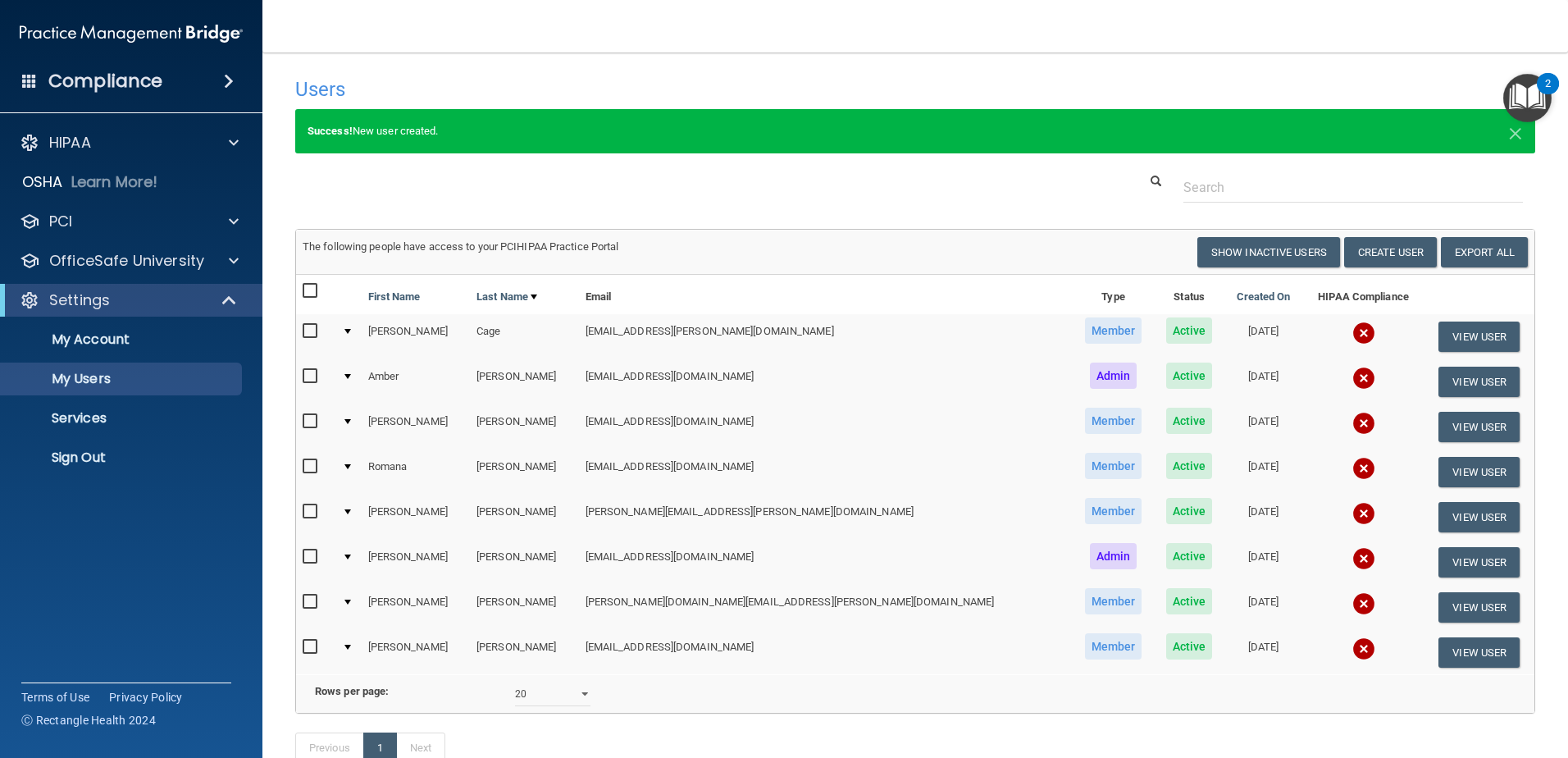
scroll to position [82, 0]
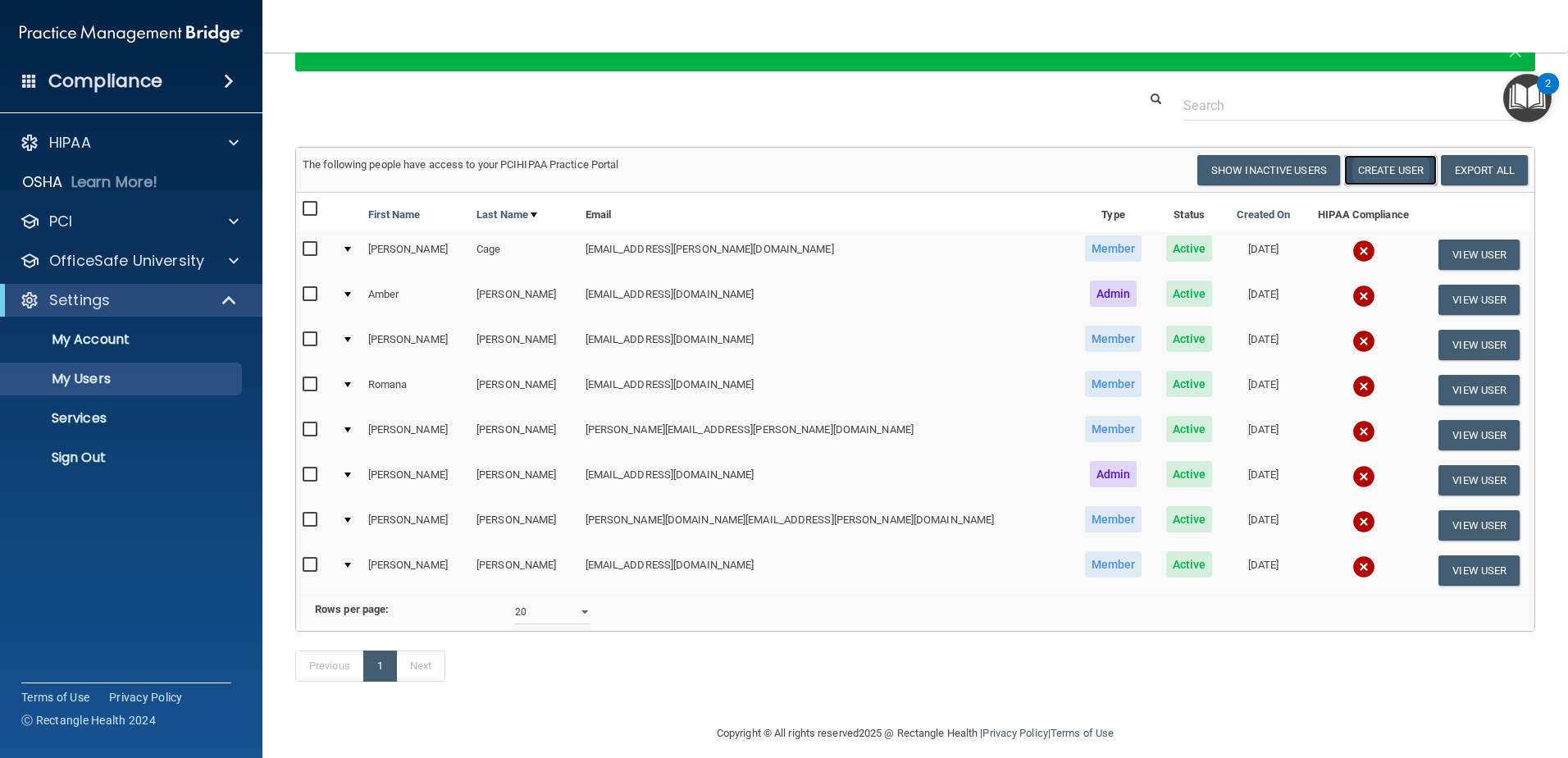
click at [1394, 157] on button "Create User" at bounding box center [1390, 170] width 92 height 30
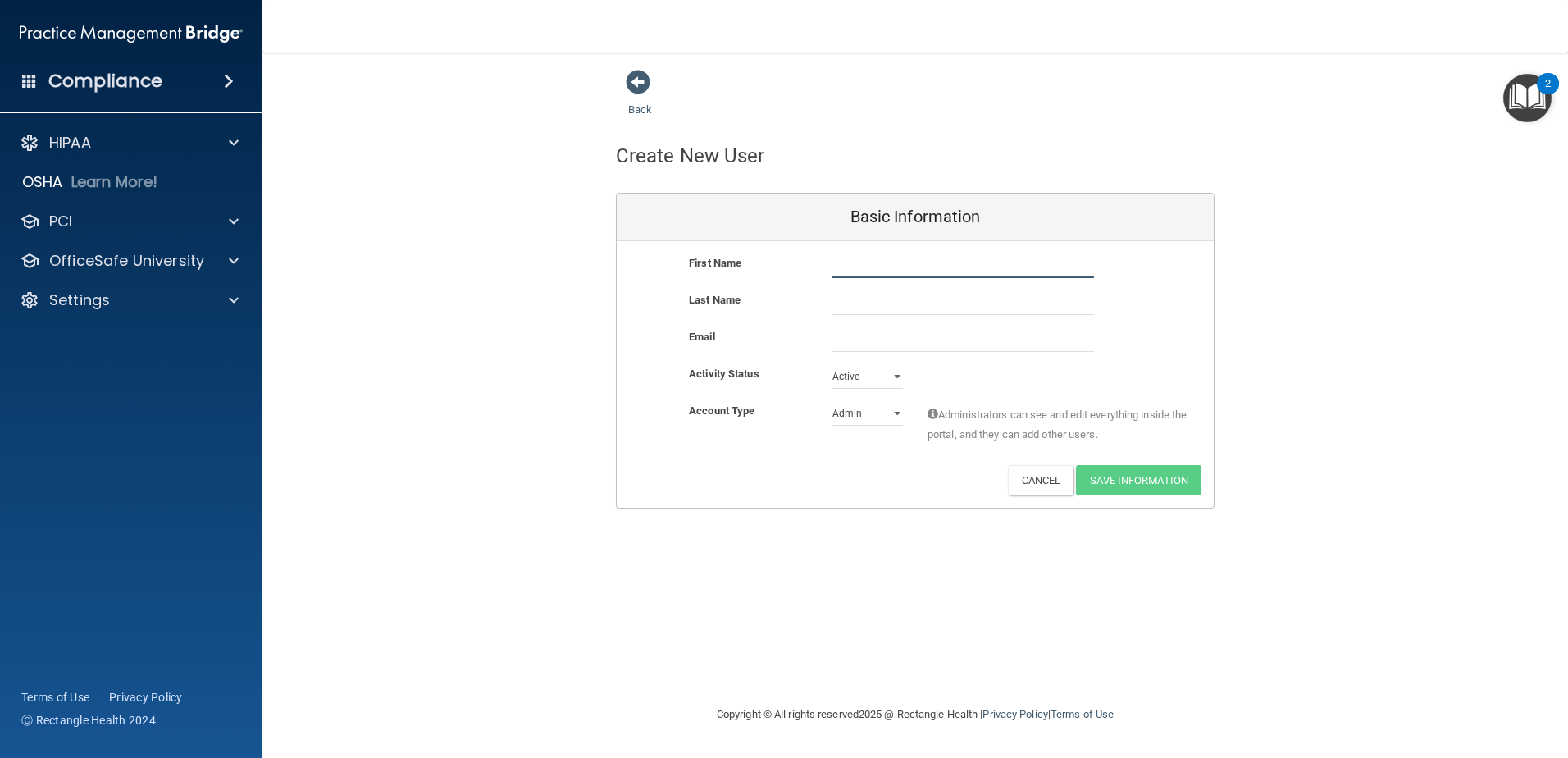
click at [901, 270] on input "text" at bounding box center [963, 266] width 262 height 25
type input "[PERSON_NAME]"
type input "Arena"
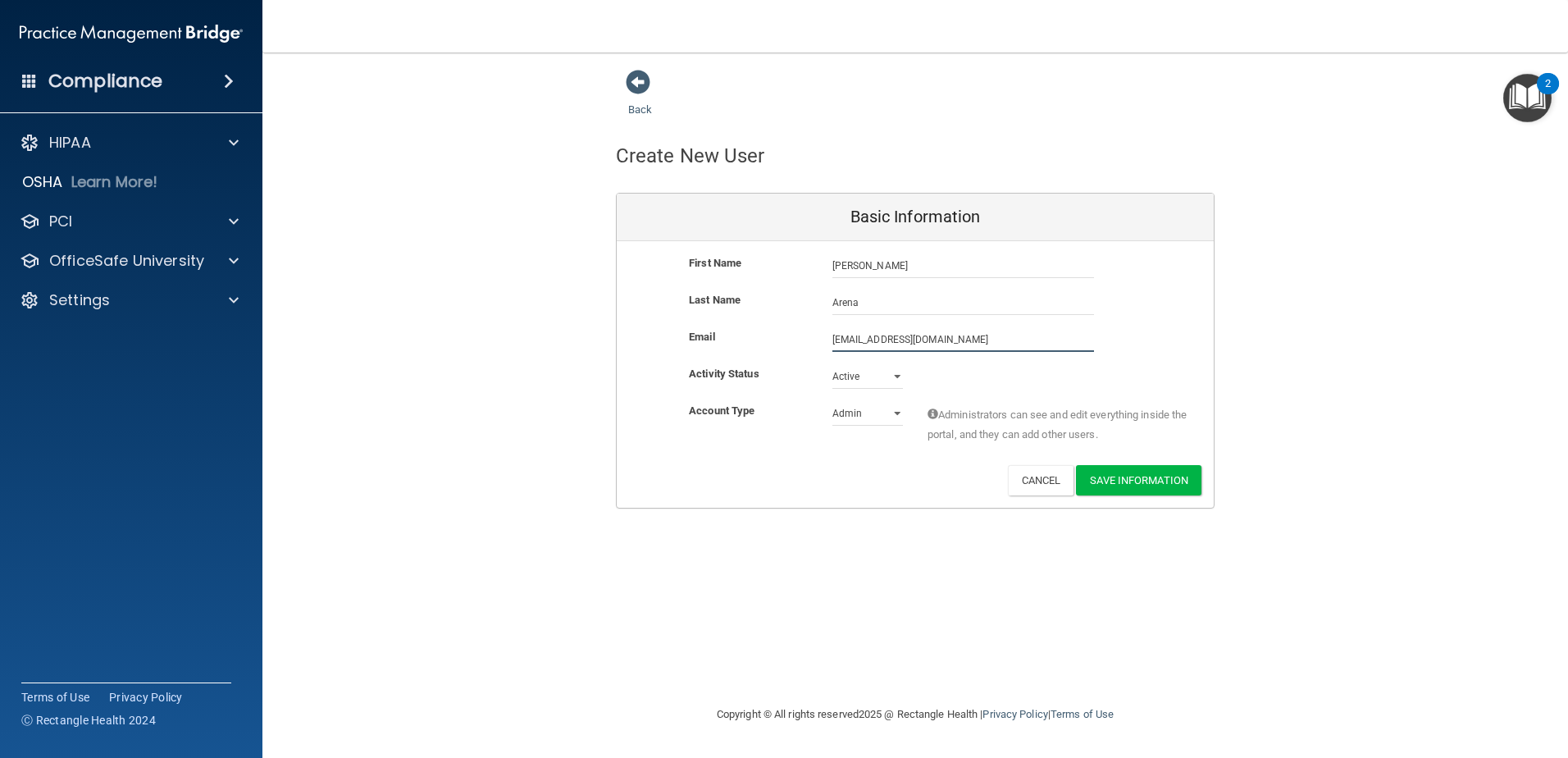
type input "[EMAIL_ADDRESS][DOMAIN_NAME]"
click at [893, 413] on select "Admin Member" at bounding box center [868, 414] width 71 height 25
select select "practice_member"
click at [832, 401] on select "Admin Member" at bounding box center [868, 414] width 71 height 25
click at [1108, 487] on button "Save Information" at bounding box center [1138, 480] width 125 height 30
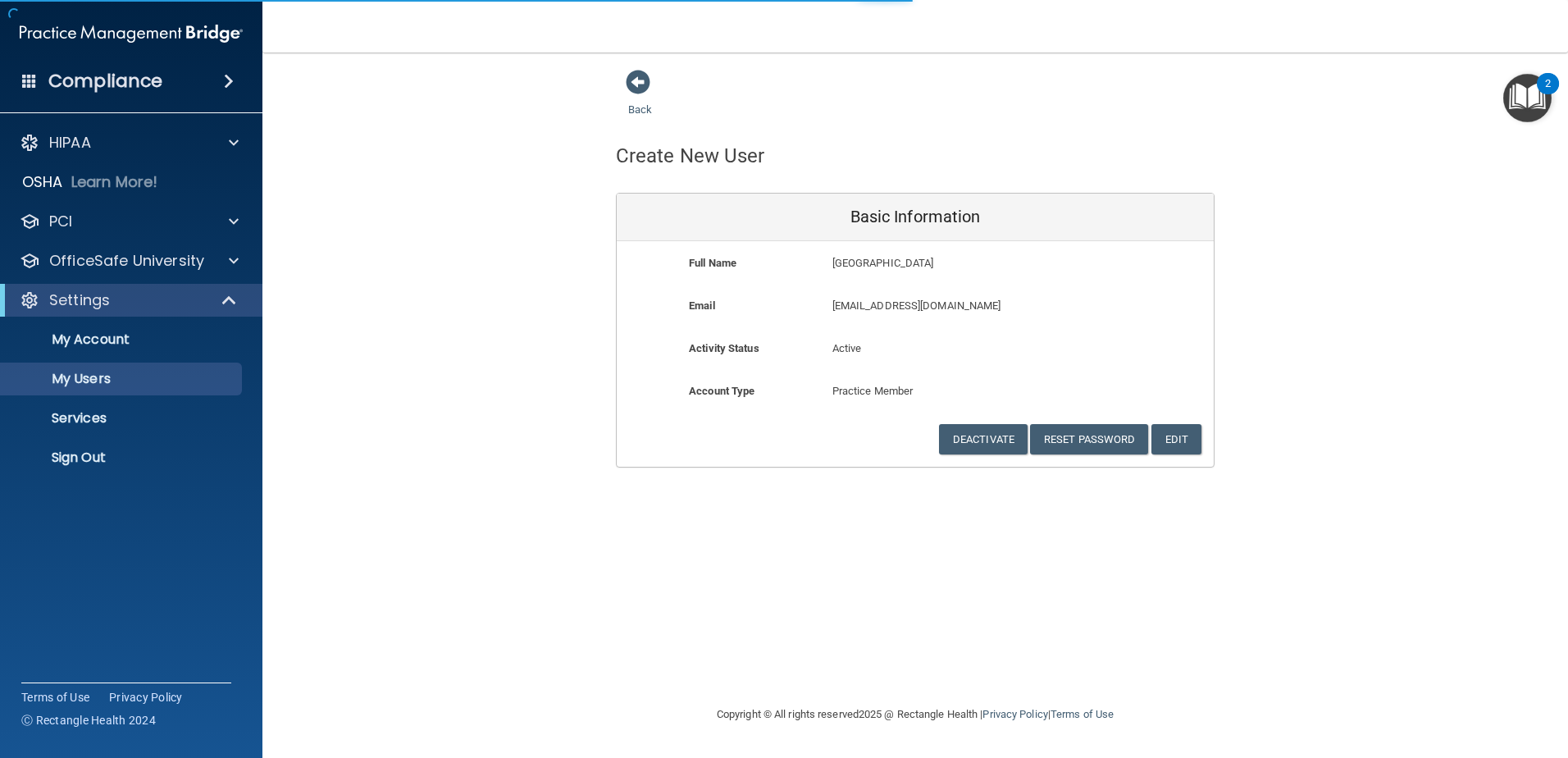
select select "20"
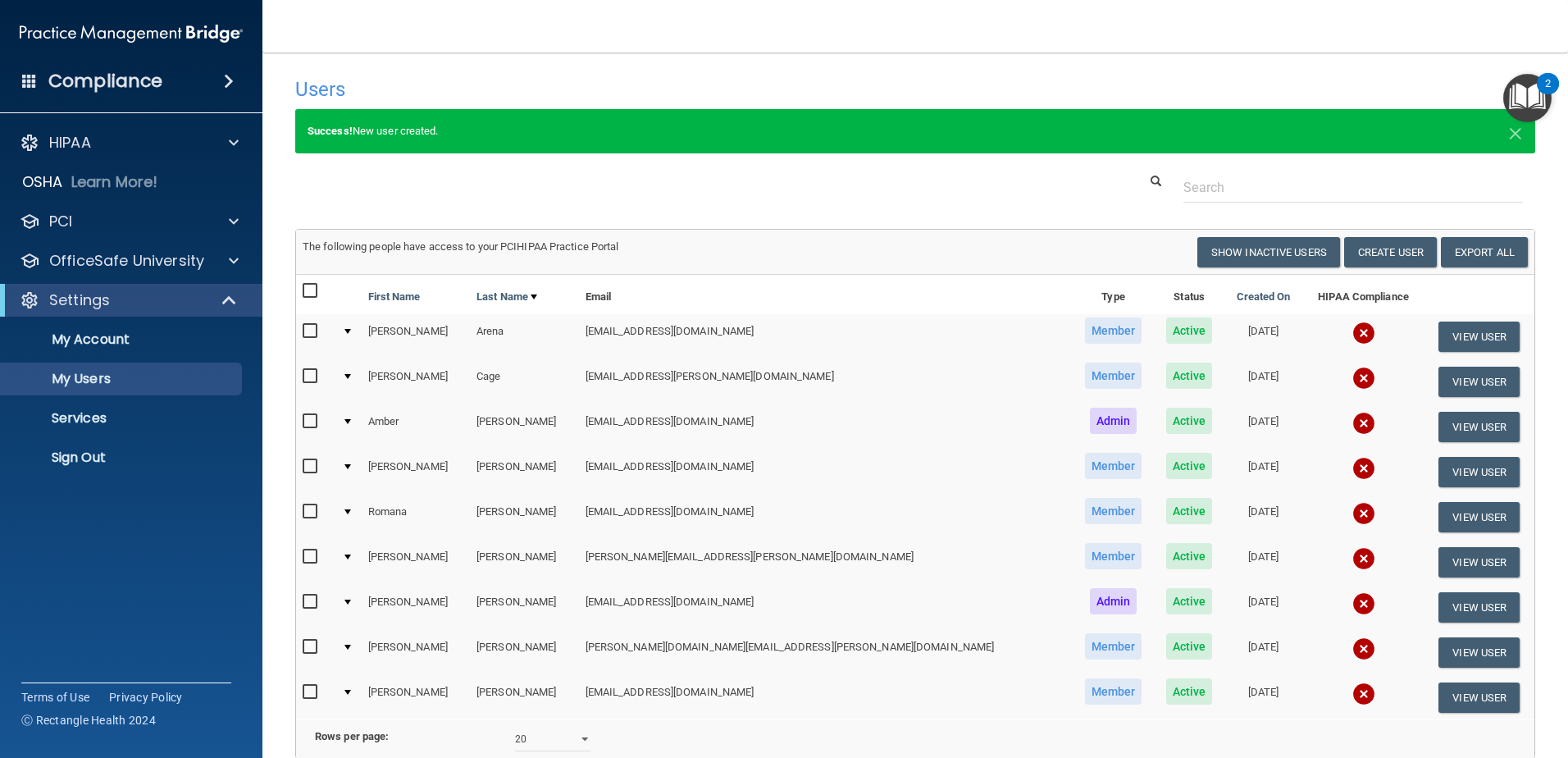
click at [1369, 224] on div "Users Success! New user created. × Error! The user couldn't be created. × Succe…" at bounding box center [915, 452] width 1240 height 765
click at [1370, 246] on button "Create User" at bounding box center [1390, 252] width 92 height 30
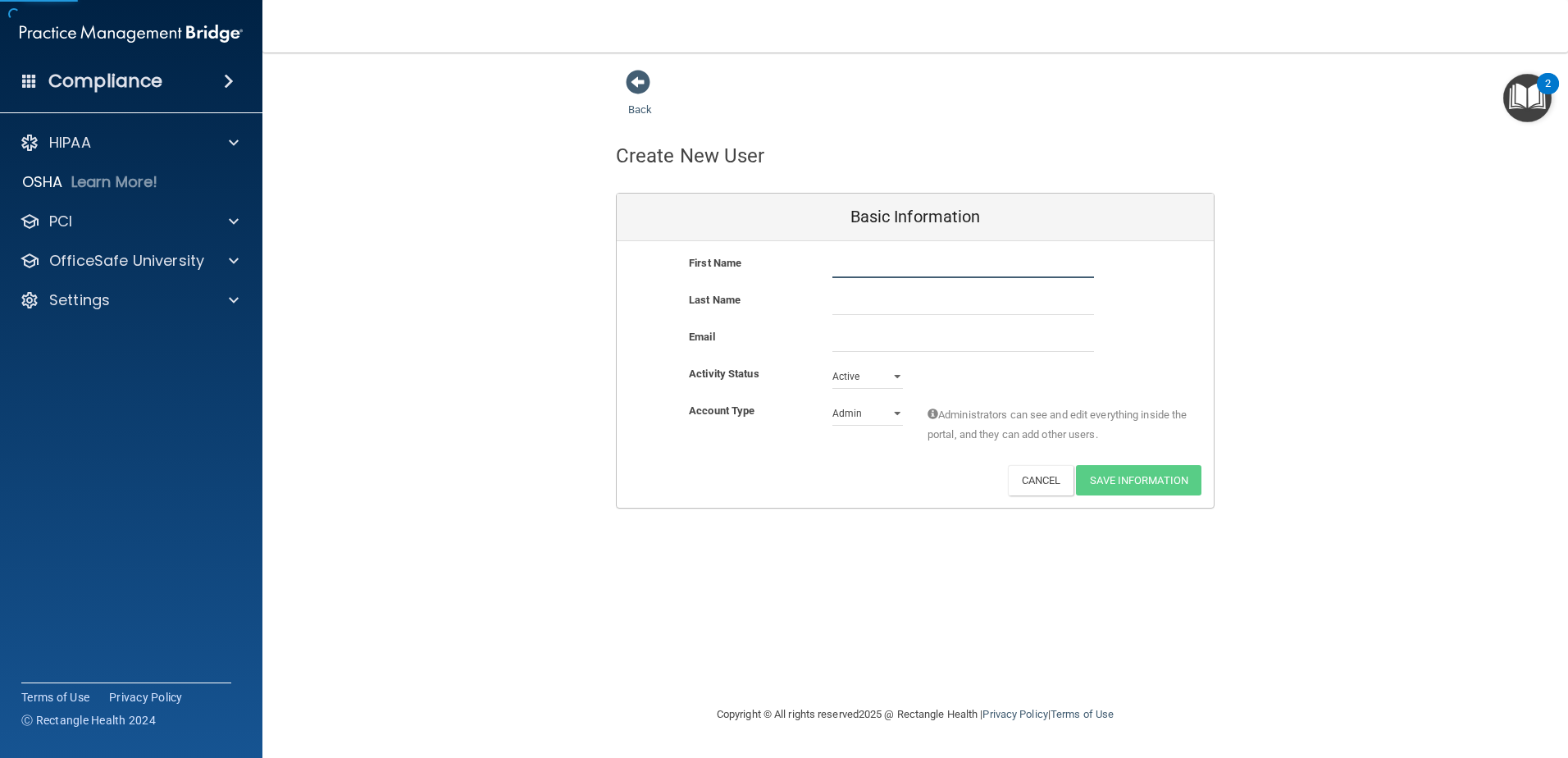
drag, startPoint x: 869, startPoint y: 261, endPoint x: 901, endPoint y: 256, distance: 32.4
click at [869, 261] on input "text" at bounding box center [963, 266] width 262 height 25
type input "[PERSON_NAME]"
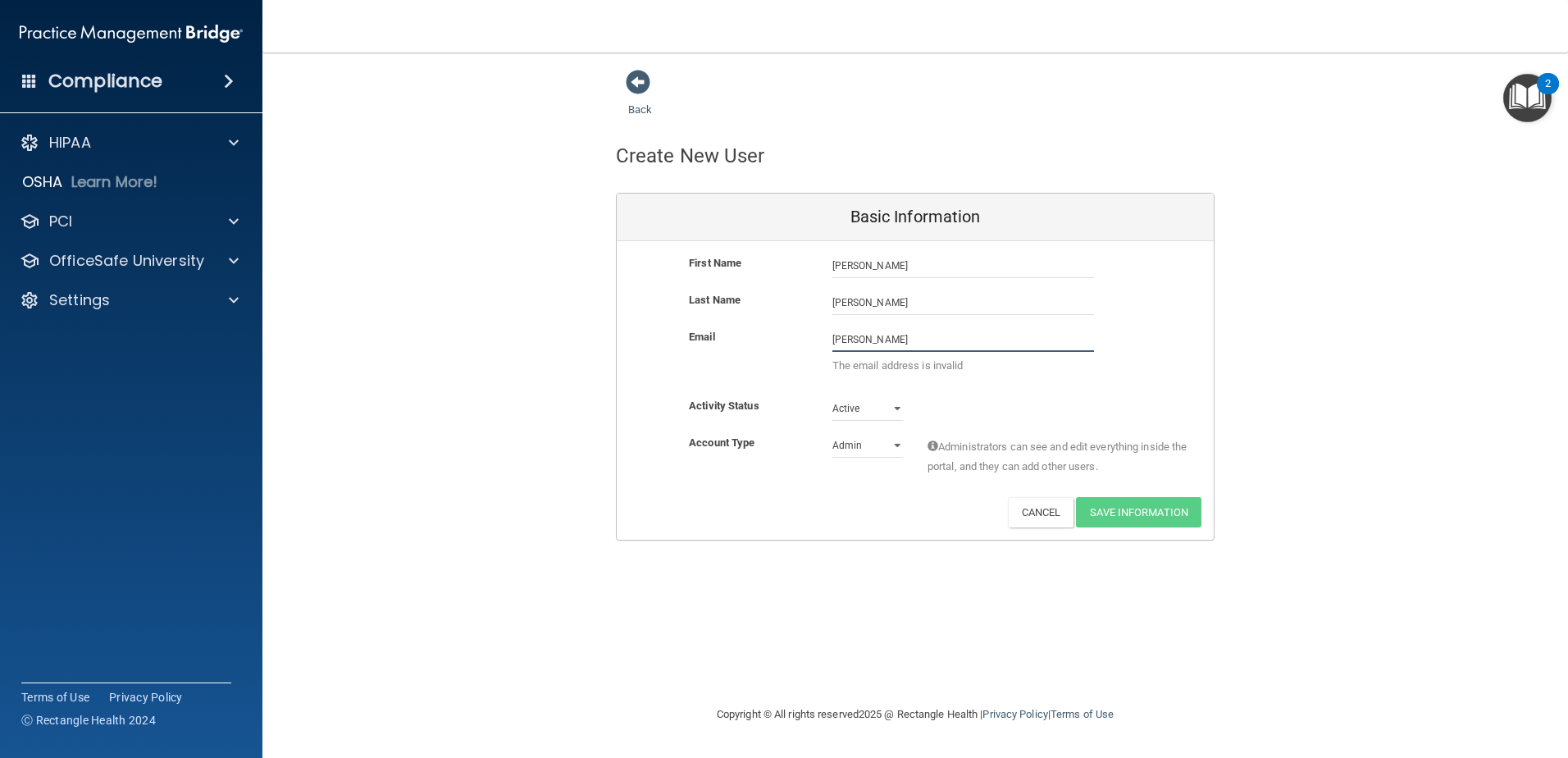
type input "[EMAIL_ADDRESS][DOMAIN_NAME]"
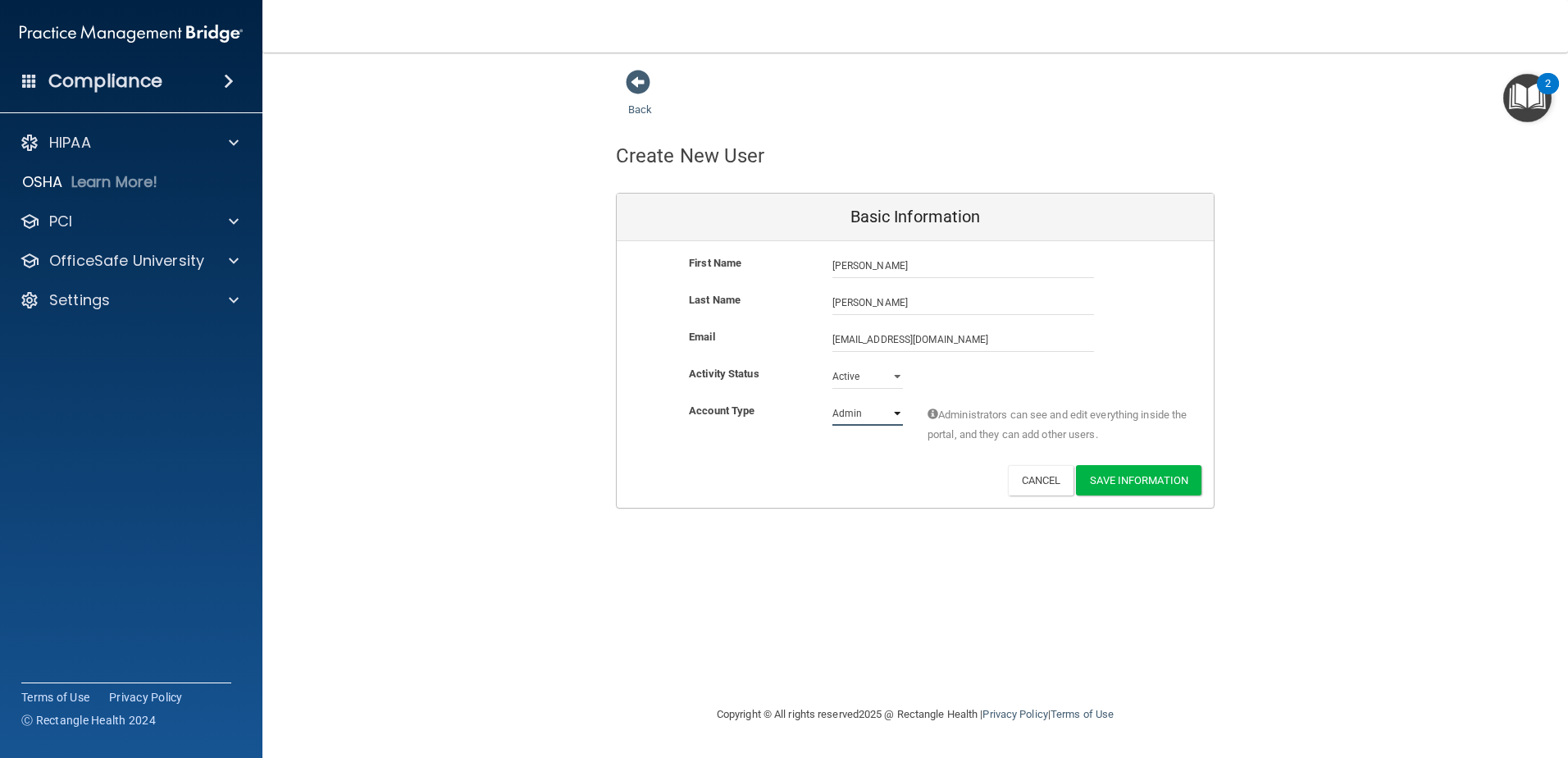
click at [896, 412] on select "Admin Member" at bounding box center [868, 414] width 71 height 25
select select "practice_member"
click at [832, 401] on select "Admin Member" at bounding box center [868, 414] width 71 height 25
click at [1130, 483] on button "Save Information" at bounding box center [1138, 480] width 125 height 30
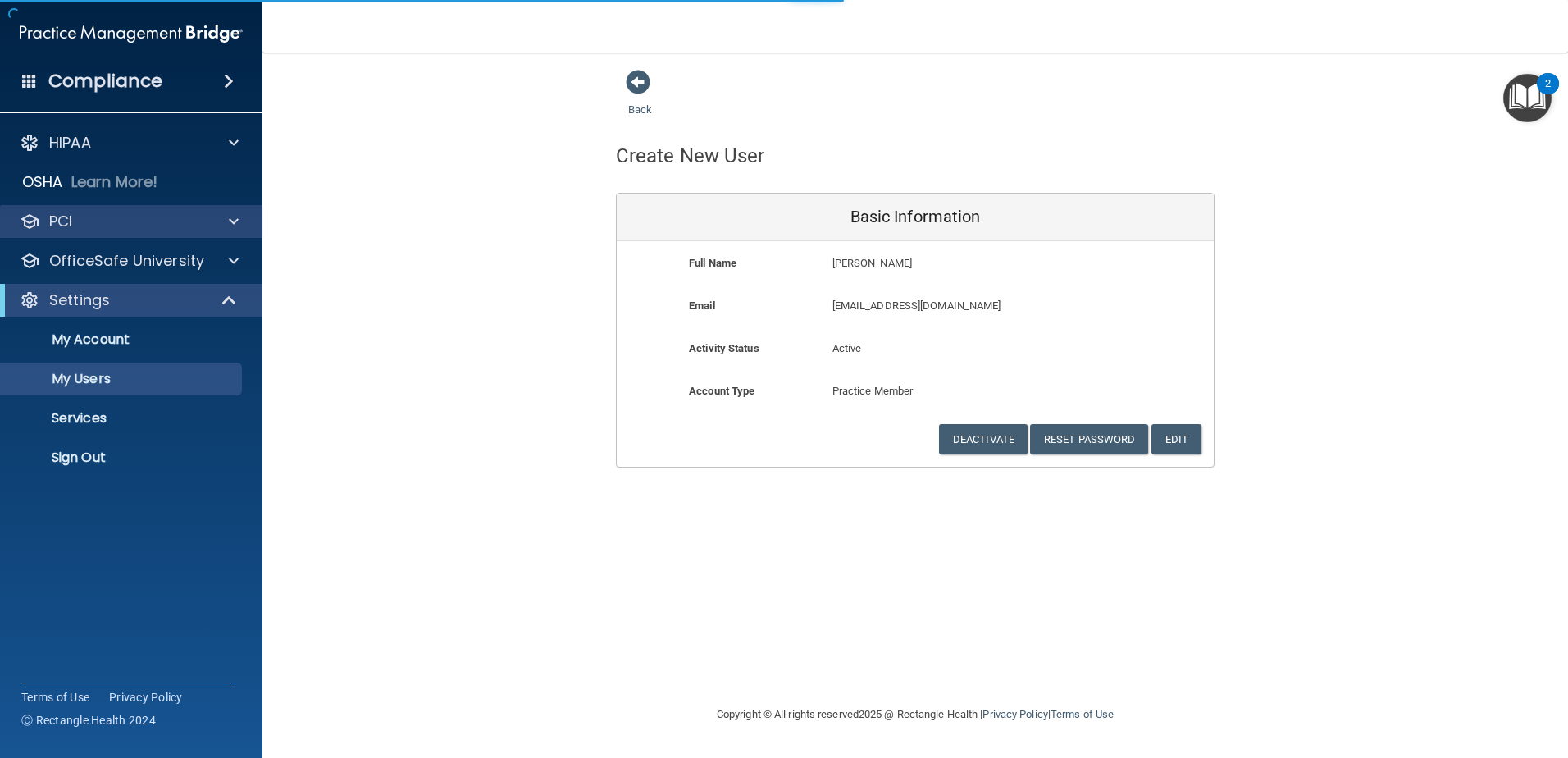
select select "20"
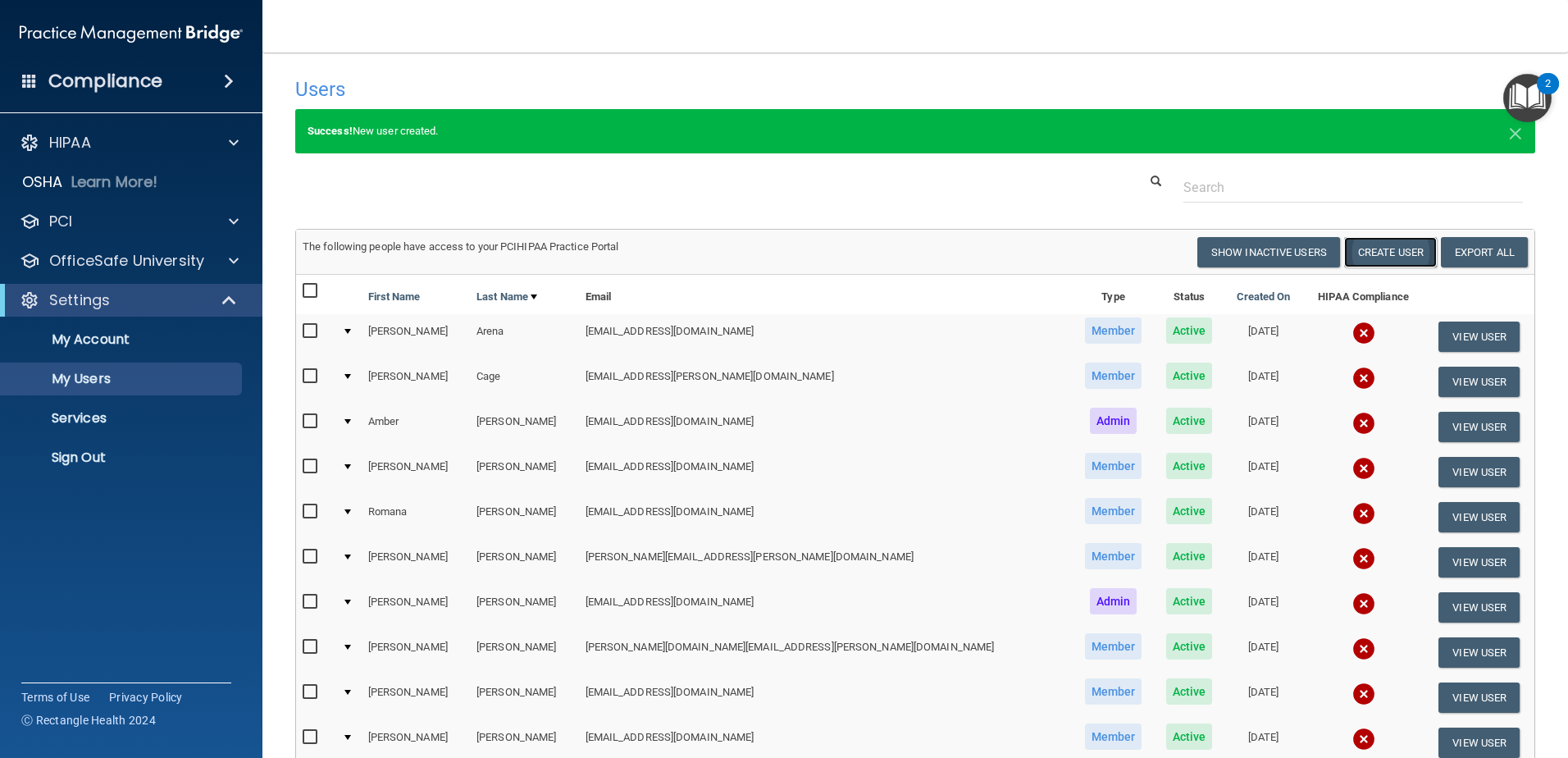
click at [1363, 245] on button "Create User" at bounding box center [1390, 252] width 92 height 30
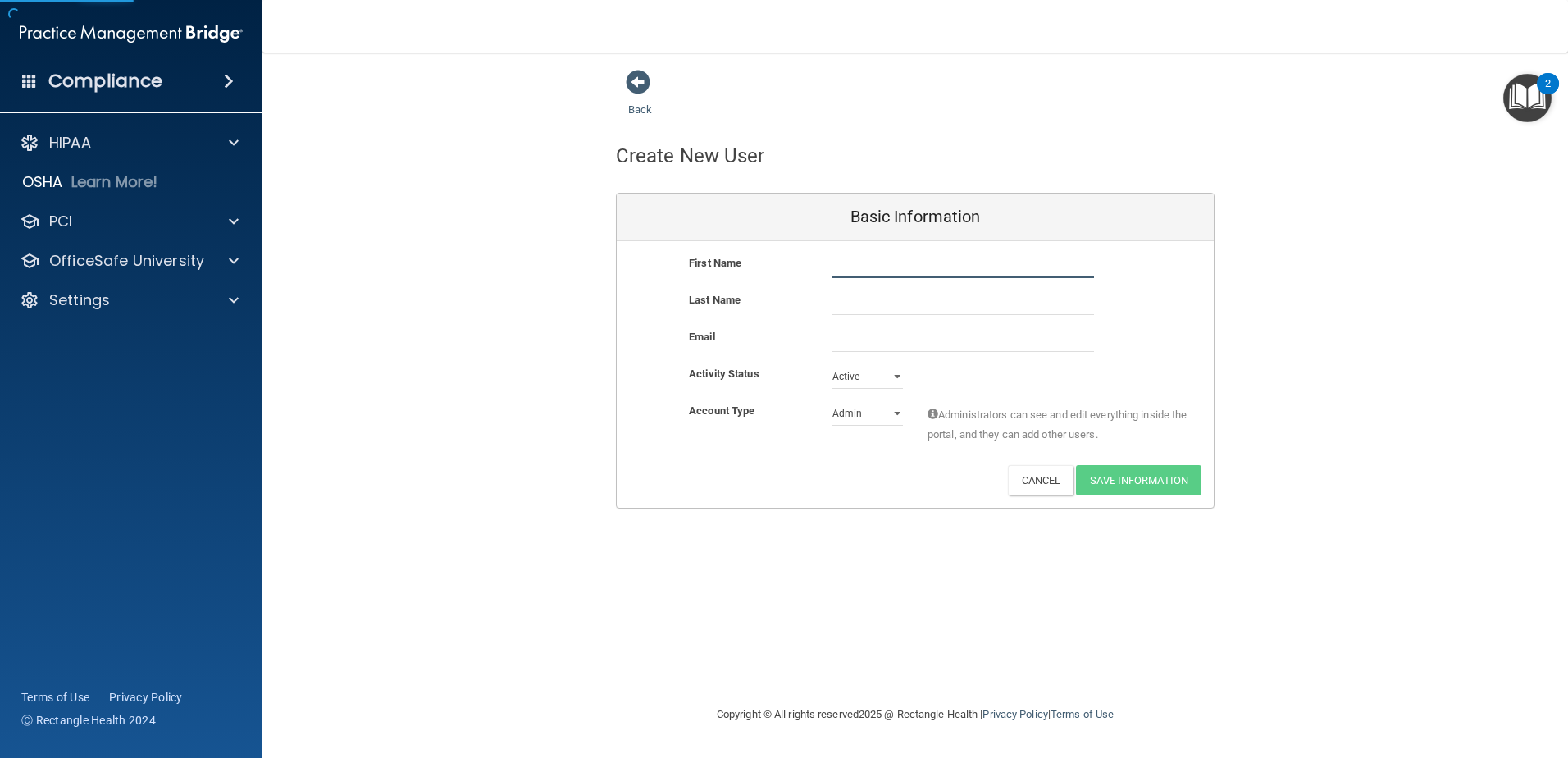
drag, startPoint x: 858, startPoint y: 267, endPoint x: 911, endPoint y: 234, distance: 62.4
click at [858, 267] on input "text" at bounding box center [963, 266] width 262 height 25
type input "[PERSON_NAME]"
type input "[EMAIL_ADDRESS][DOMAIN_NAME]"
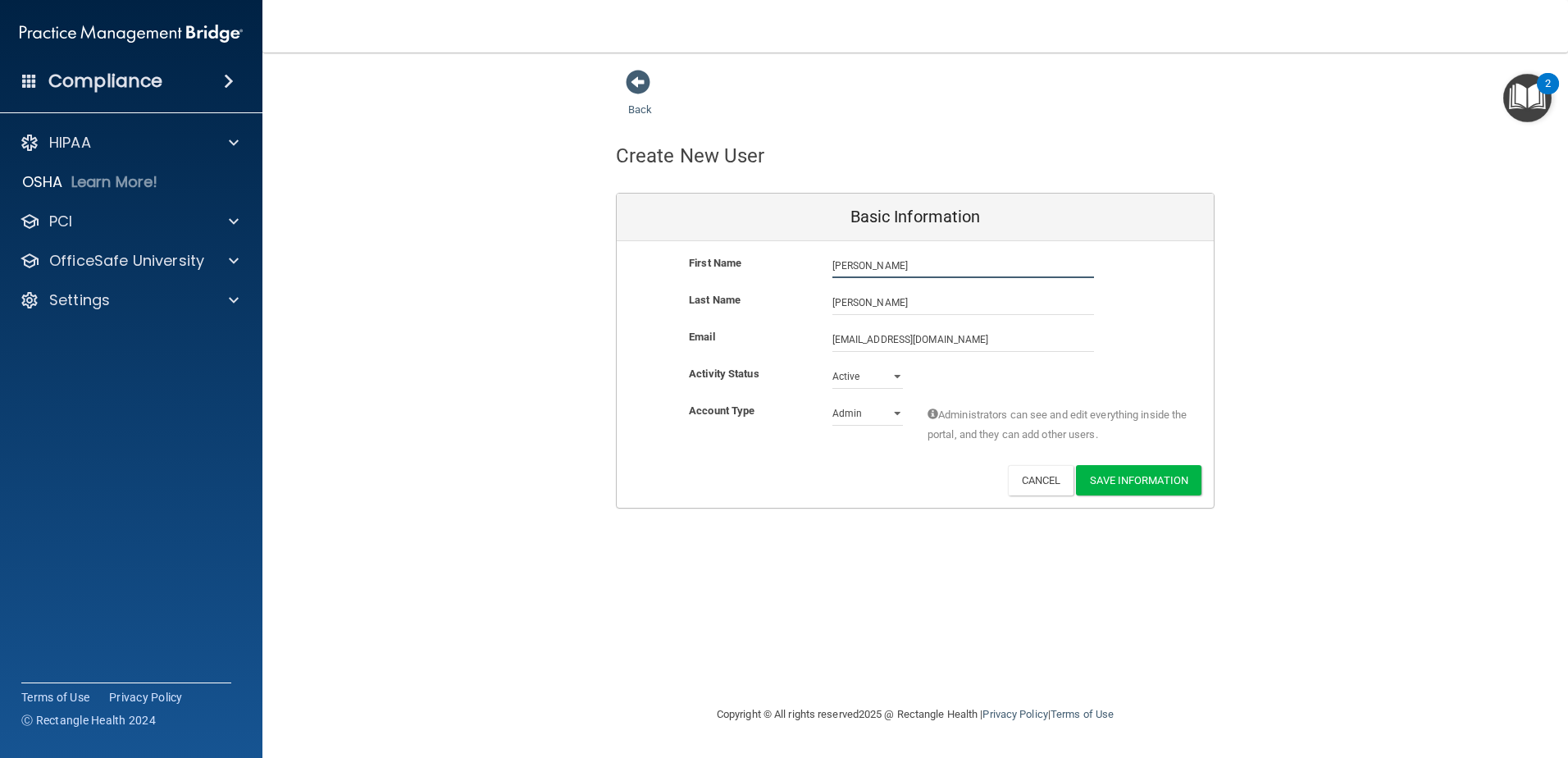
type input "[PERSON_NAME]"
click at [898, 418] on select "Admin Member" at bounding box center [868, 414] width 71 height 25
select select "practice_member"
click at [832, 401] on select "Admin Member" at bounding box center [868, 414] width 71 height 25
click at [1145, 474] on button "Save Information" at bounding box center [1138, 480] width 125 height 30
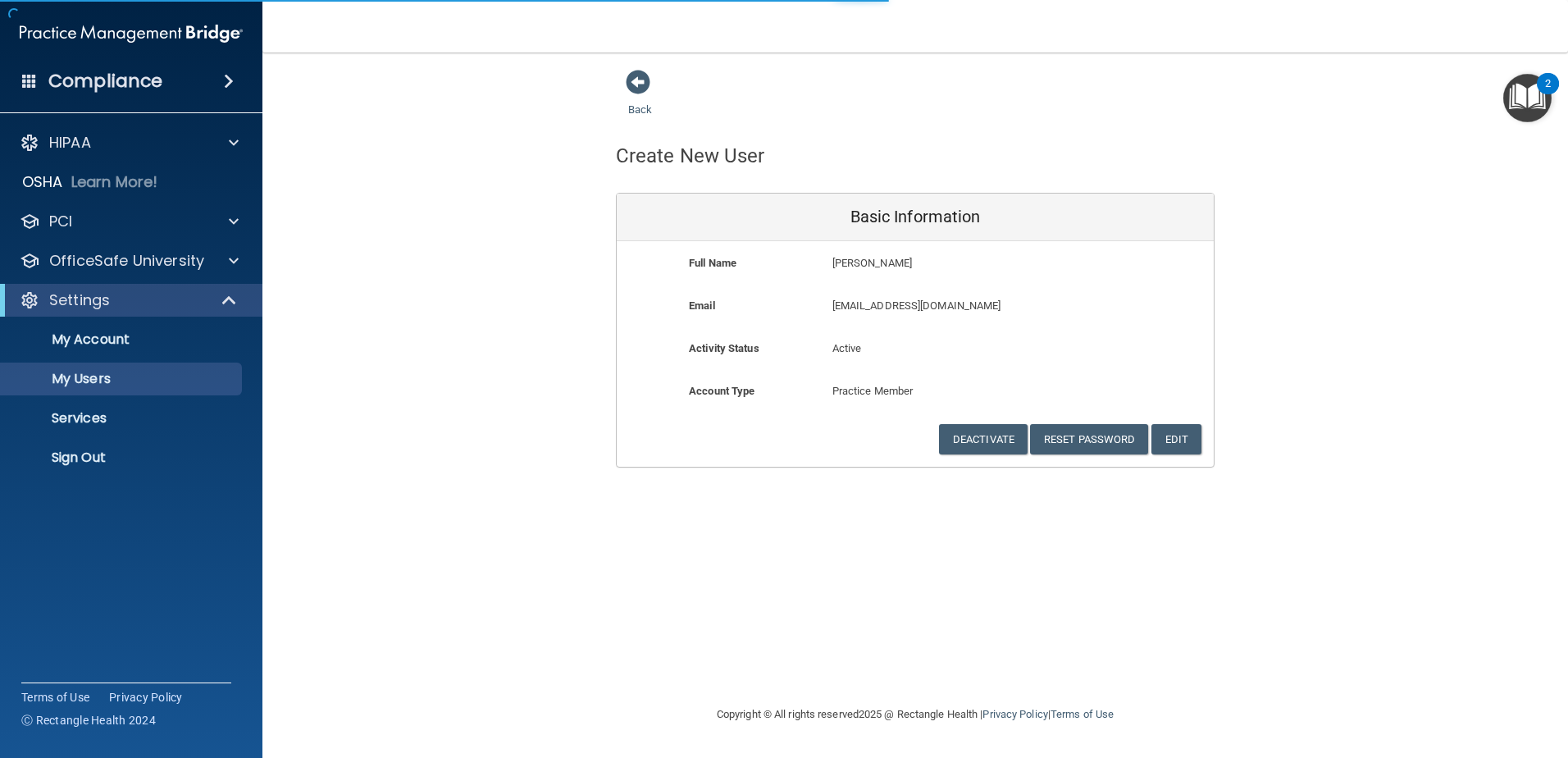
select select "20"
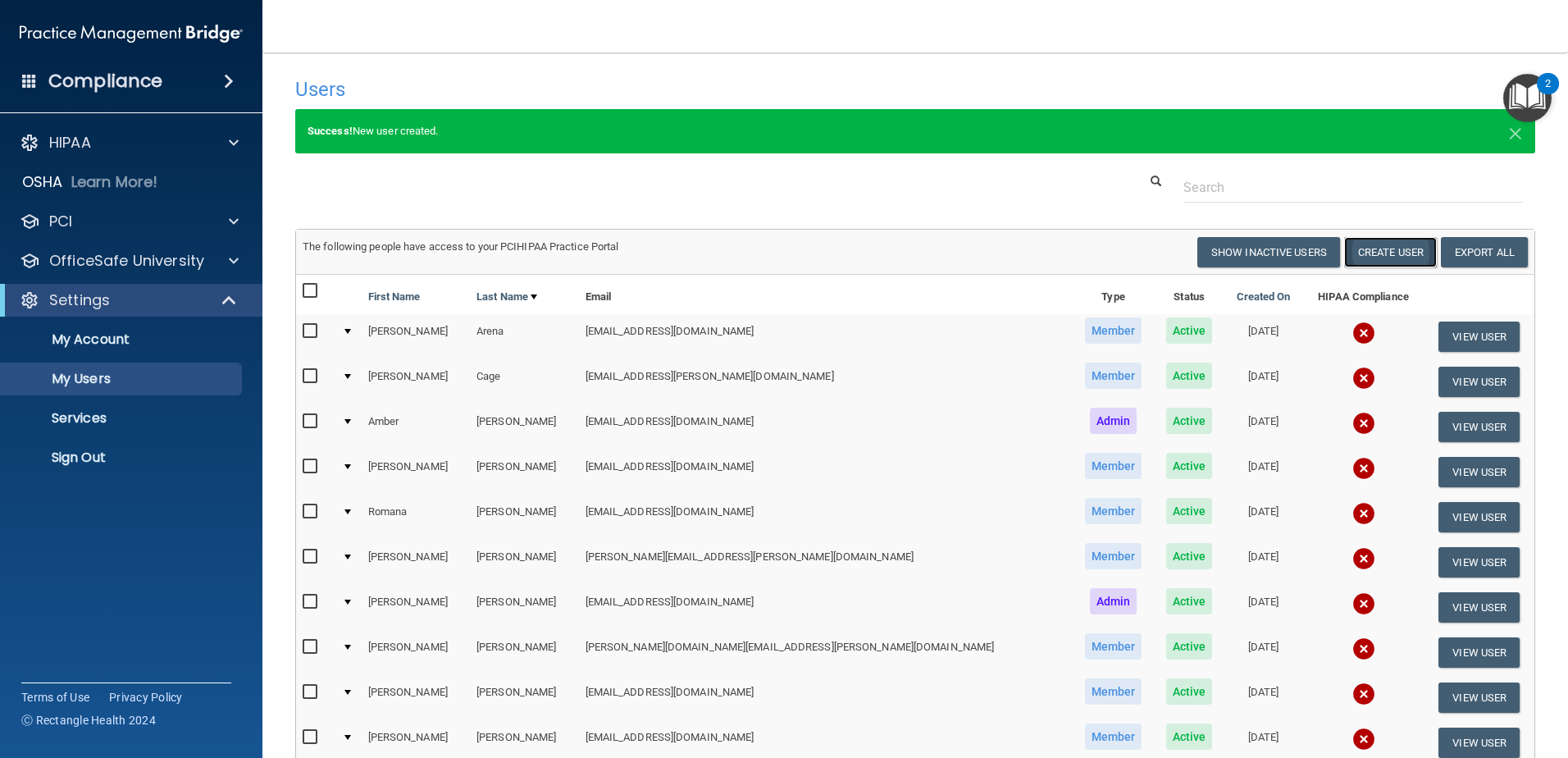
click at [1354, 254] on button "Create User" at bounding box center [1390, 252] width 92 height 30
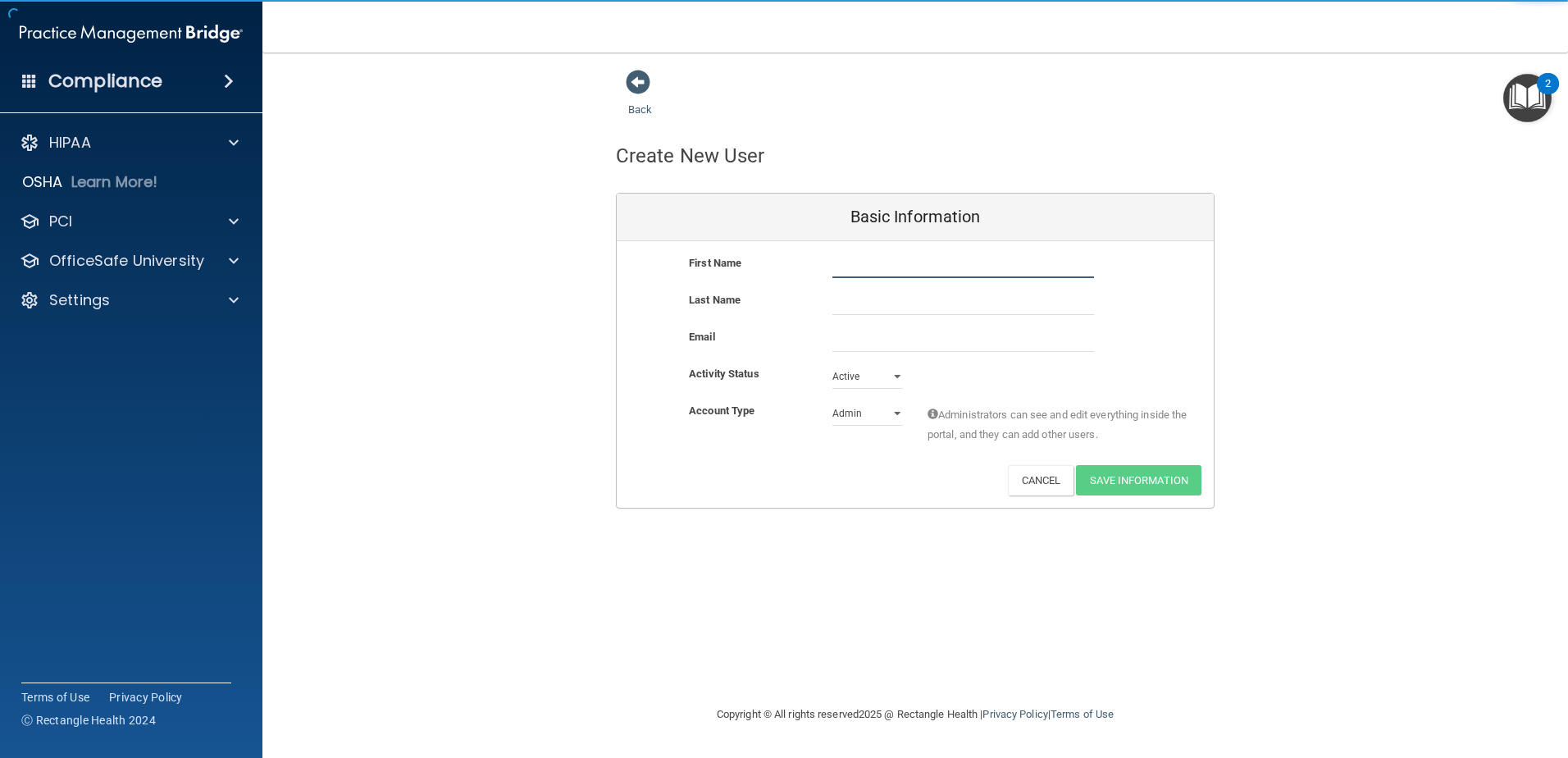
click at [900, 272] on input "text" at bounding box center [963, 266] width 262 height 25
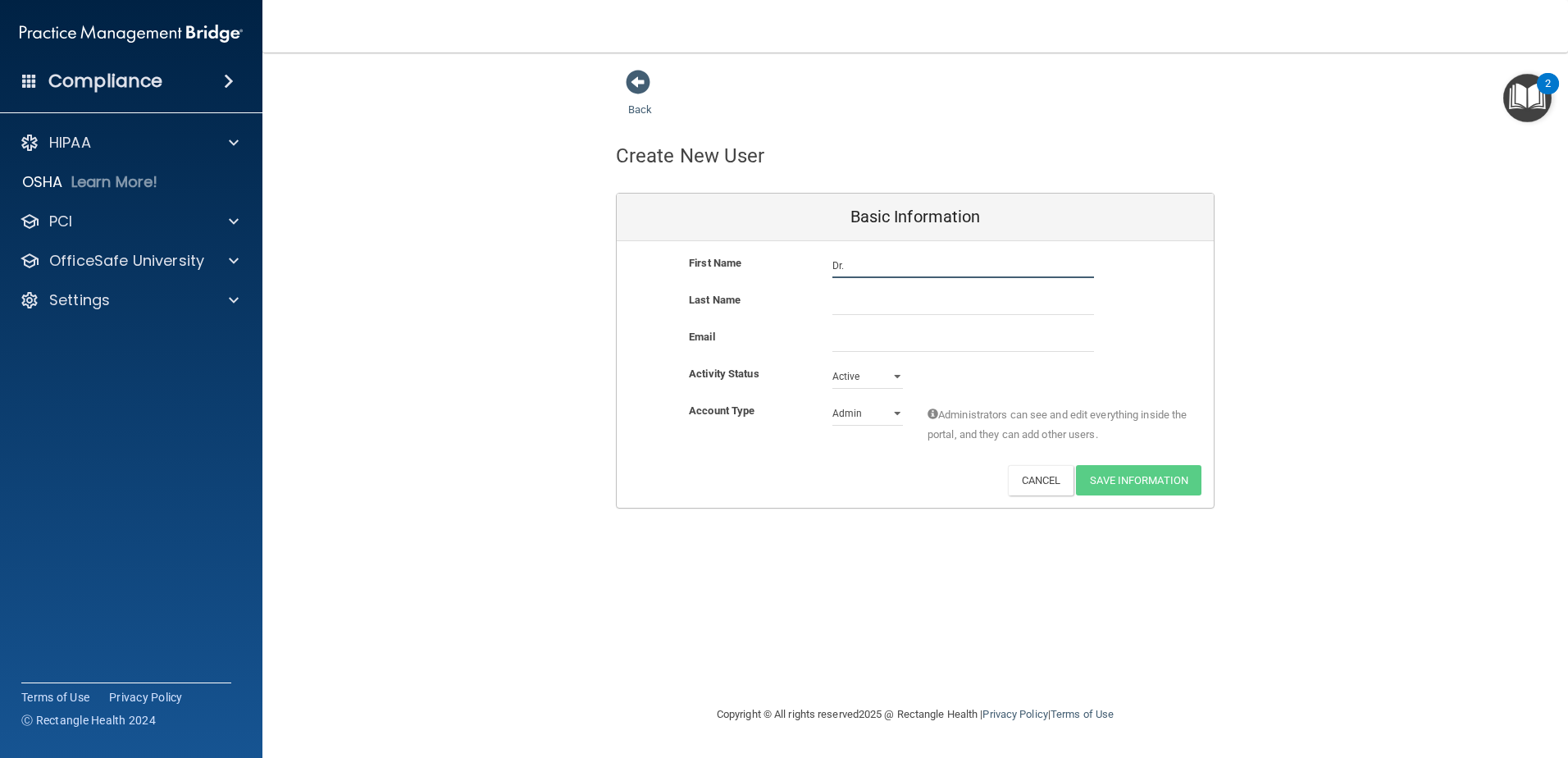
type input "Dr [PERSON_NAME]"
type input "[PERSON_NAME]"
type input "[EMAIL_ADDRESS][DOMAIN_NAME]"
type input "[PERSON_NAME]"
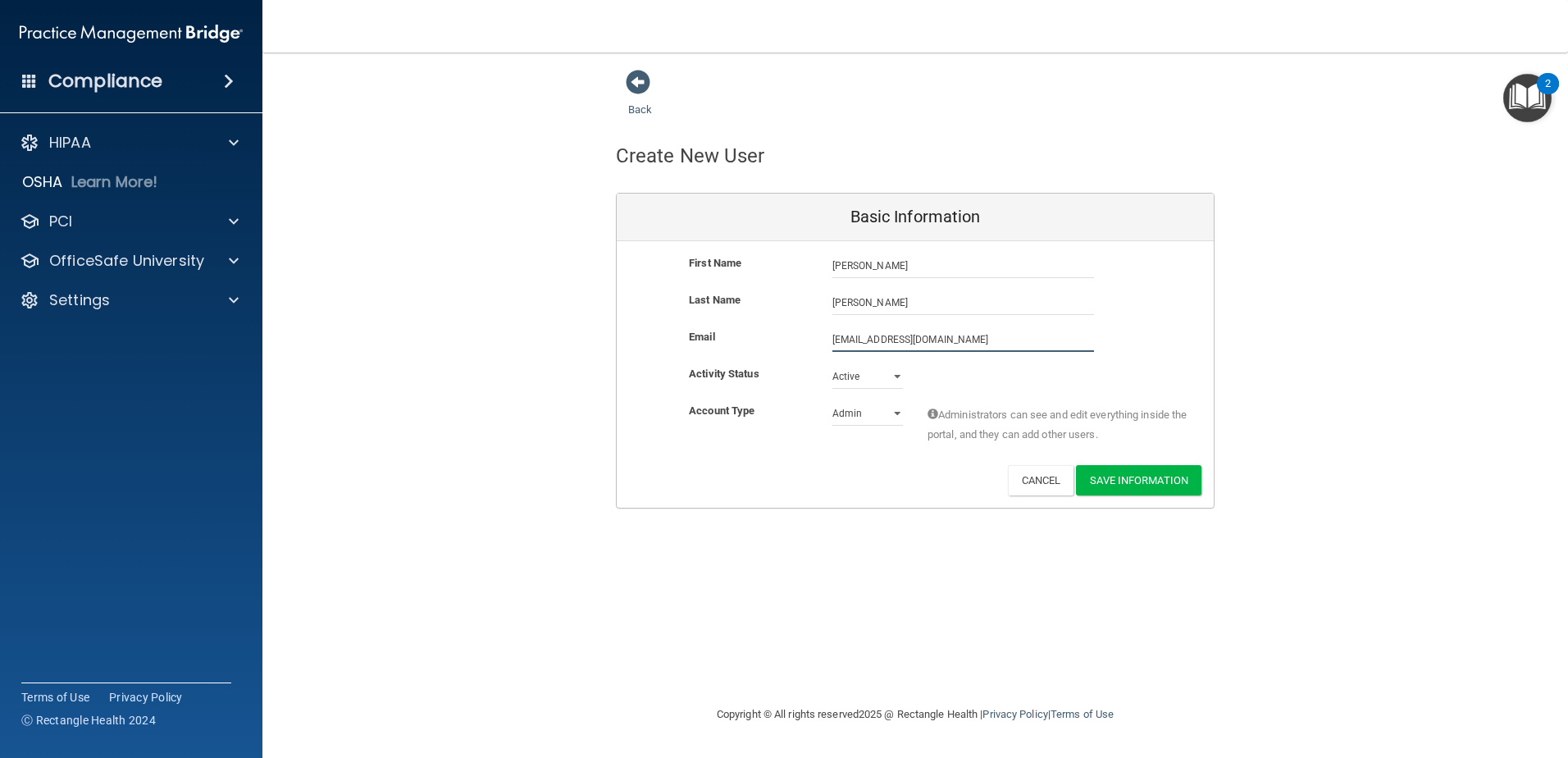
drag, startPoint x: 1043, startPoint y: 349, endPoint x: 679, endPoint y: 377, distance: 365.1
click at [679, 377] on div "First Name [PERSON_NAME] [PERSON_NAME] Last Name [PERSON_NAME] Email [EMAIL_ADD…" at bounding box center [915, 374] width 597 height 267
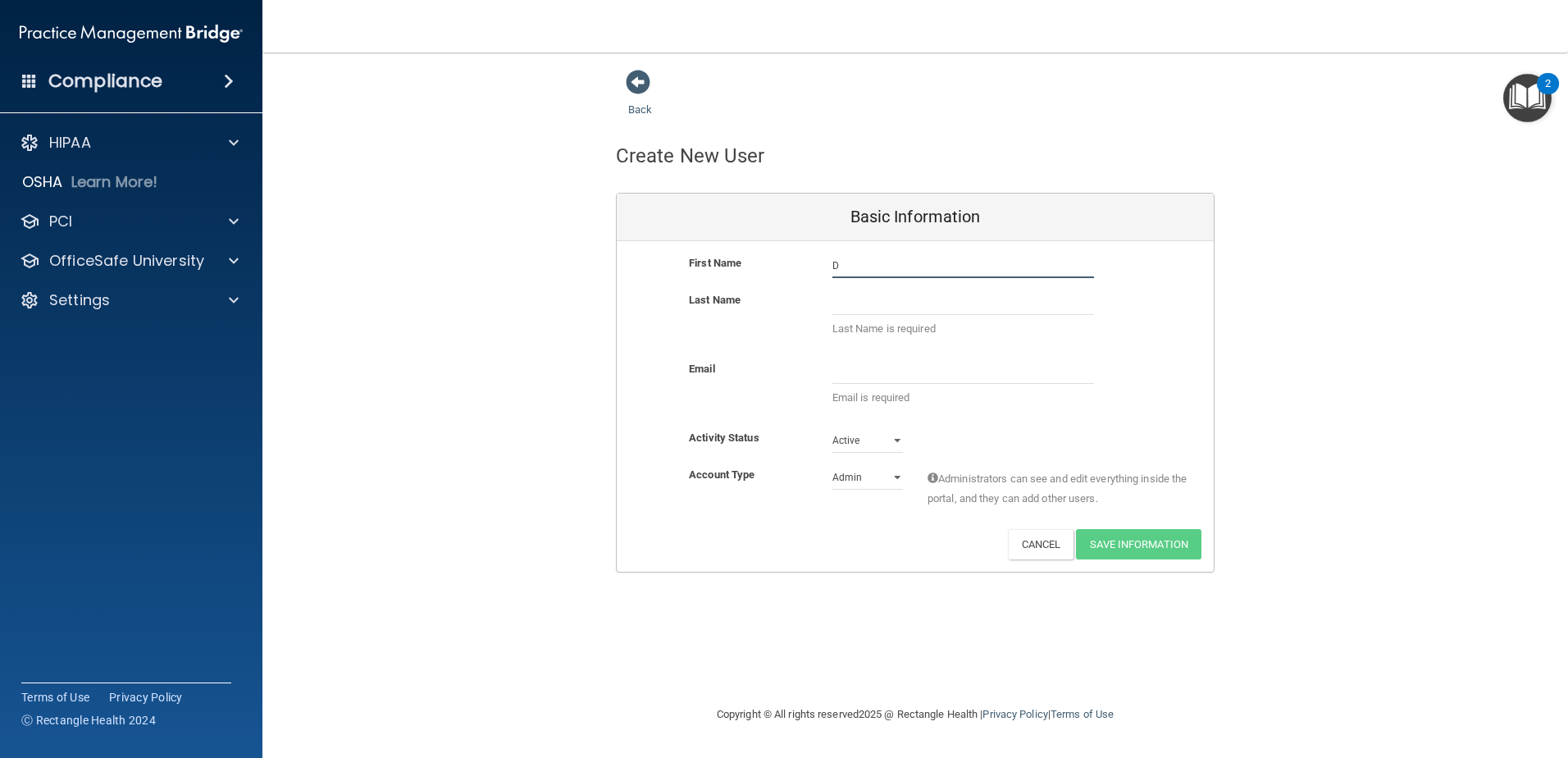
type input "Dr [PERSON_NAME]"
type input "[PERSON_NAME]"
type input "[EMAIL_ADDRESS][DOMAIN_NAME]"
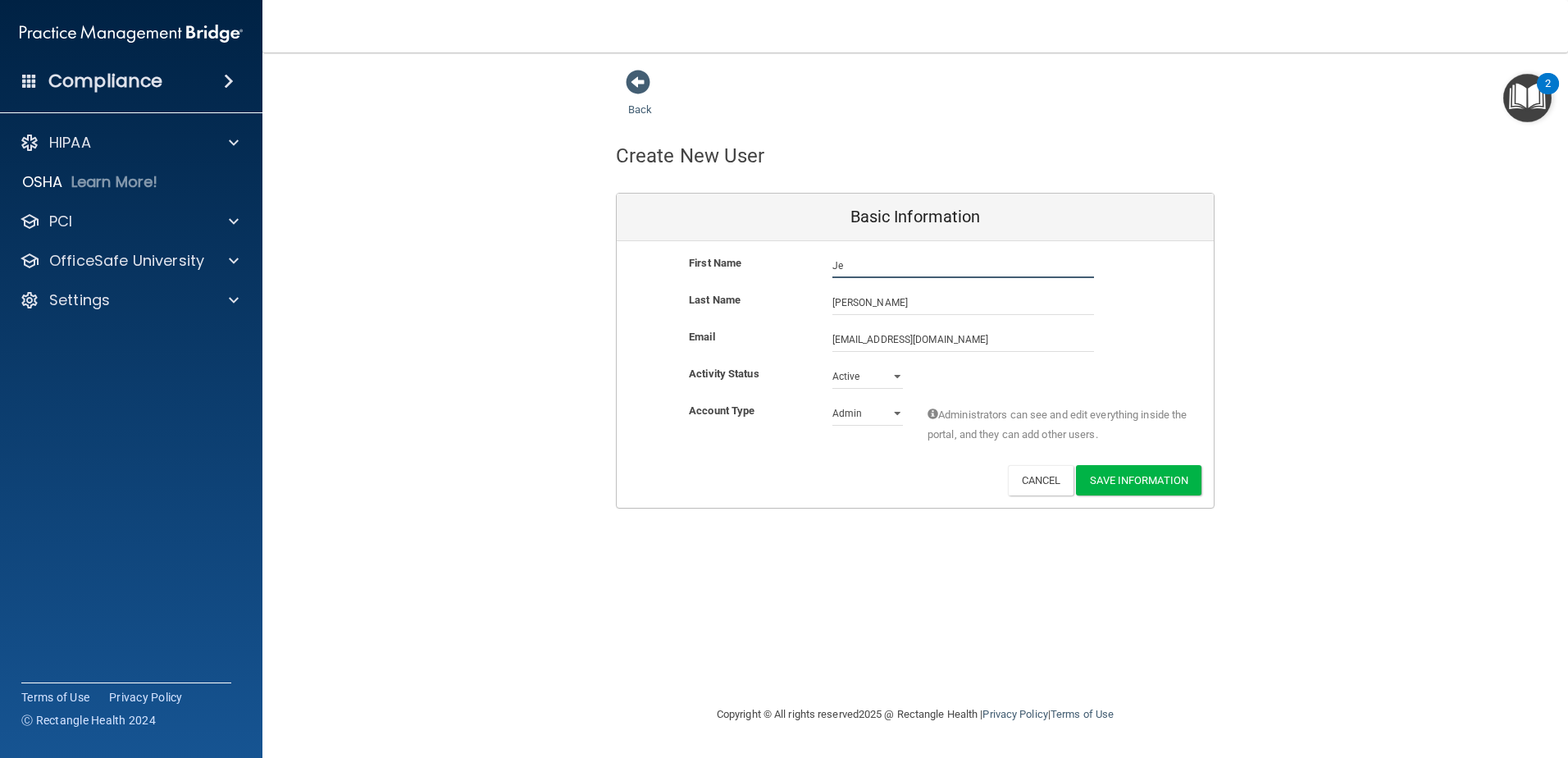
type input "J"
type input "Dr. [PERSON_NAME]"
click at [868, 419] on select "Admin Member" at bounding box center [868, 414] width 71 height 25
click at [832, 401] on select "Admin Member" at bounding box center [868, 414] width 71 height 25
click at [884, 408] on select "Admin Member" at bounding box center [868, 414] width 71 height 25
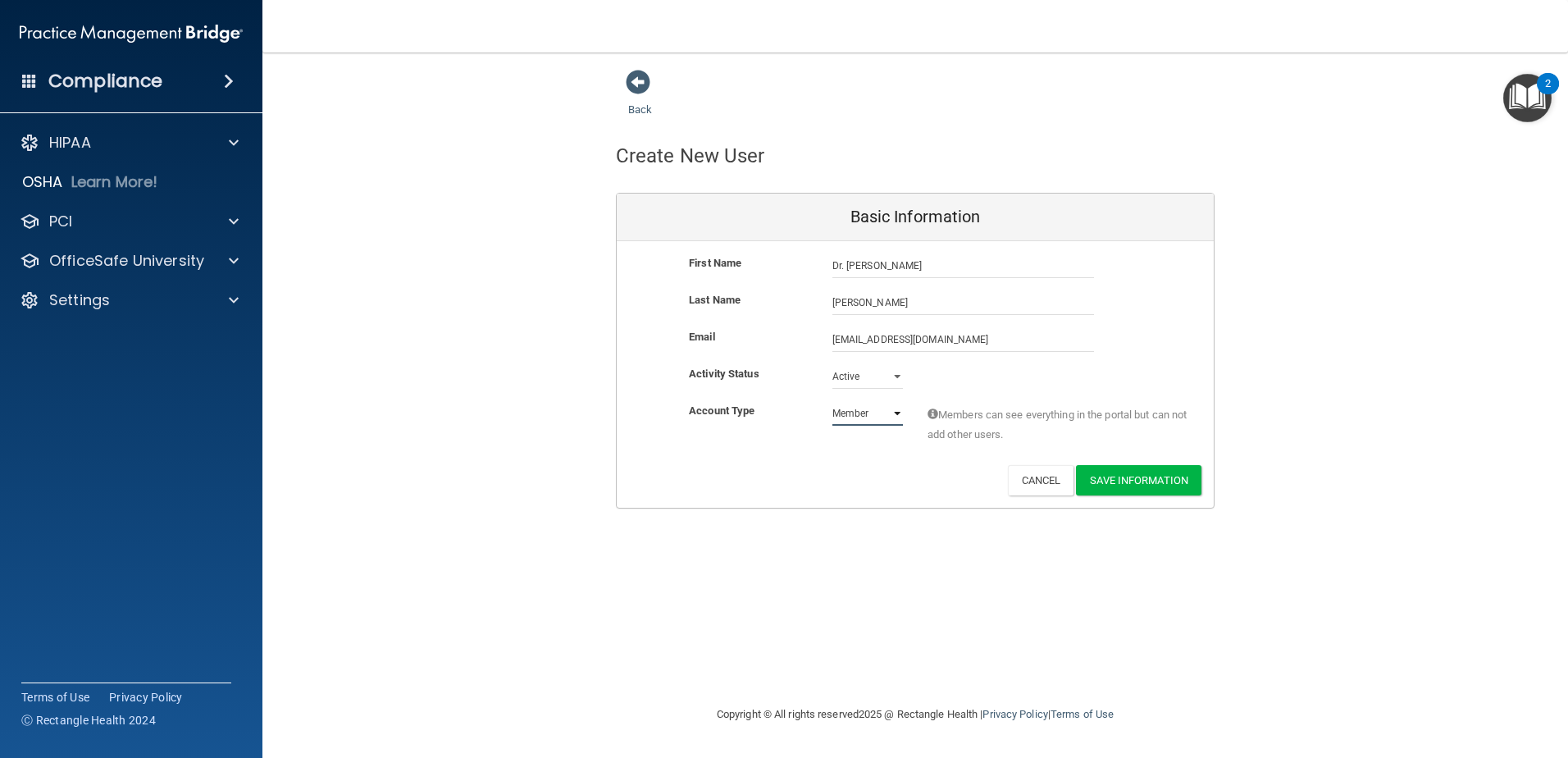
select select "practice_admin"
click at [832, 401] on select "Admin Member" at bounding box center [868, 414] width 71 height 25
click at [1128, 479] on button "Save Information" at bounding box center [1138, 480] width 125 height 30
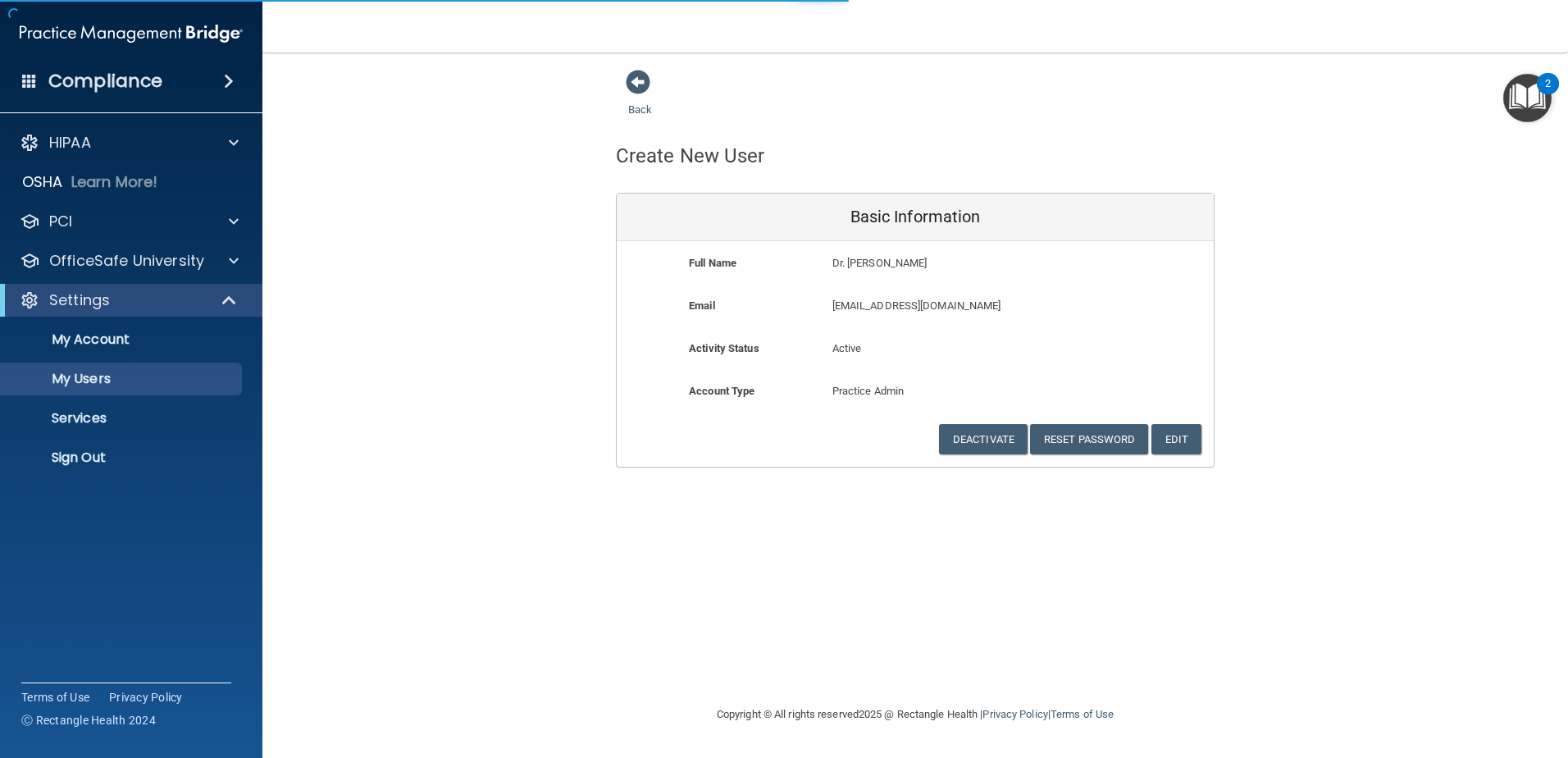
select select "20"
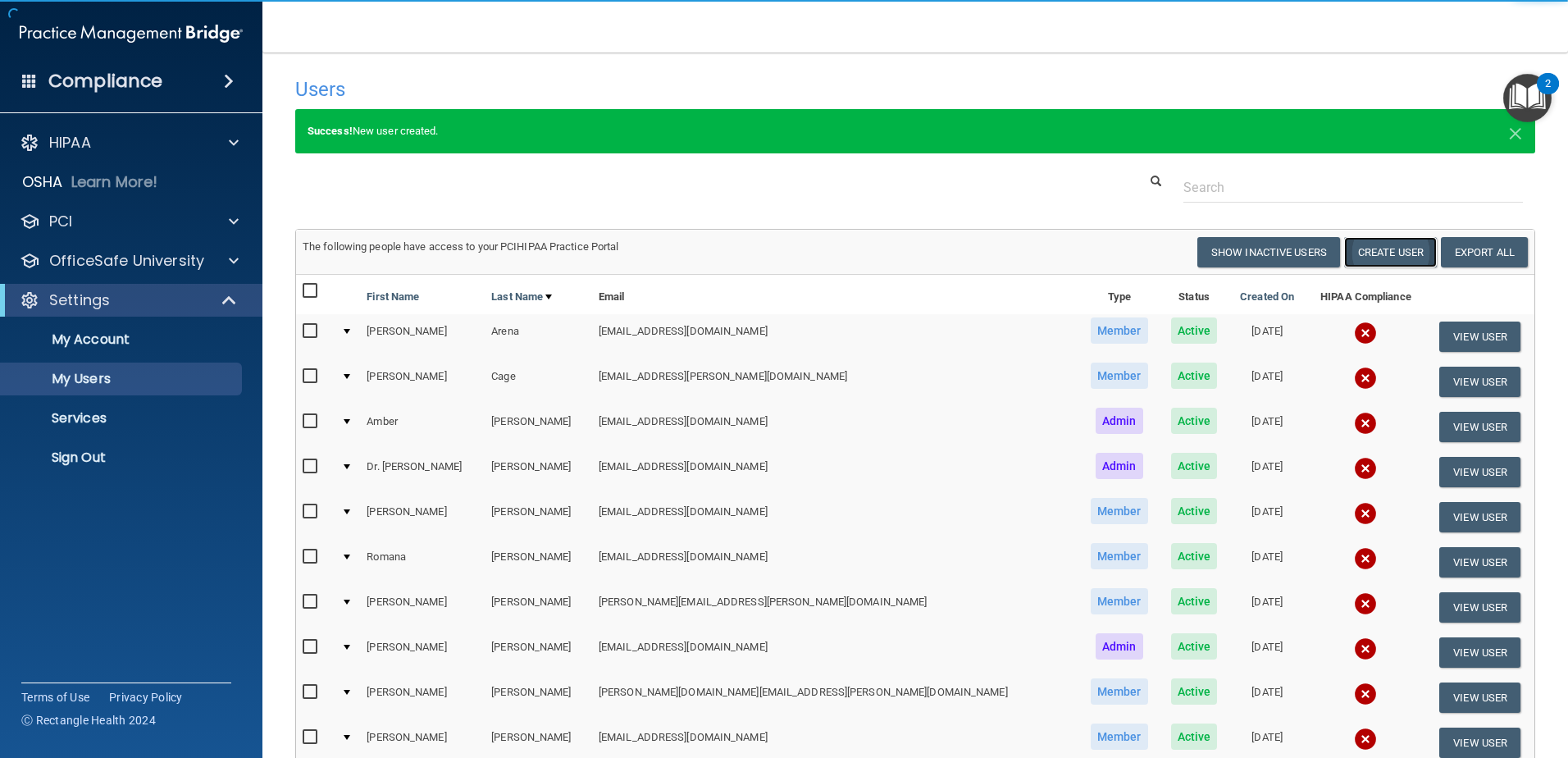
click at [1363, 253] on button "Create User" at bounding box center [1390, 252] width 92 height 30
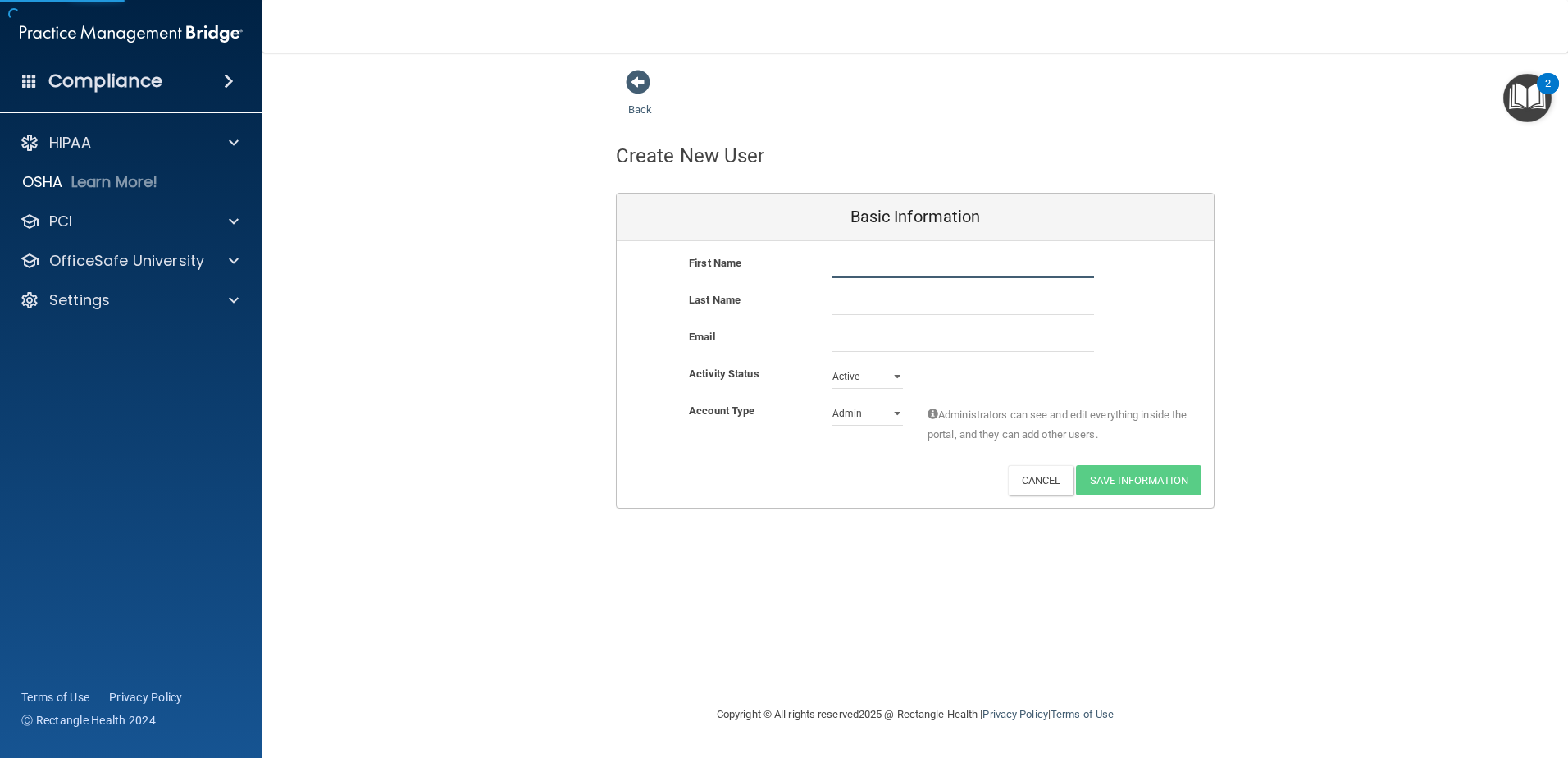
click at [867, 260] on input "text" at bounding box center [963, 266] width 262 height 25
type input "Dr. [PERSON_NAME]"
type input "[PERSON_NAME]"
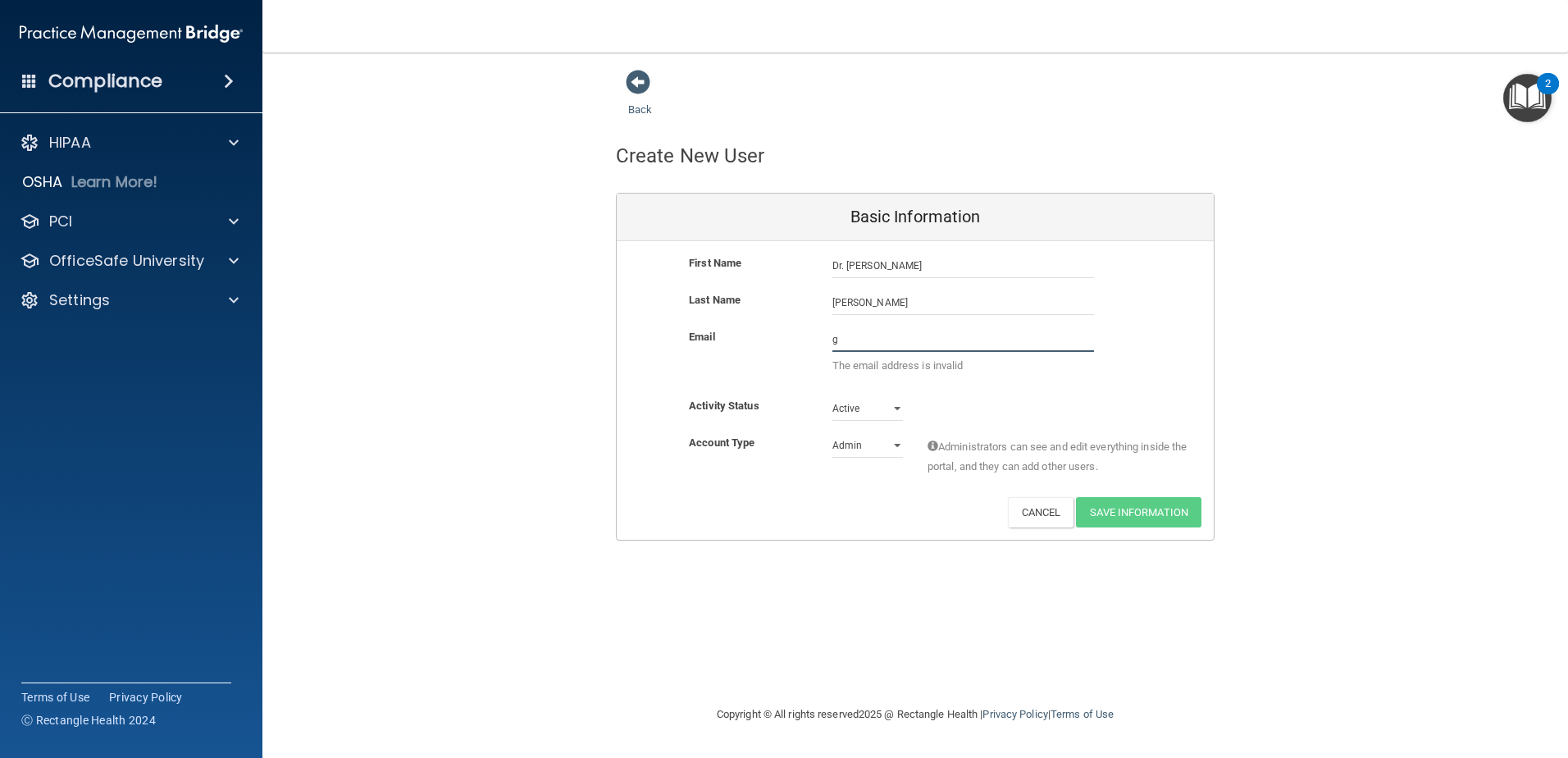
type input "[EMAIL_ADDRESS][DOMAIN_NAME]"
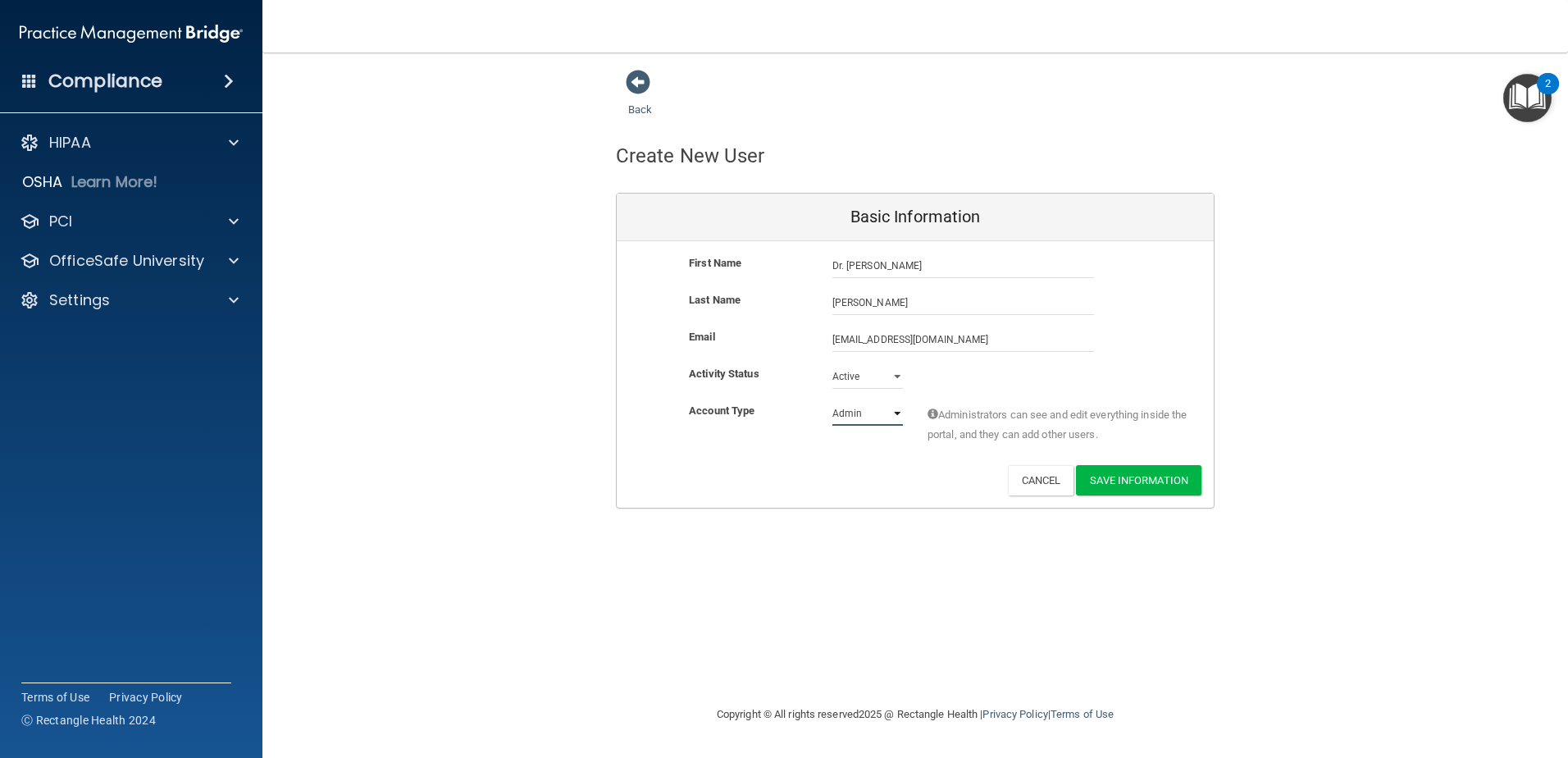
drag, startPoint x: 899, startPoint y: 409, endPoint x: 883, endPoint y: 426, distance: 23.3
click at [899, 409] on select "Admin Member" at bounding box center [868, 414] width 71 height 25
click at [832, 401] on select "Admin Member" at bounding box center [868, 414] width 71 height 25
drag, startPoint x: 878, startPoint y: 409, endPoint x: 875, endPoint y: 423, distance: 14.3
click at [878, 409] on select "Admin Member" at bounding box center [868, 414] width 71 height 25
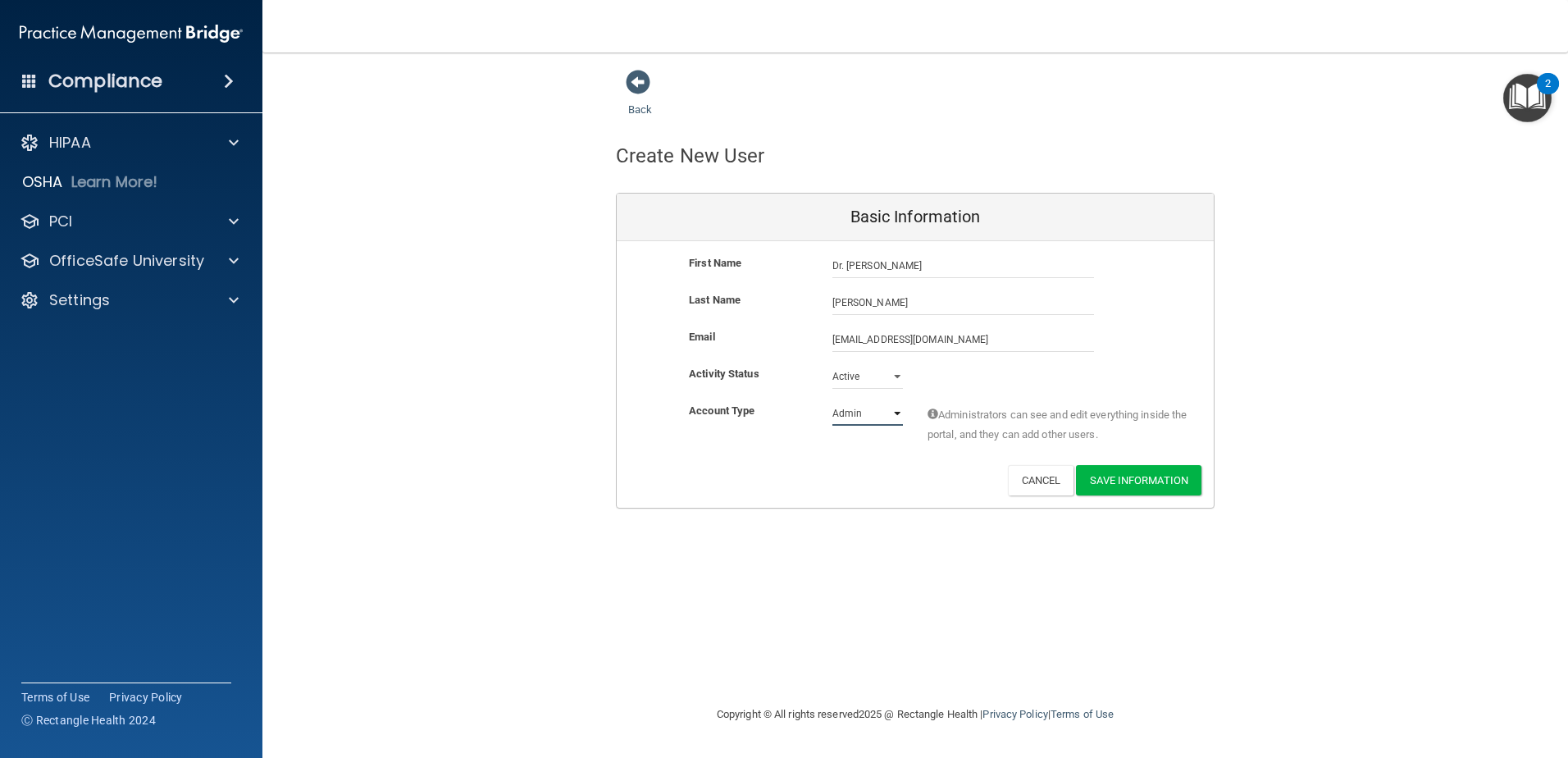
select select "practice_member"
click at [832, 401] on select "Admin Member" at bounding box center [868, 414] width 71 height 25
click at [1133, 483] on button "Save Information" at bounding box center [1138, 480] width 125 height 30
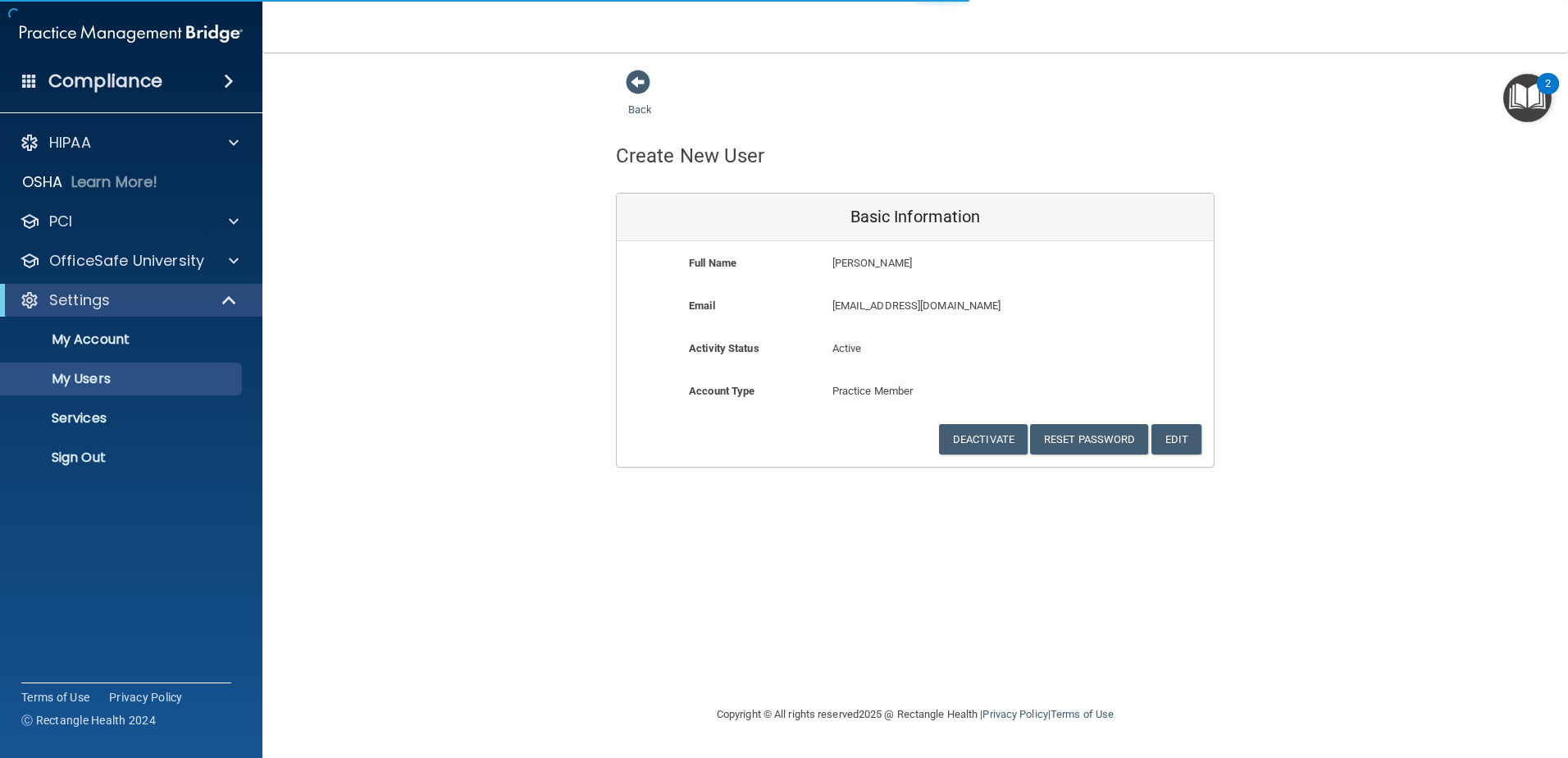
select select "20"
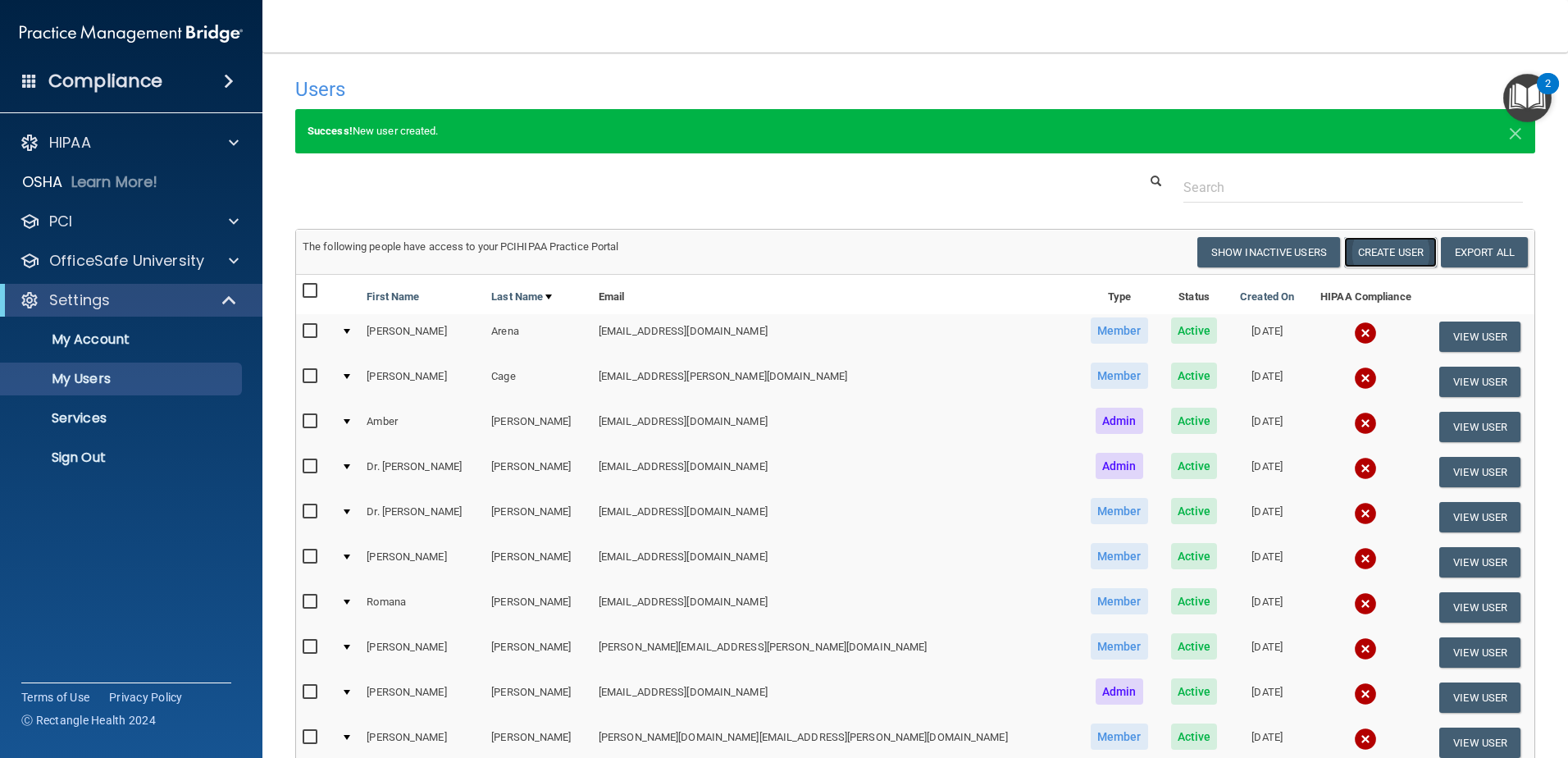
click at [1380, 250] on button "Create User" at bounding box center [1390, 252] width 92 height 30
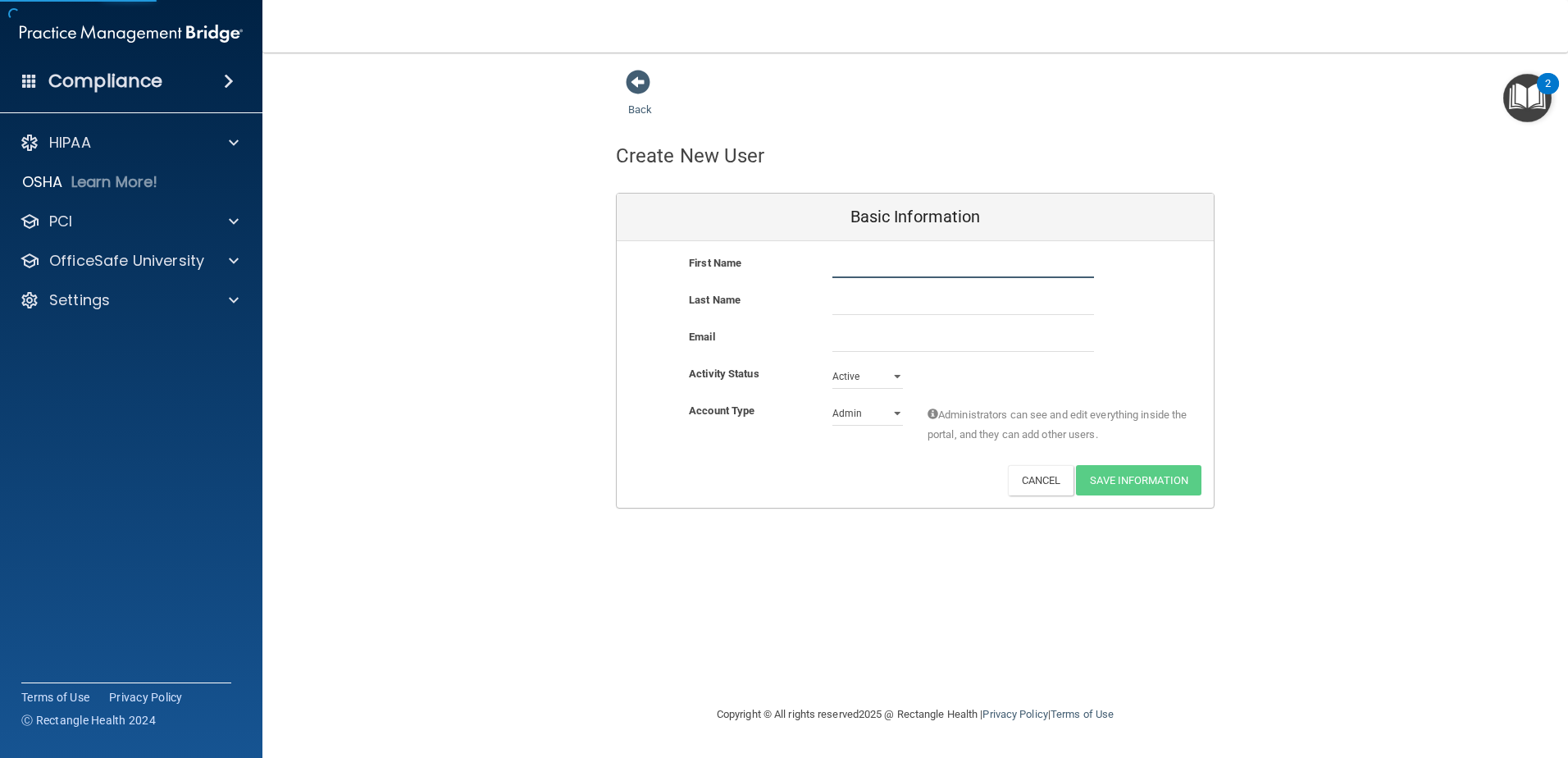
click at [862, 265] on input "text" at bounding box center [963, 266] width 262 height 25
type input "[PERSON_NAME]"
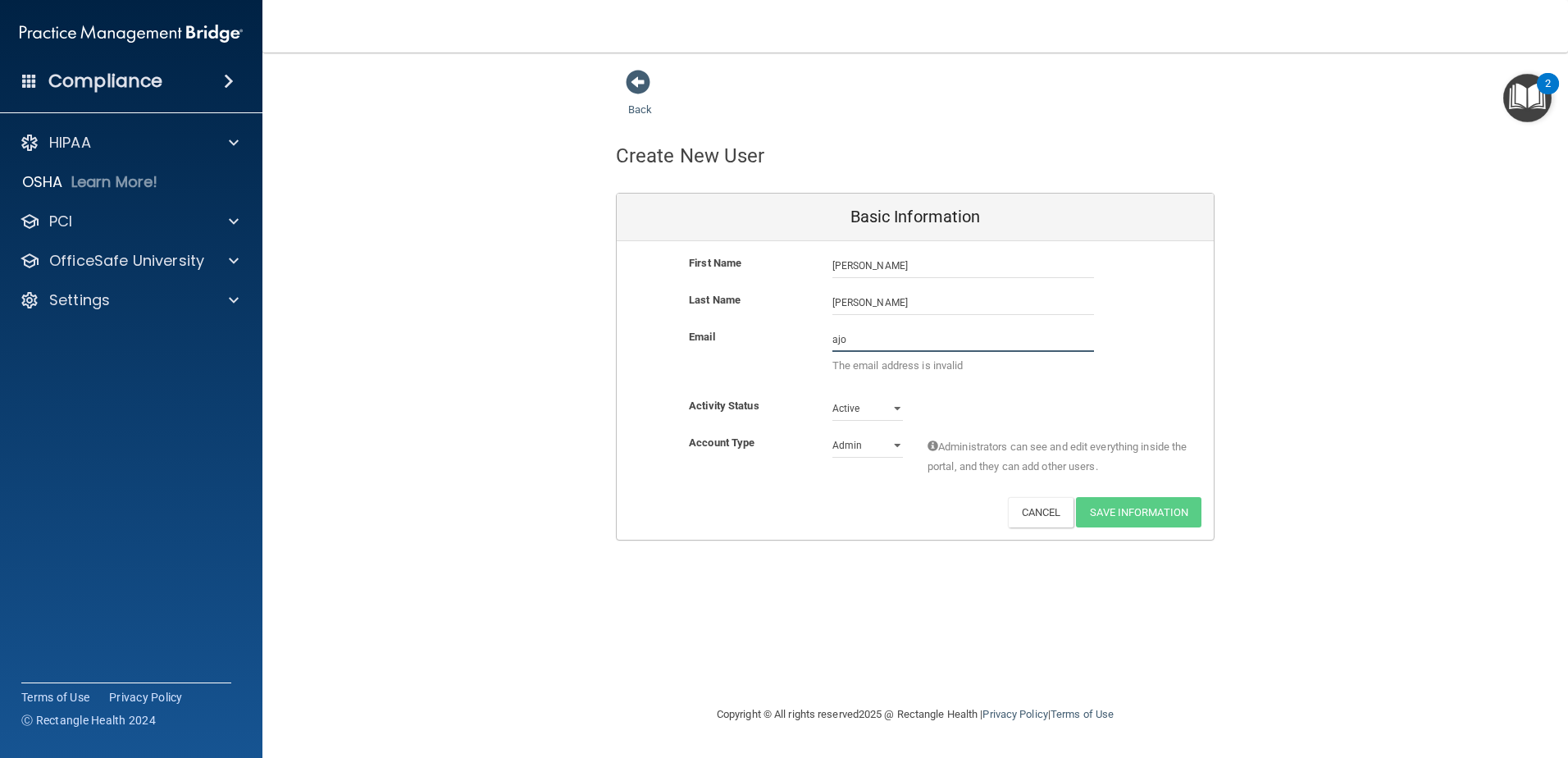
type input "[EMAIL_ADDRESS][DOMAIN_NAME]"
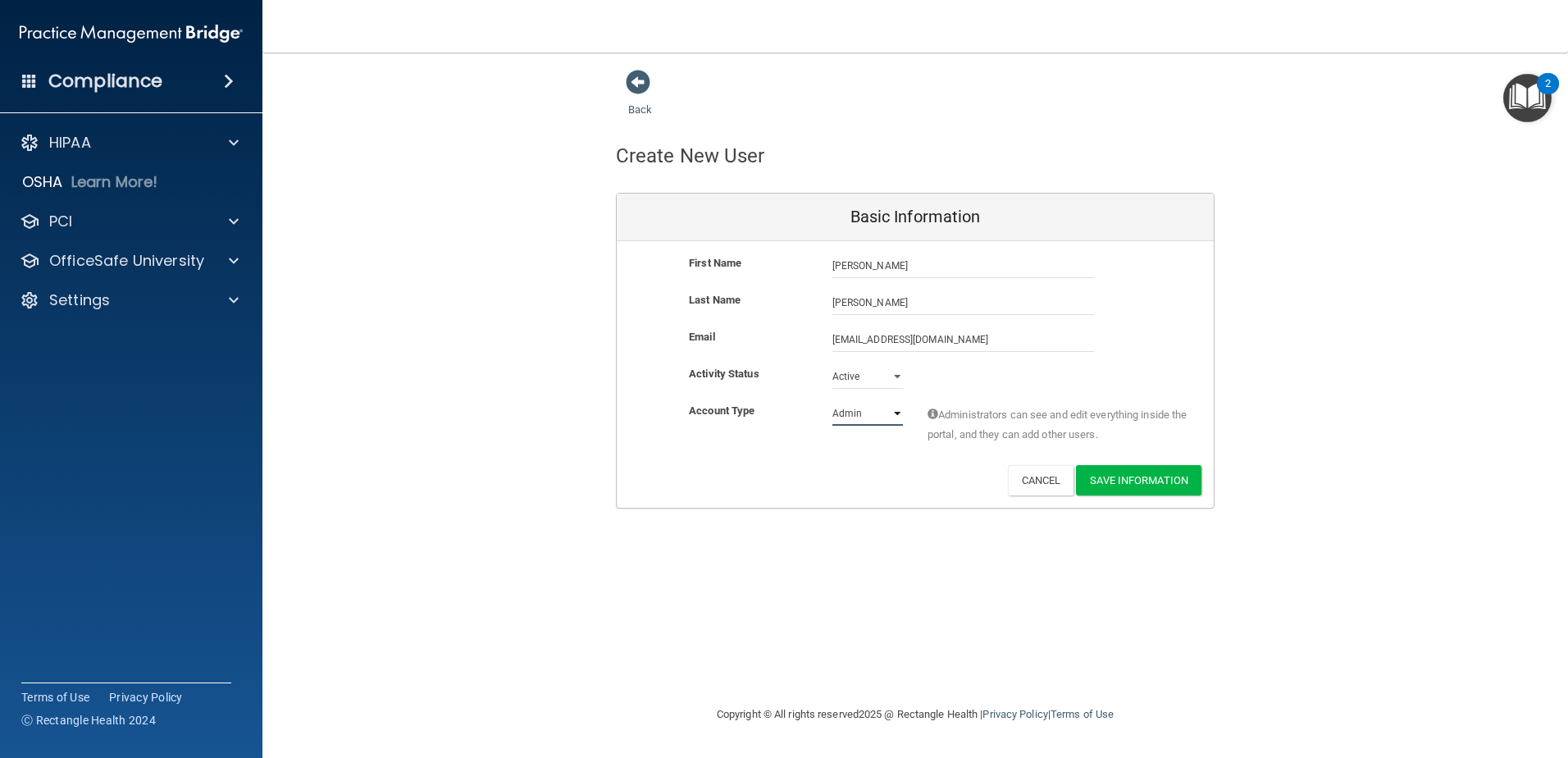
click at [894, 413] on select "Admin Member" at bounding box center [868, 414] width 71 height 25
select select "practice_member"
click at [832, 401] on select "Admin Member" at bounding box center [868, 414] width 71 height 25
click at [1122, 479] on button "Save Information" at bounding box center [1138, 480] width 125 height 30
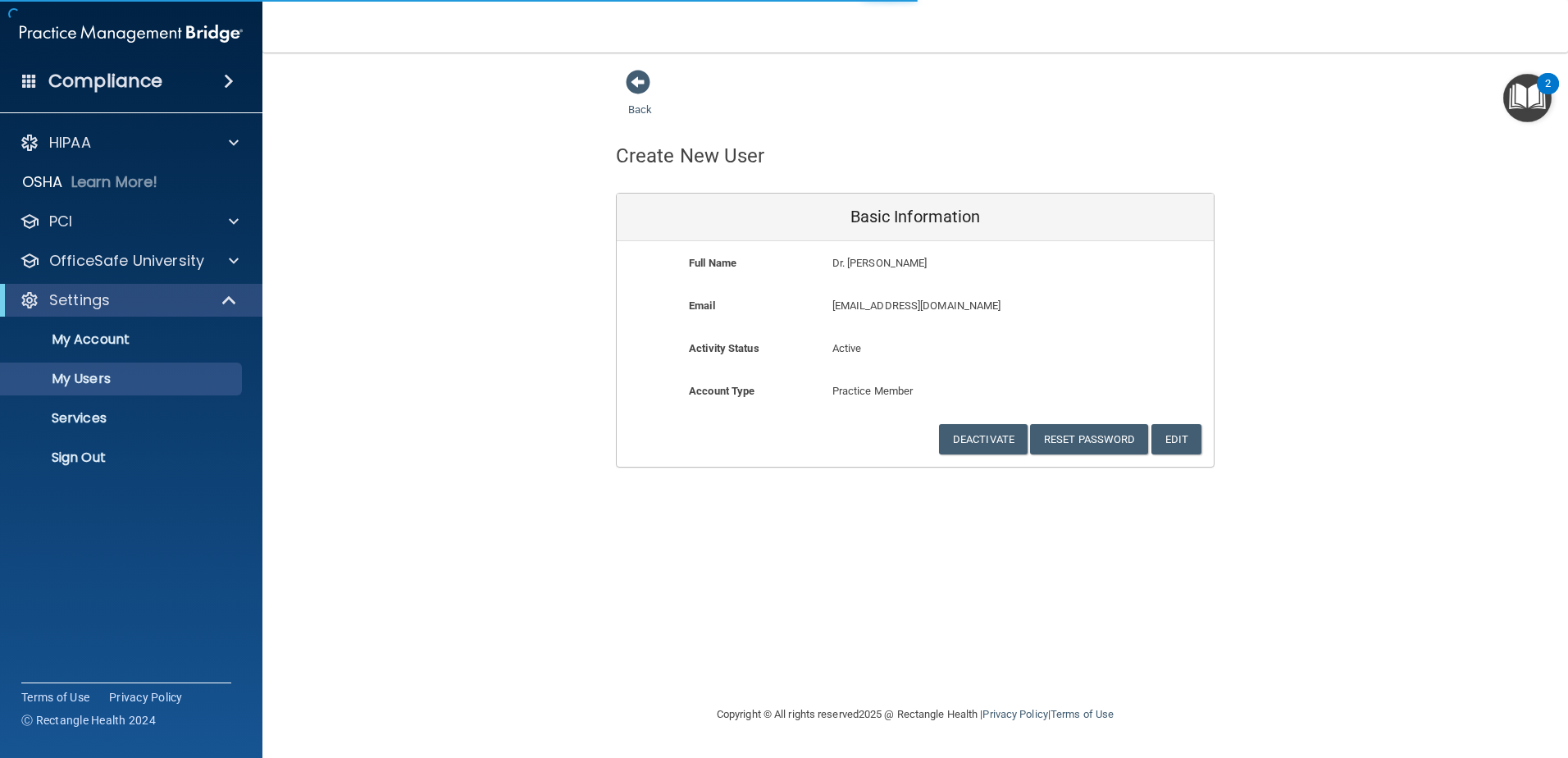
select select "20"
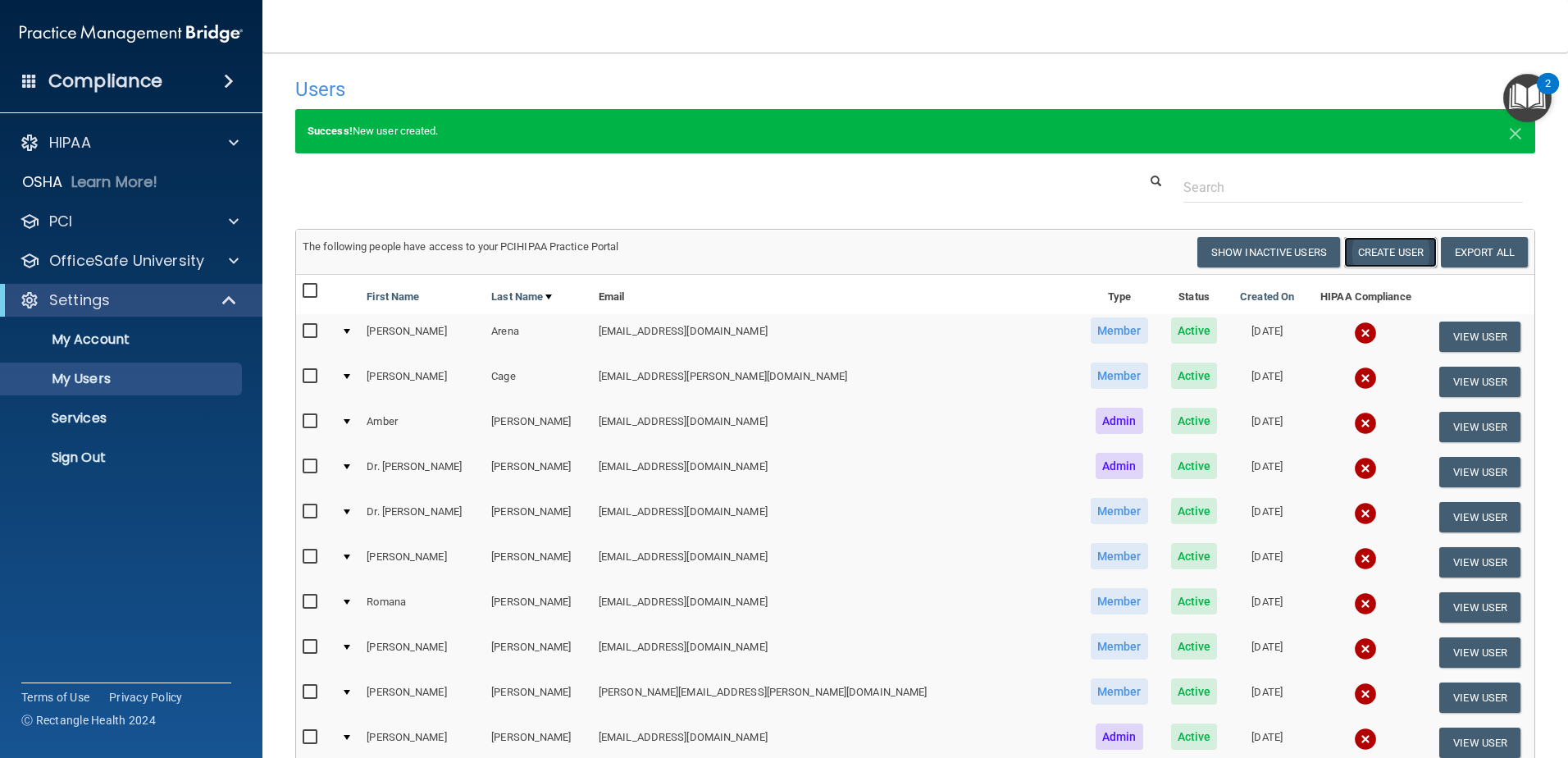
click at [1382, 243] on button "Create User" at bounding box center [1390, 252] width 92 height 30
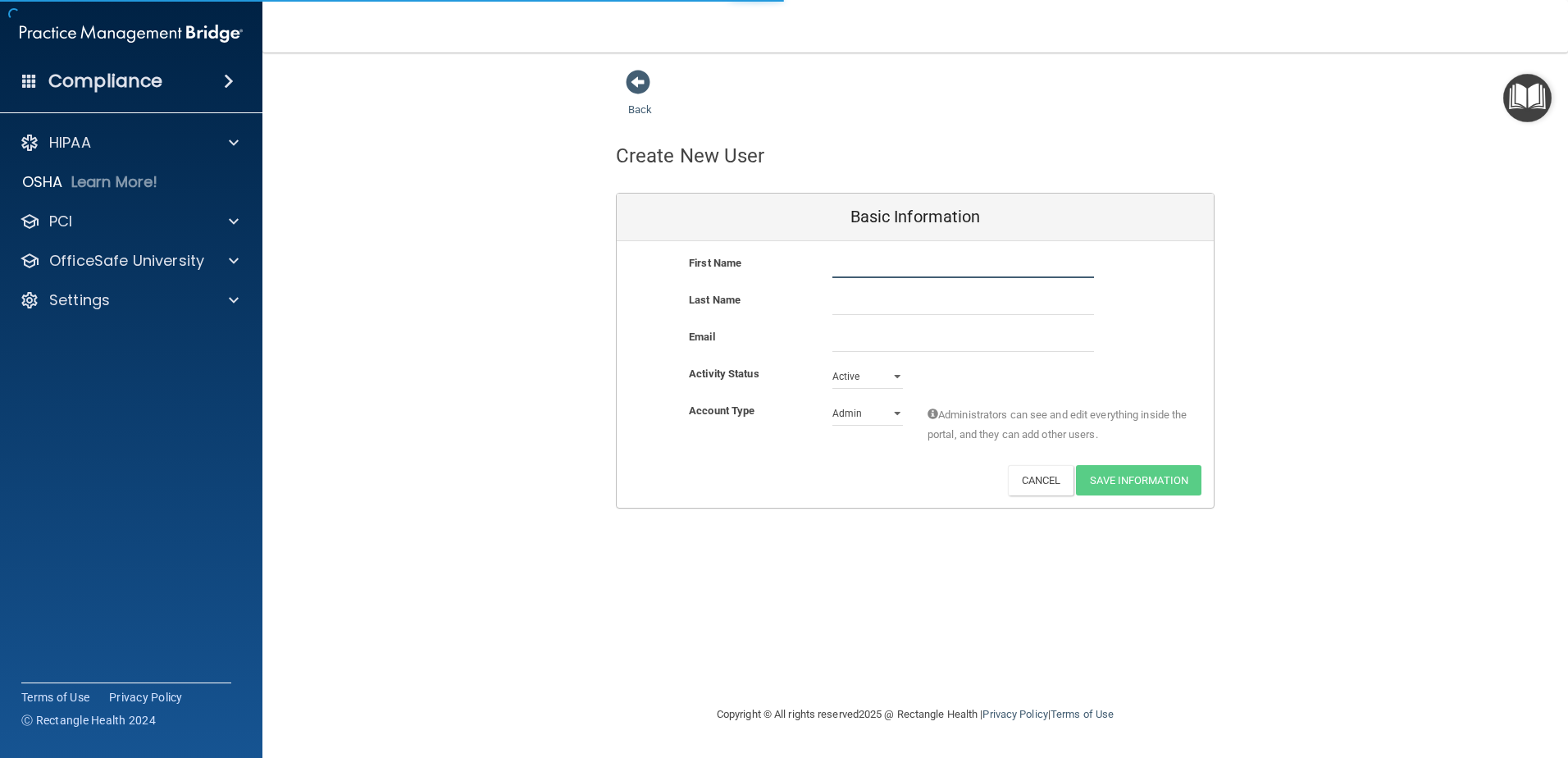
click at [839, 263] on input "text" at bounding box center [963, 266] width 262 height 25
type input "[PERSON_NAME]"
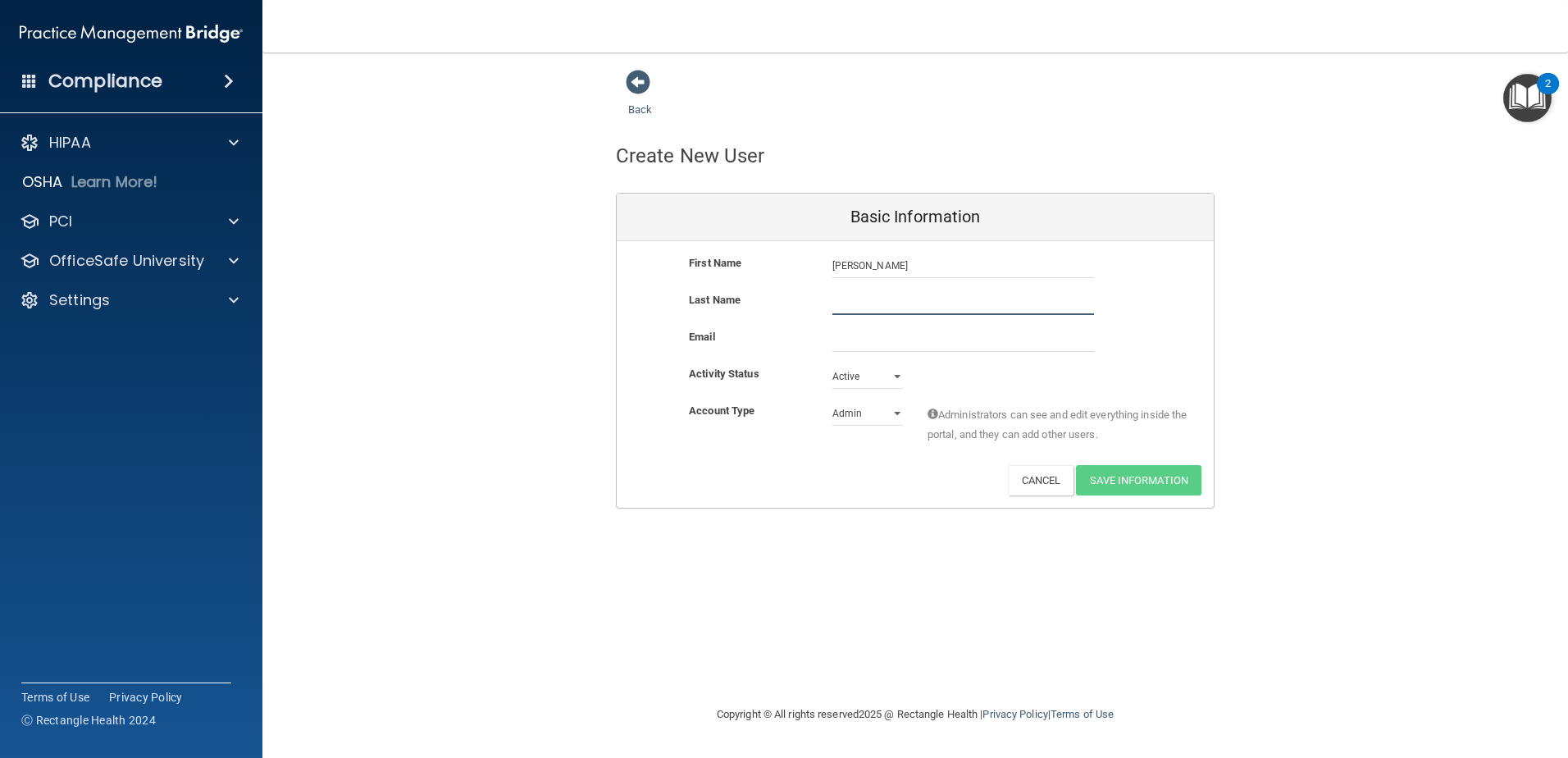
type input "[PERSON_NAME]"
type input "[EMAIL_ADDRESS][DOMAIN_NAME]"
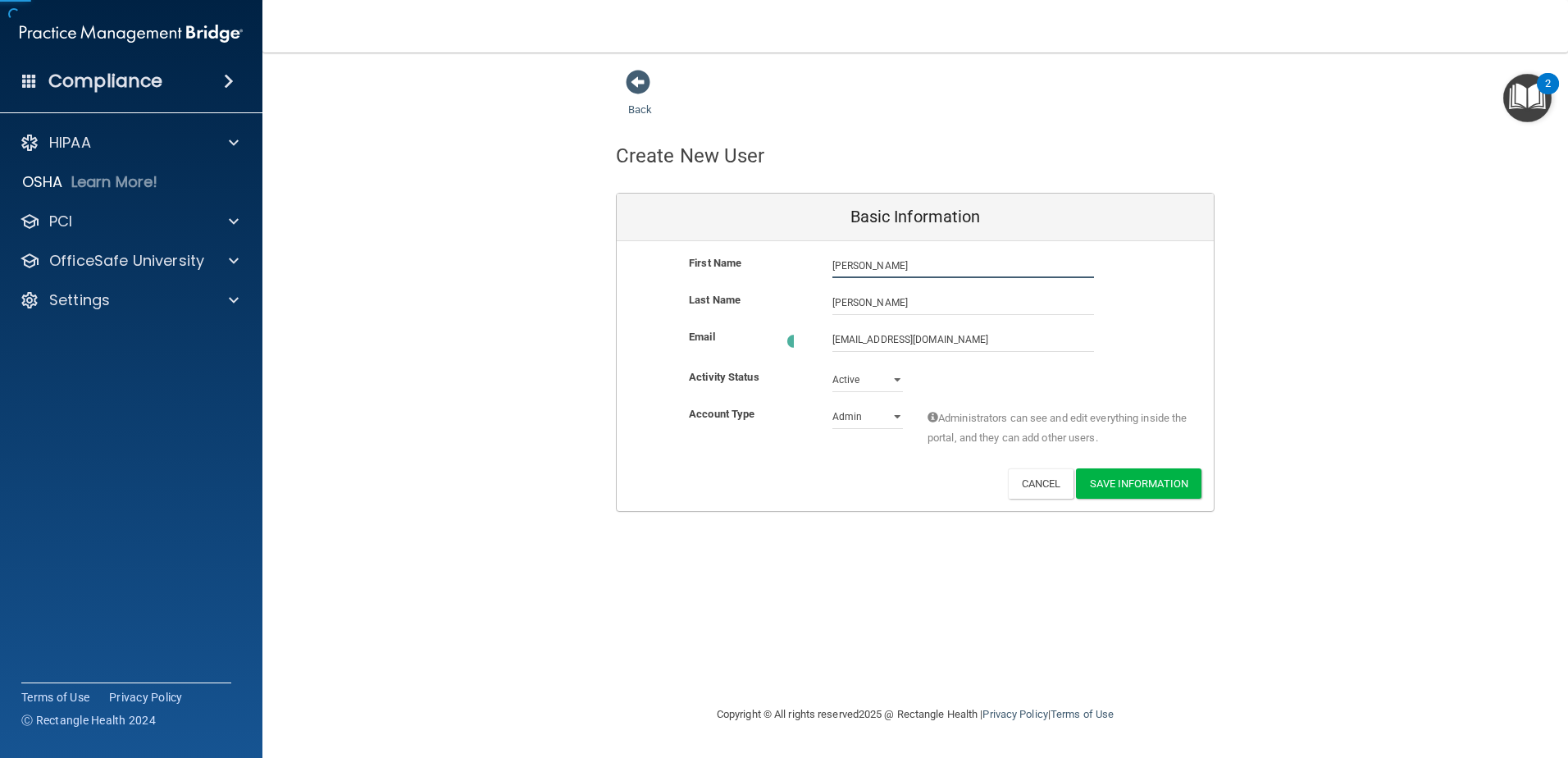
type input "[PERSON_NAME]"
click at [915, 406] on div "Administrators can see and edit everything inside the portal, and they can add …" at bounding box center [1059, 427] width 287 height 52
click at [886, 425] on select "Admin Member" at bounding box center [868, 414] width 71 height 25
select select "practice_member"
click at [832, 401] on select "Admin Member" at bounding box center [868, 414] width 71 height 25
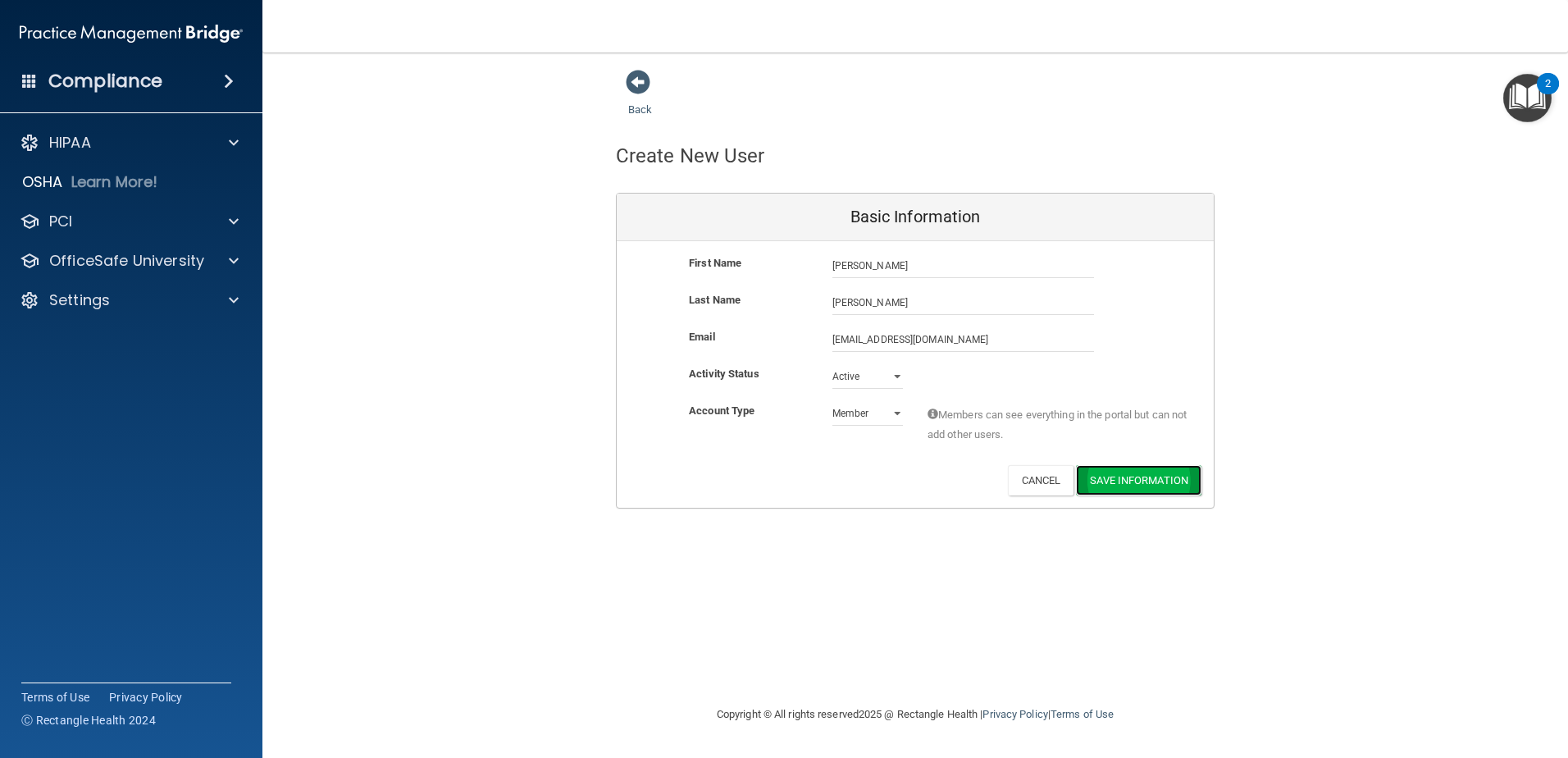
click at [1129, 475] on button "Save Information" at bounding box center [1138, 480] width 125 height 30
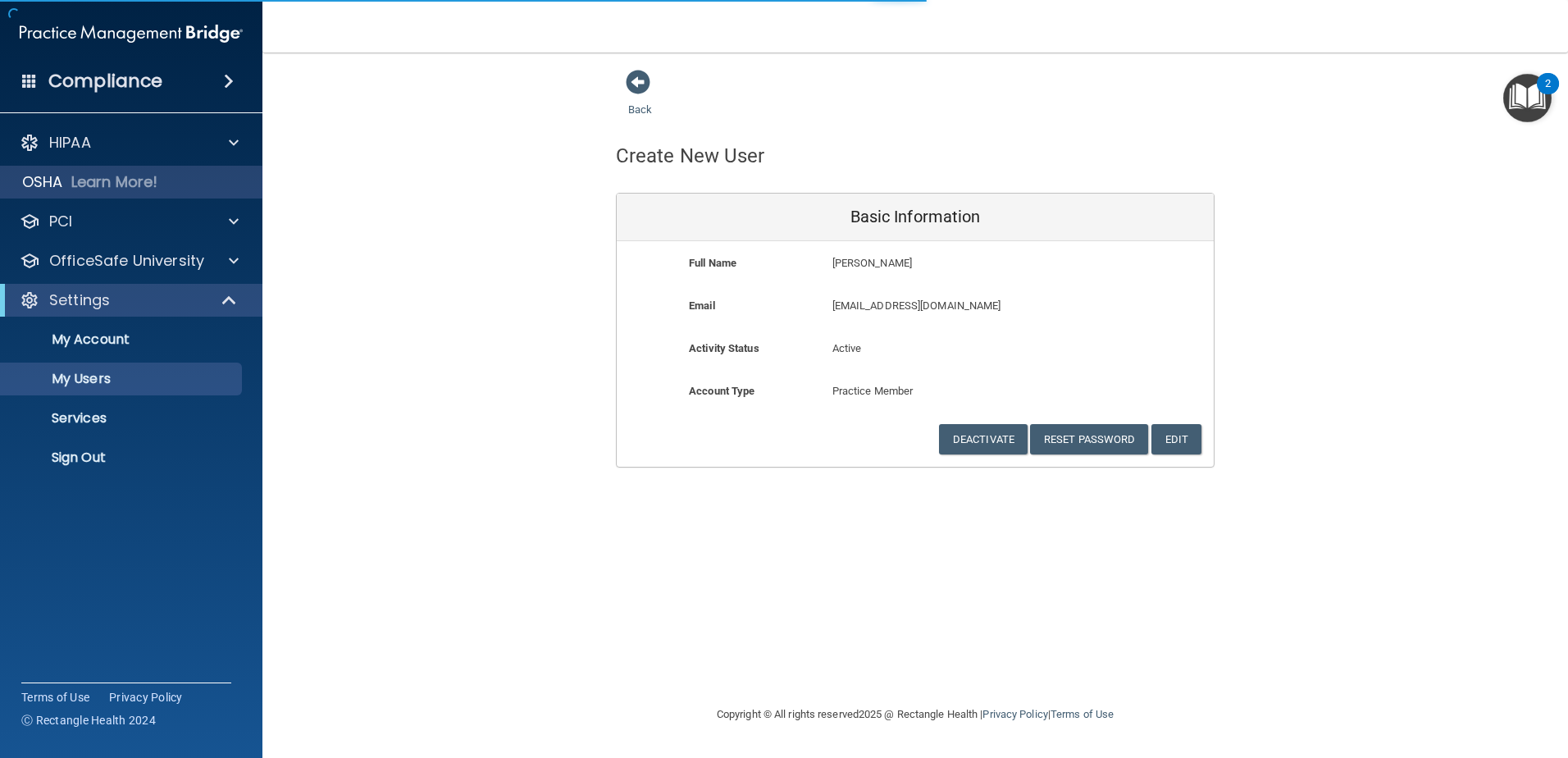
select select "20"
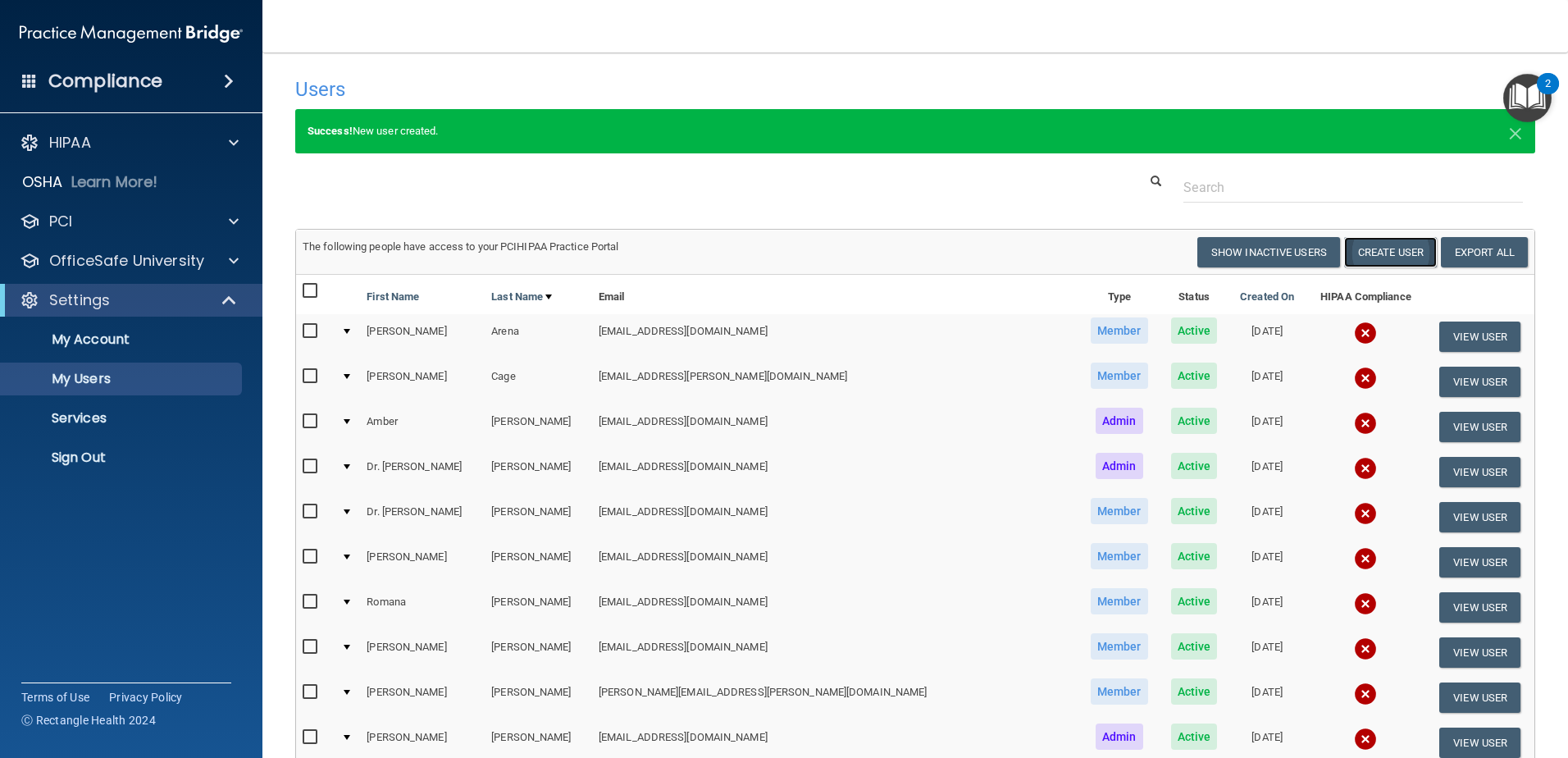
drag, startPoint x: 1384, startPoint y: 261, endPoint x: 1374, endPoint y: 262, distance: 10.0
click at [1384, 261] on button "Create User" at bounding box center [1390, 252] width 92 height 30
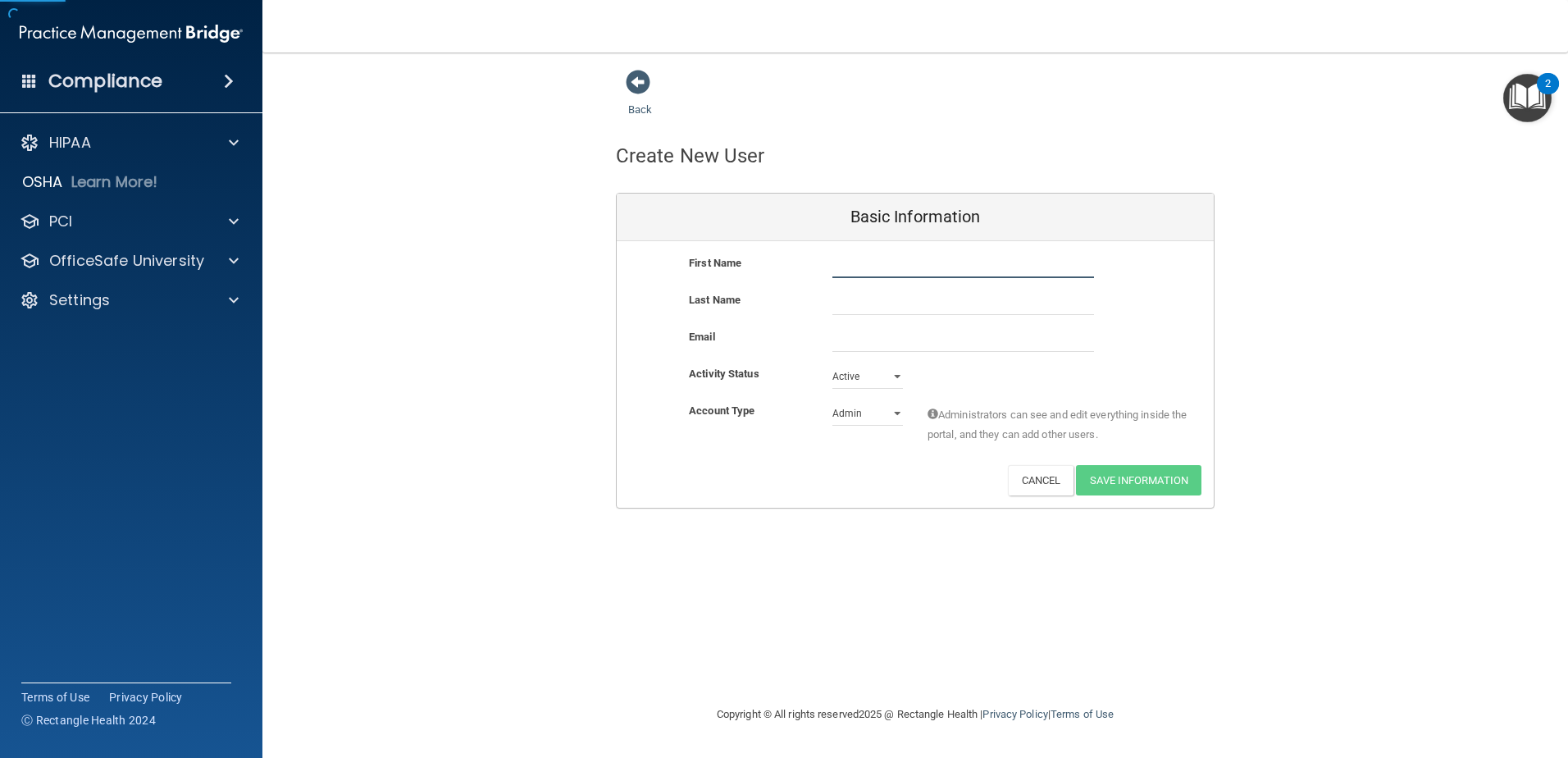
click at [867, 275] on input "text" at bounding box center [963, 266] width 262 height 25
type input "[PERSON_NAME]"
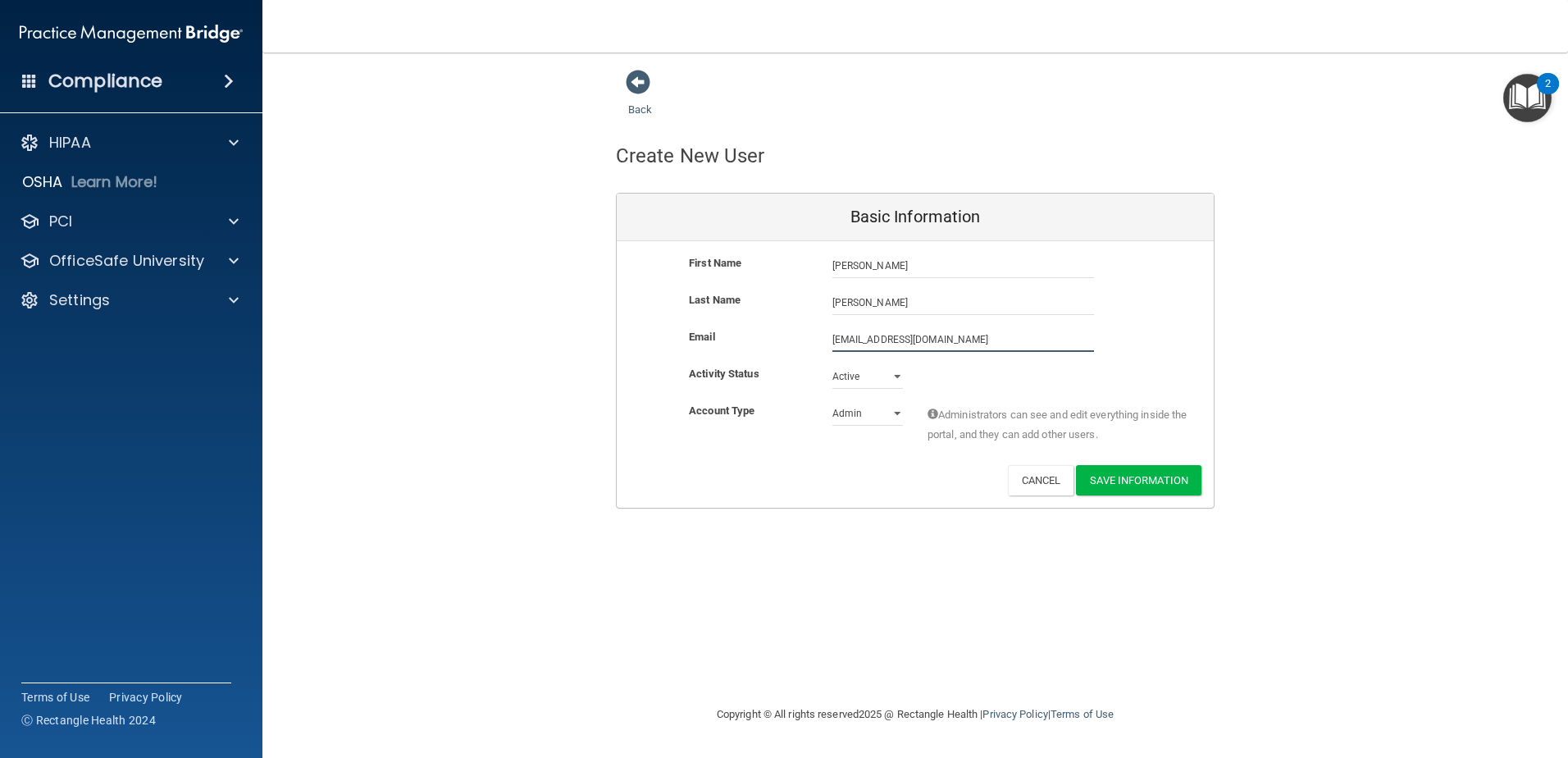
type input "[EMAIL_ADDRESS][DOMAIN_NAME]"
click at [895, 410] on select "Admin Member" at bounding box center [868, 414] width 71 height 25
select select "practice_member"
click at [832, 404] on select "Admin Member" at bounding box center [868, 416] width 71 height 25
click at [1127, 482] on button "Save Information" at bounding box center [1138, 480] width 125 height 30
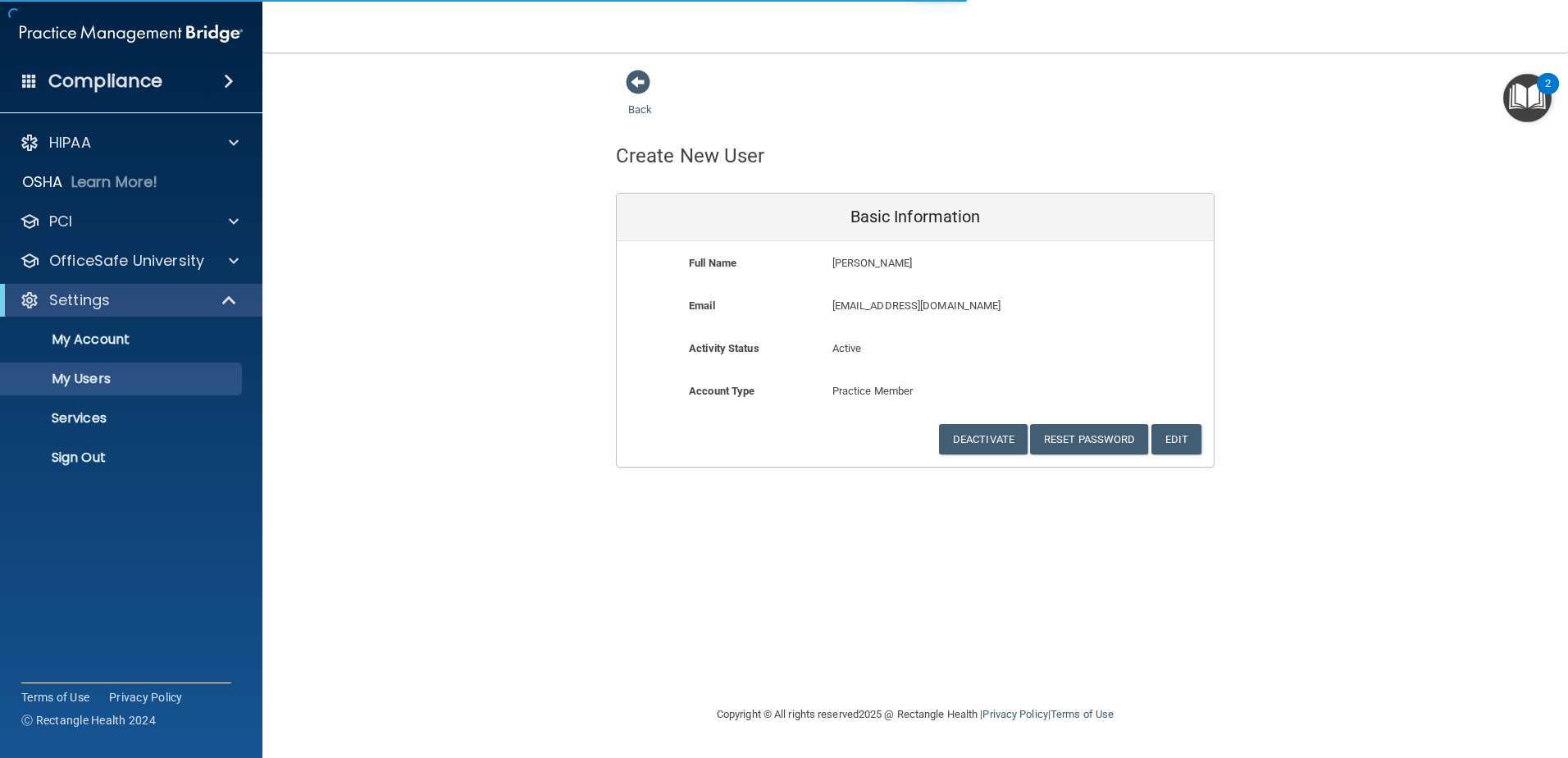
select select "20"
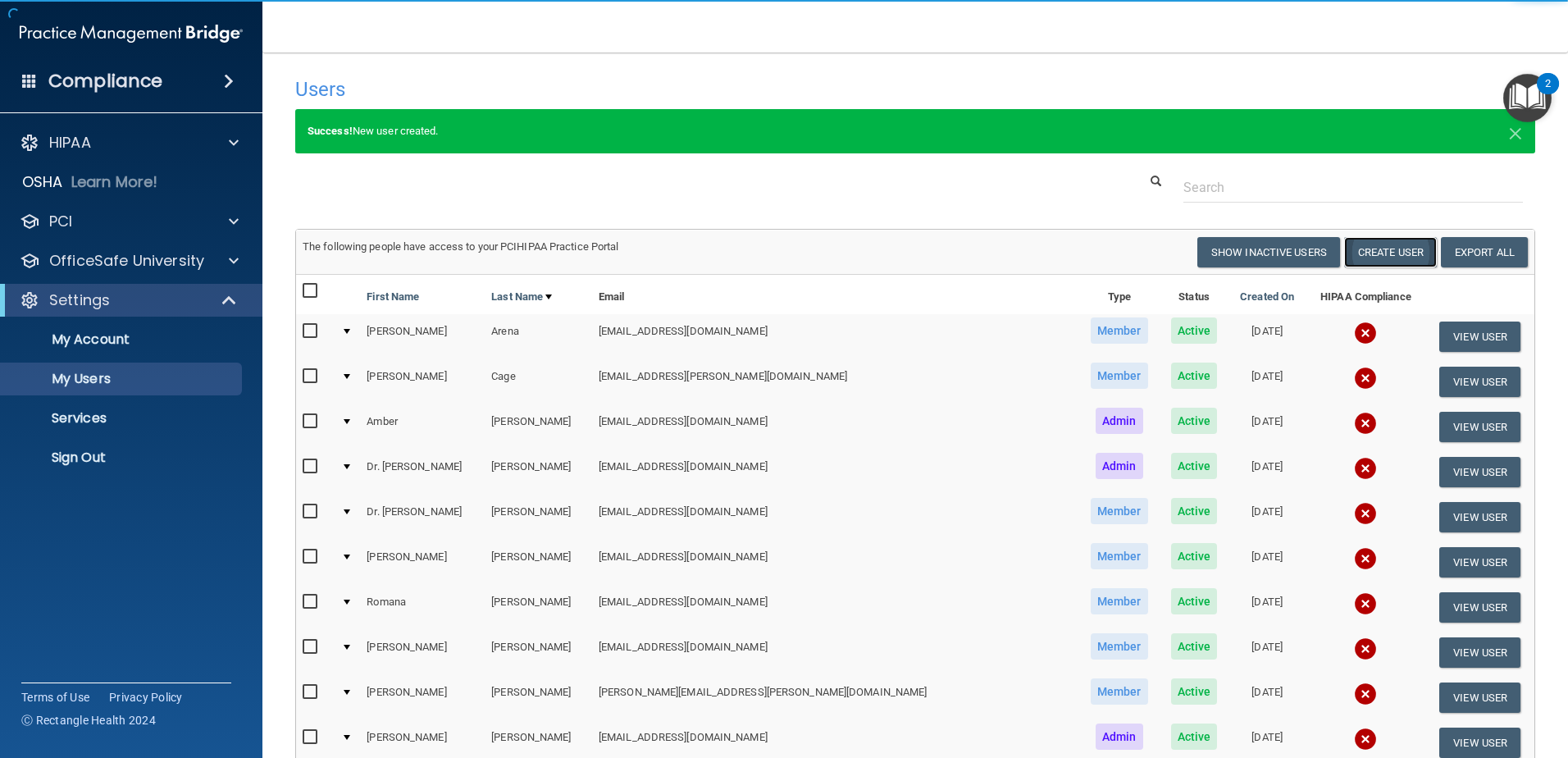
click at [1364, 249] on button "Create User" at bounding box center [1390, 252] width 92 height 30
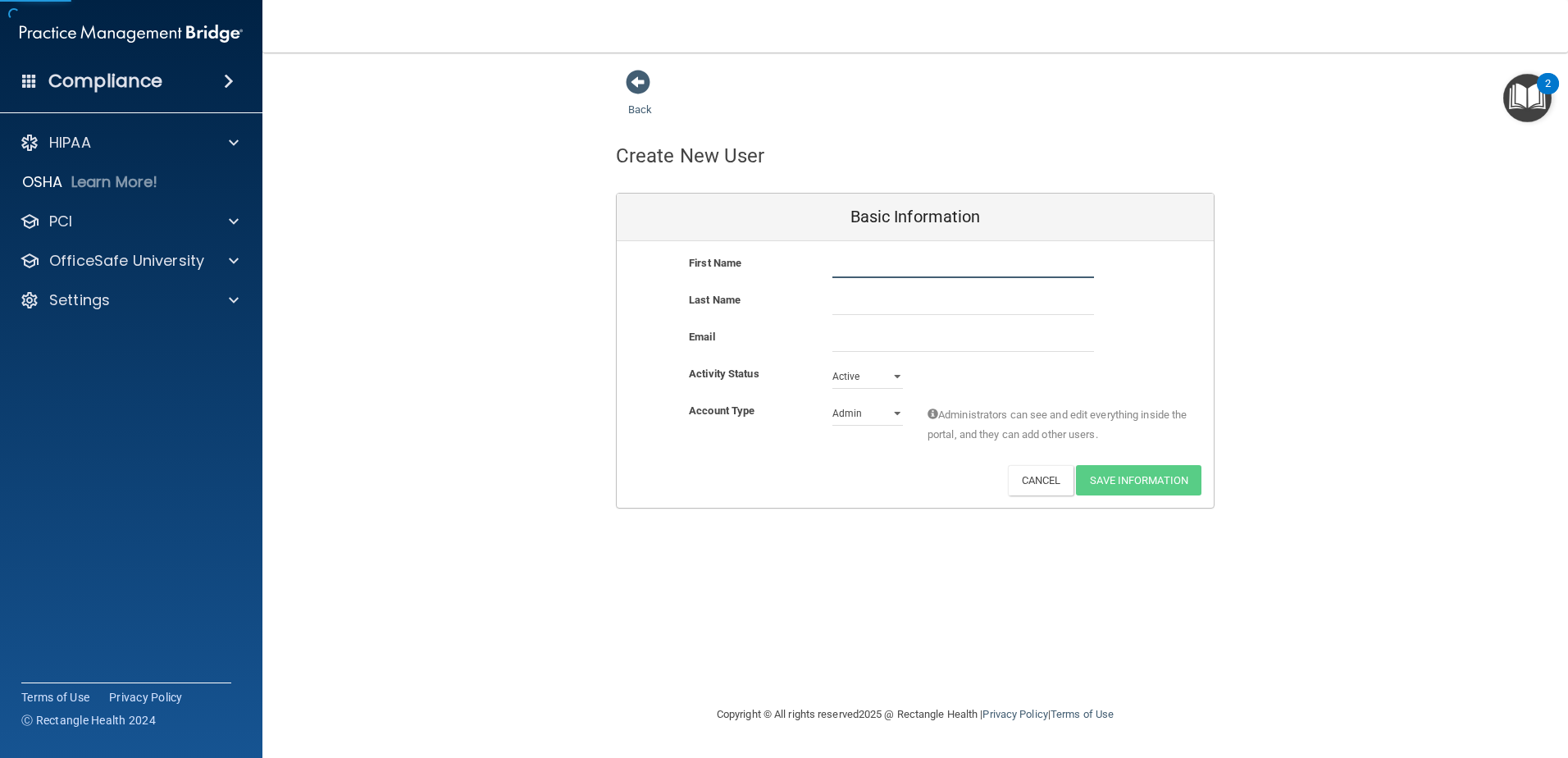
click at [904, 266] on input "text" at bounding box center [963, 266] width 262 height 25
type input "[PERSON_NAME]"
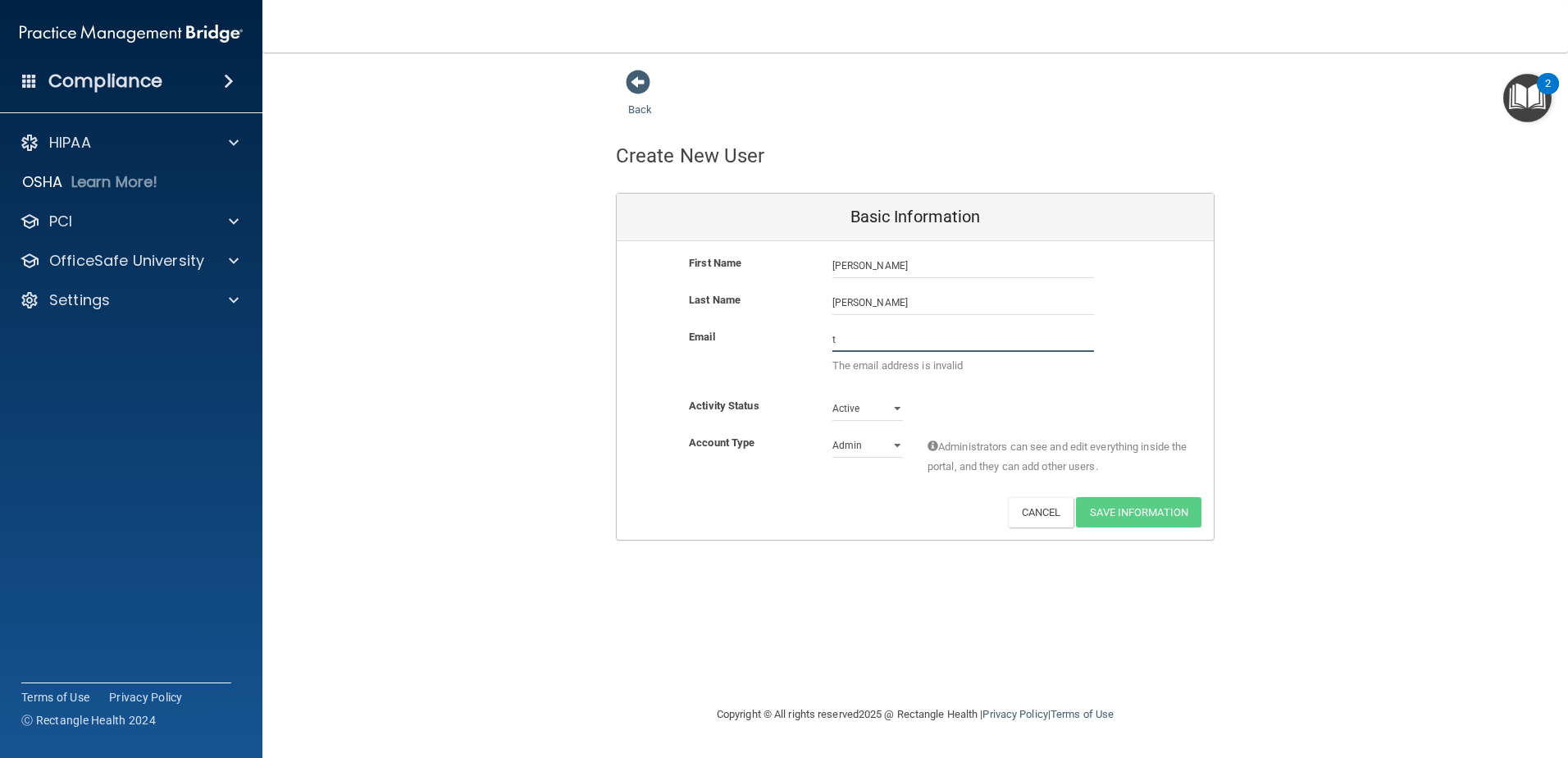
type input "[EMAIL_ADDRESS][DOMAIN_NAME]"
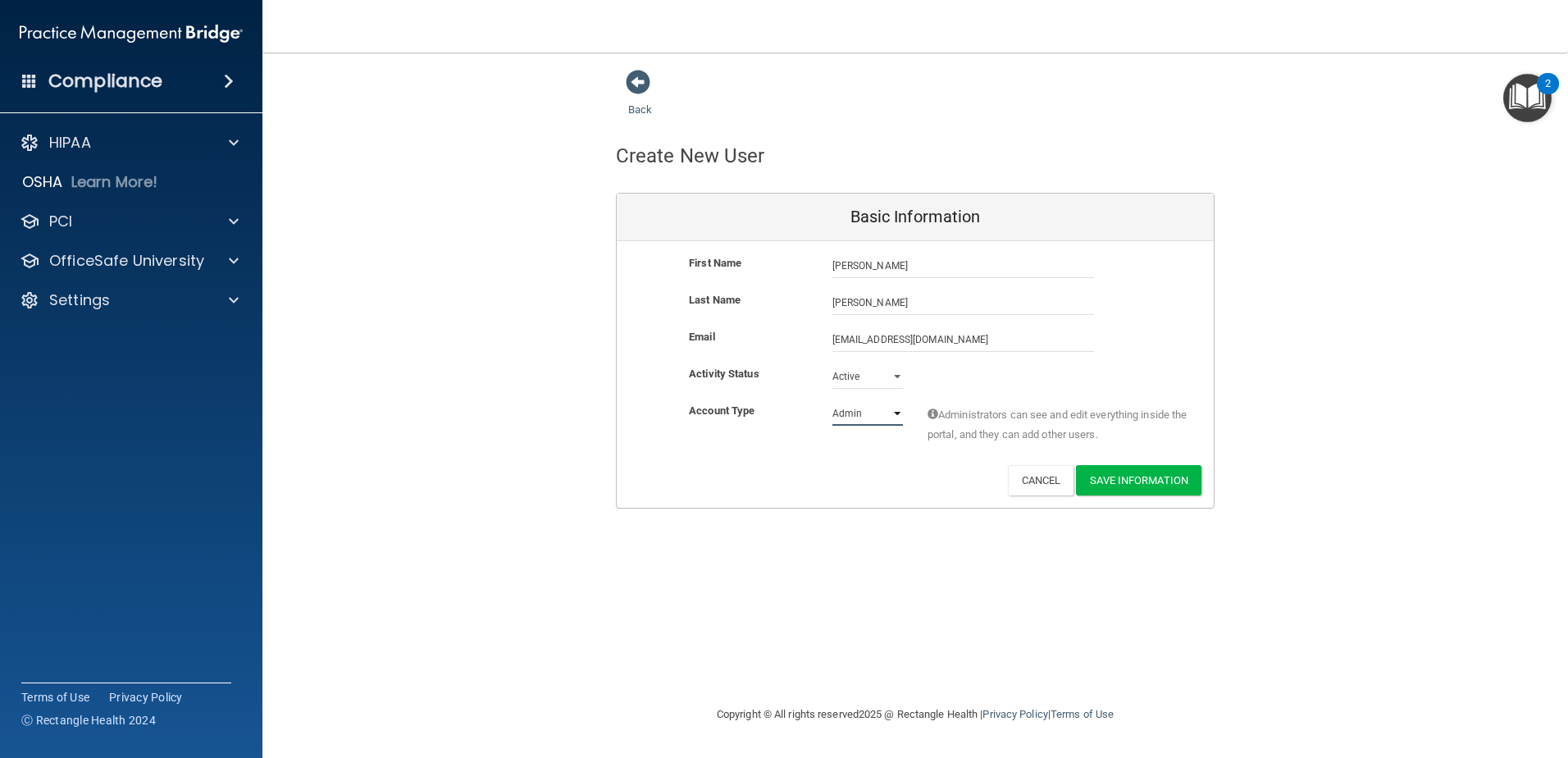
drag, startPoint x: 895, startPoint y: 414, endPoint x: 888, endPoint y: 427, distance: 14.8
click at [895, 414] on select "Admin Member" at bounding box center [868, 414] width 71 height 25
select select "practice_member"
click at [832, 401] on select "Admin Member" at bounding box center [868, 414] width 71 height 25
click at [1138, 472] on button "Save Information" at bounding box center [1138, 480] width 125 height 30
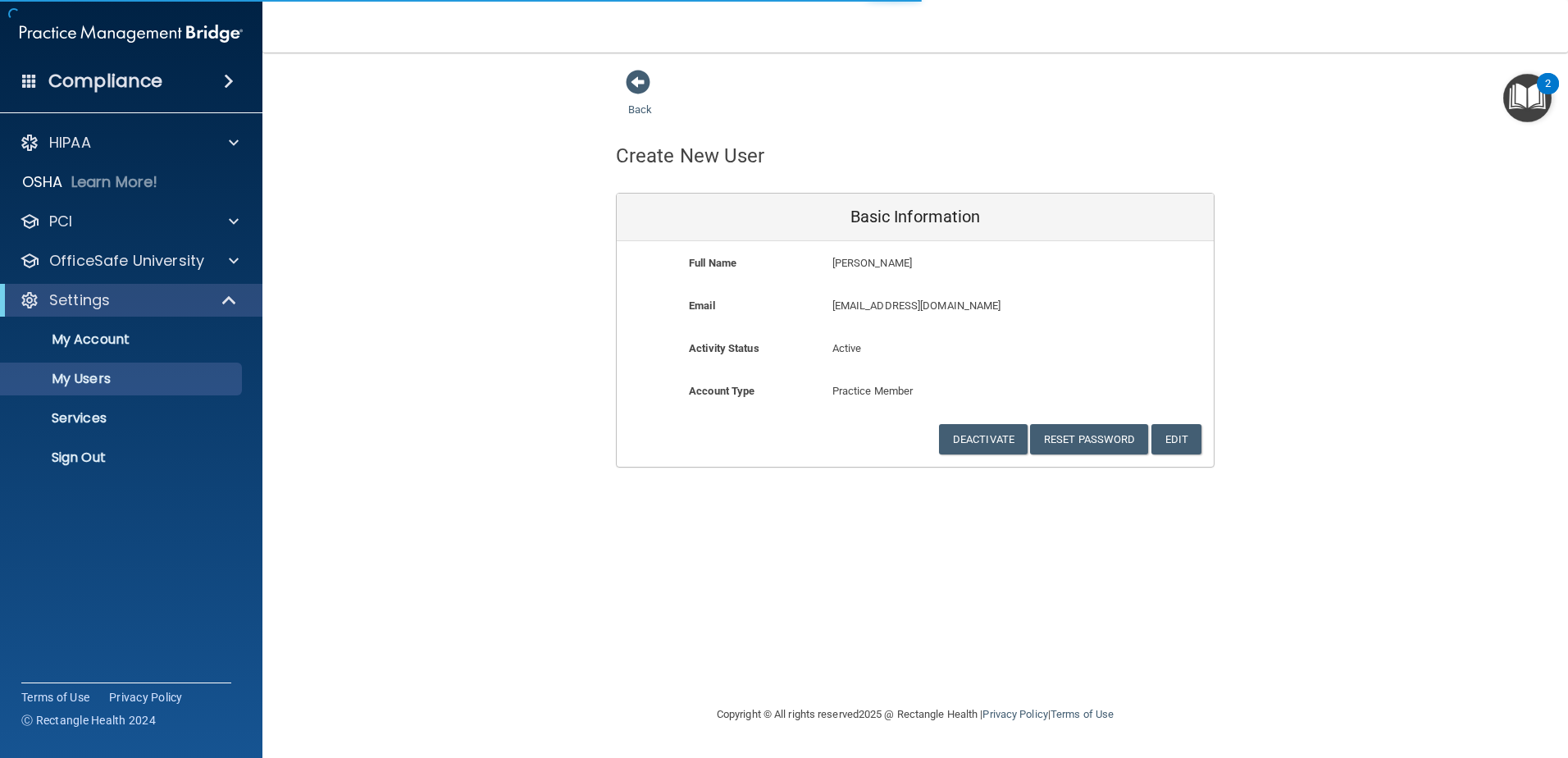
select select "20"
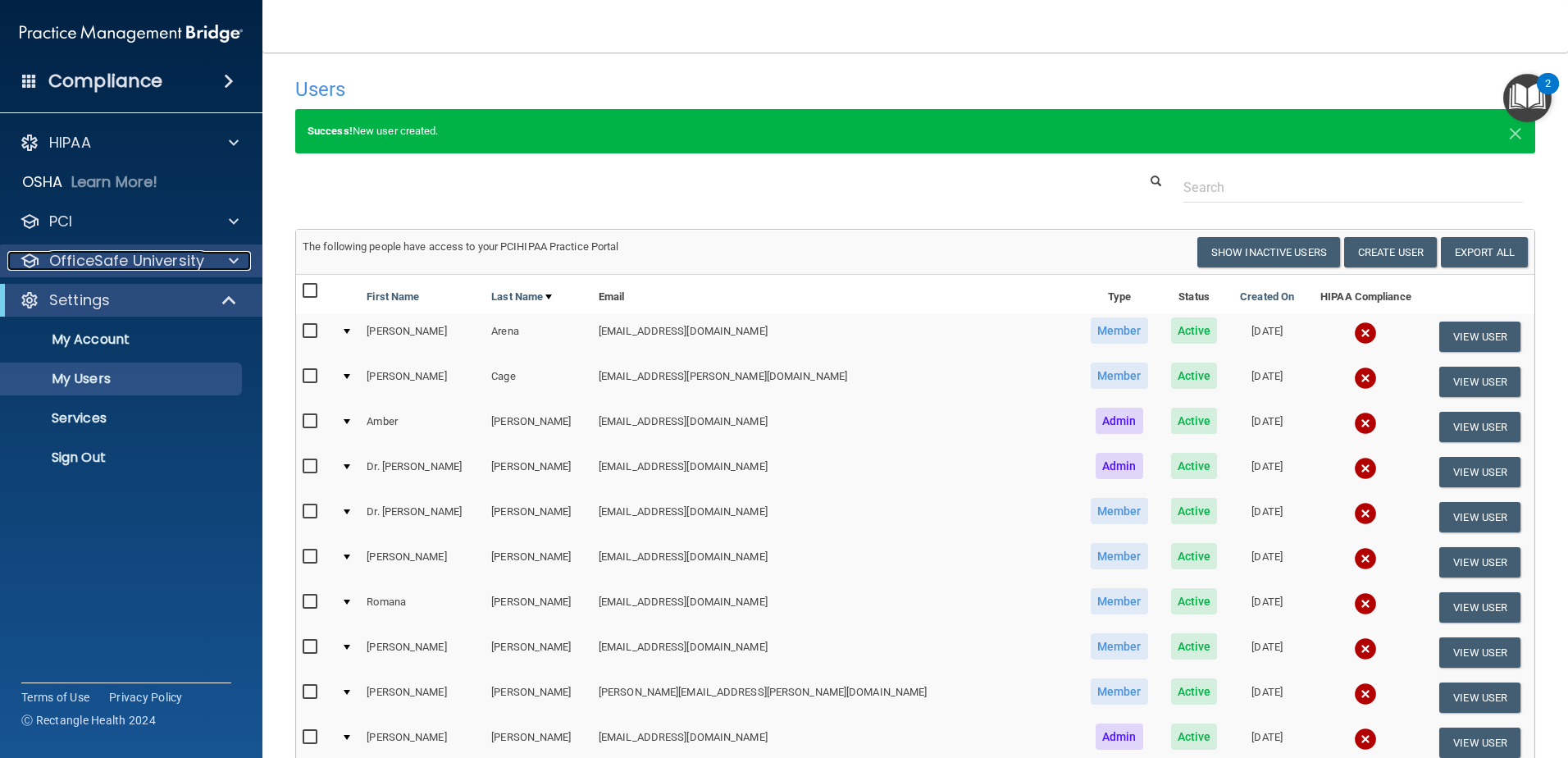
click at [229, 259] on span at bounding box center [233, 261] width 9 height 20
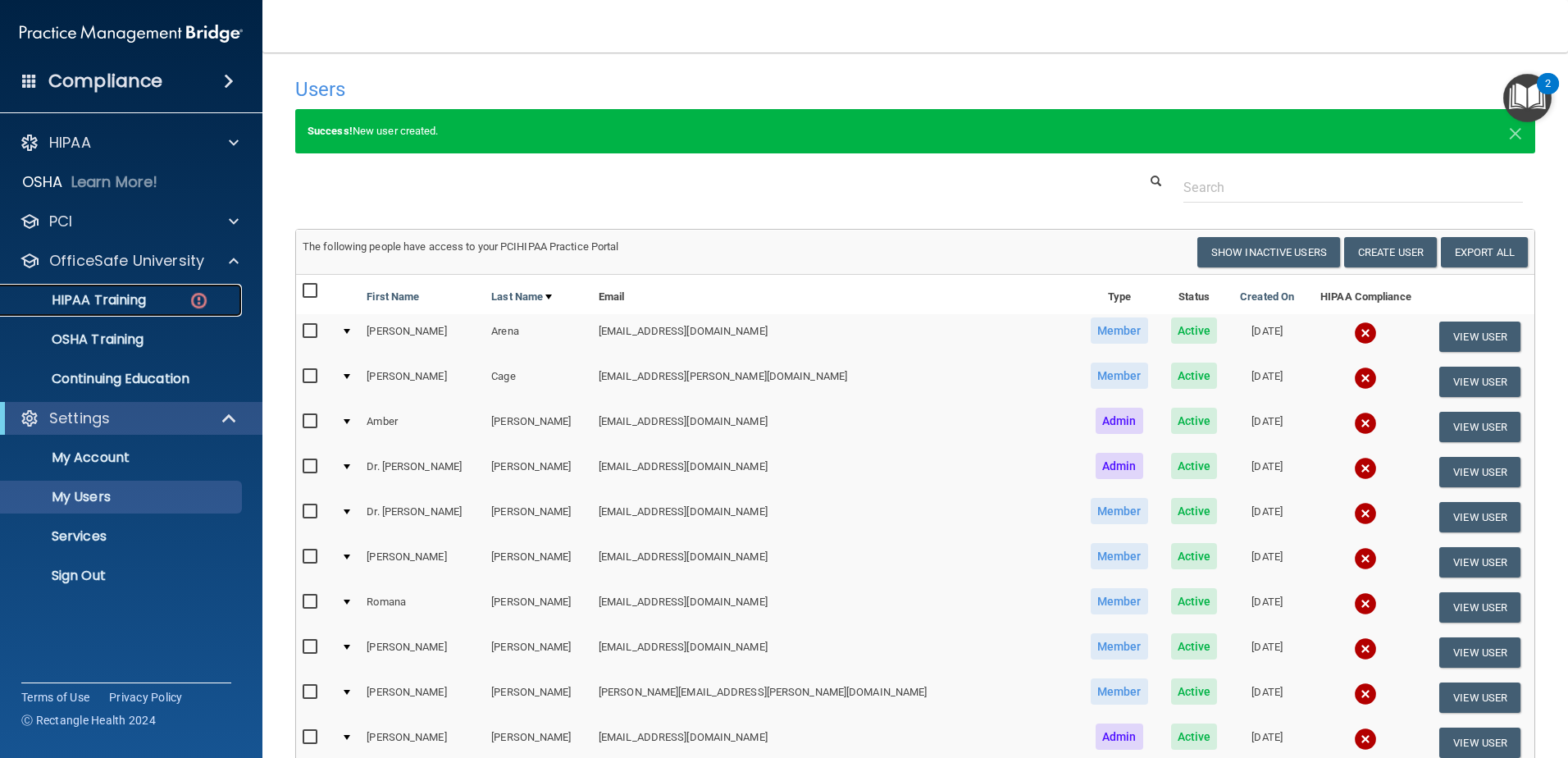
click at [101, 294] on p "HIPAA Training" at bounding box center [78, 300] width 136 height 16
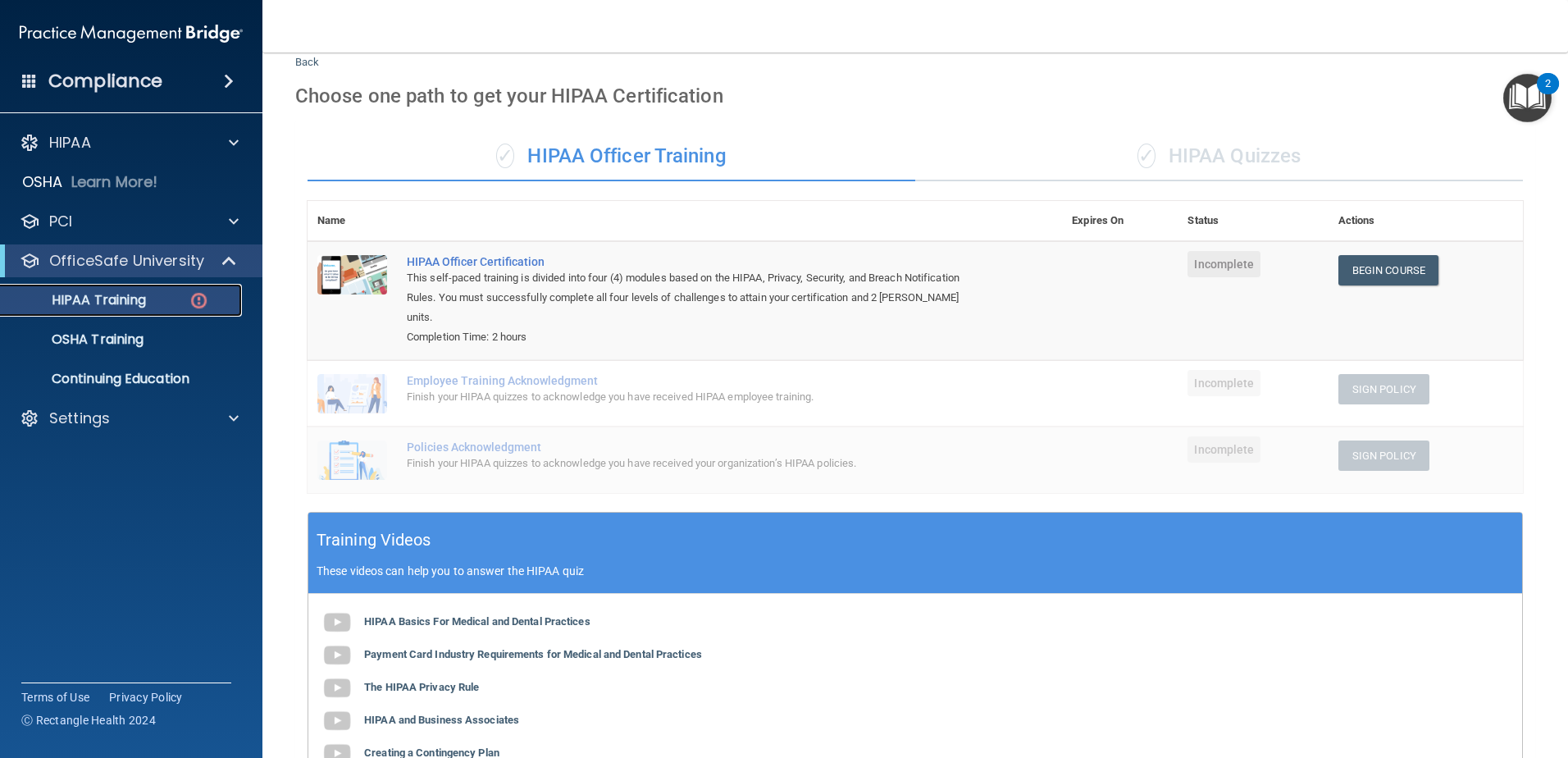
scroll to position [46, 0]
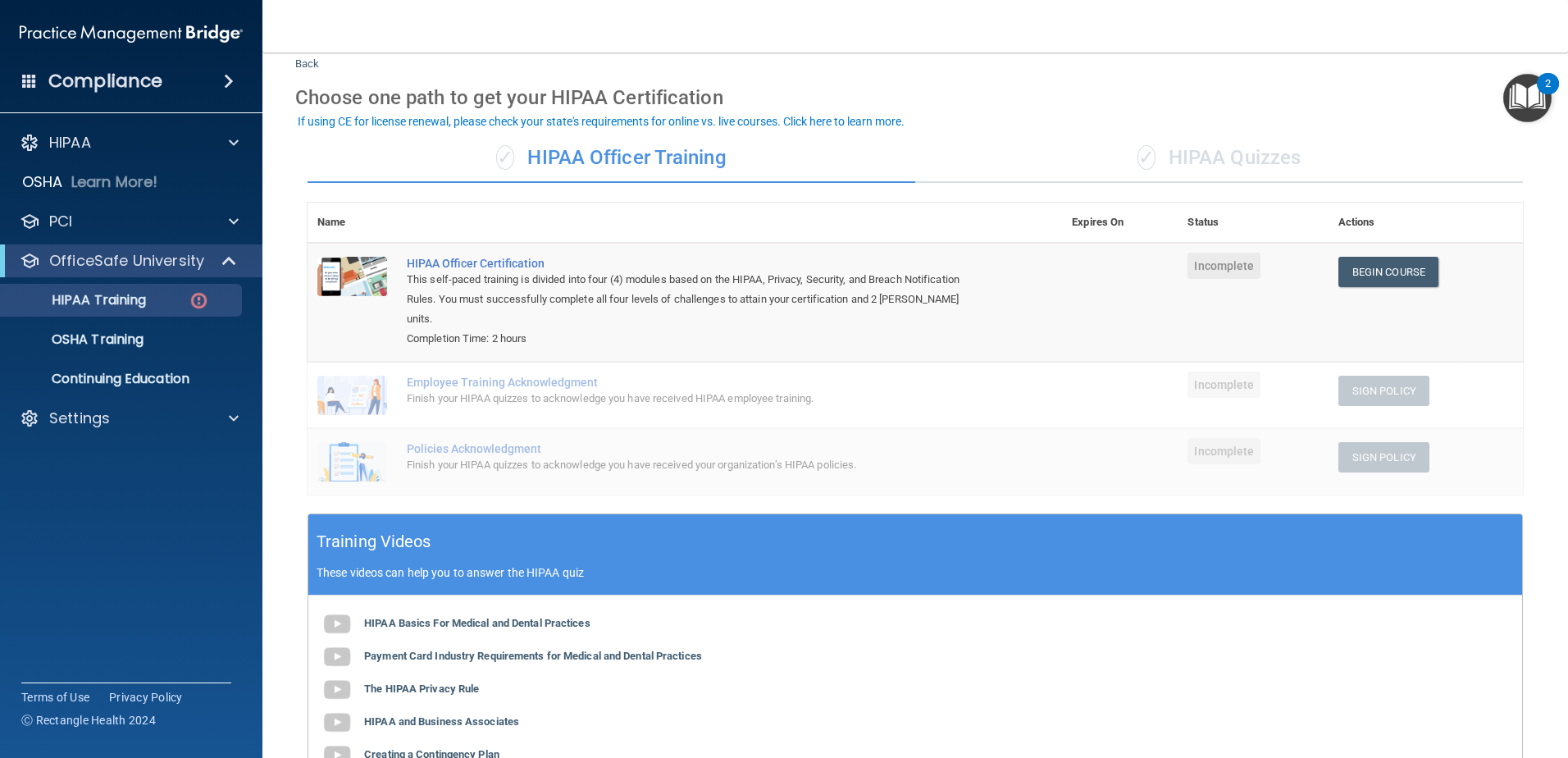
click at [1536, 93] on img "Open Resource Center, 2 new notifications" at bounding box center [1527, 98] width 48 height 48
